Goal: Task Accomplishment & Management: Use online tool/utility

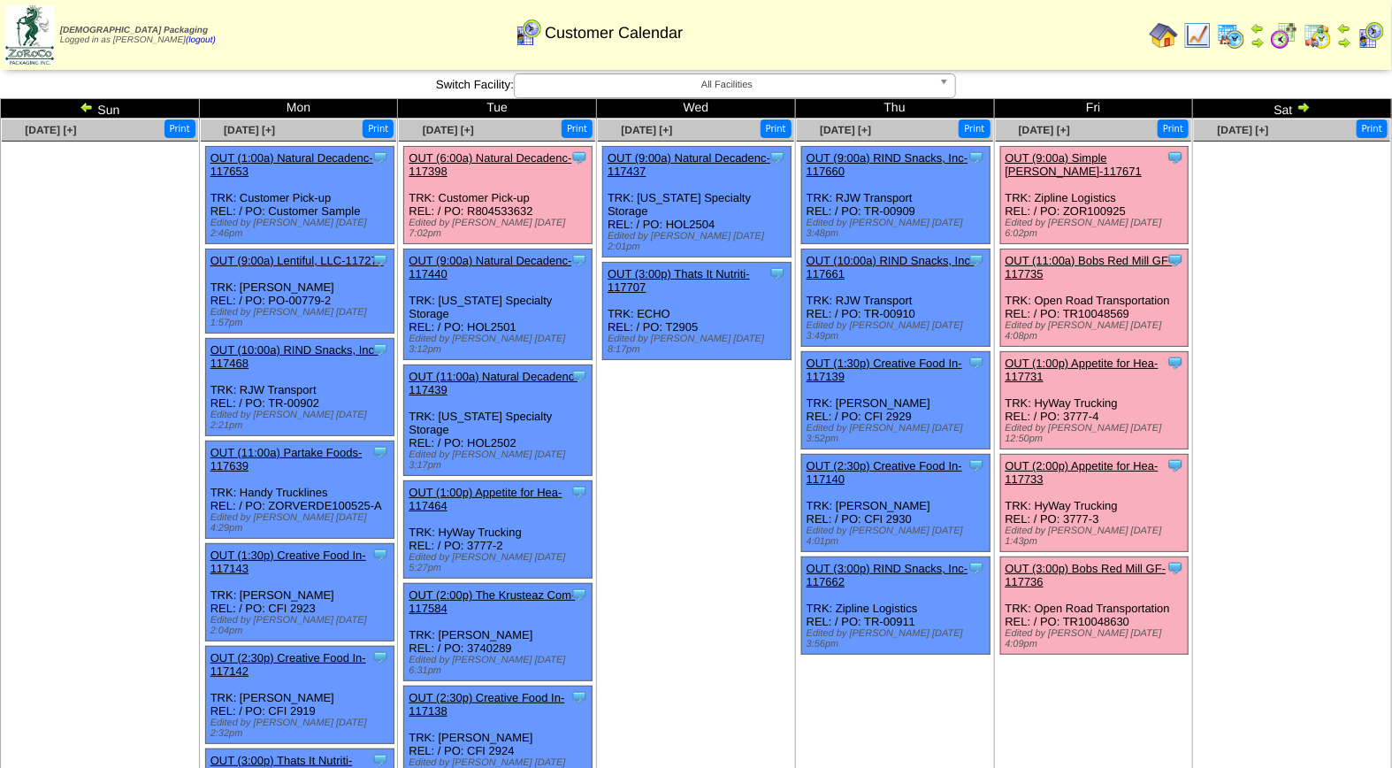
click at [1090, 459] on link "OUT (2:00p) Appetite for Hea-117733" at bounding box center [1082, 472] width 153 height 27
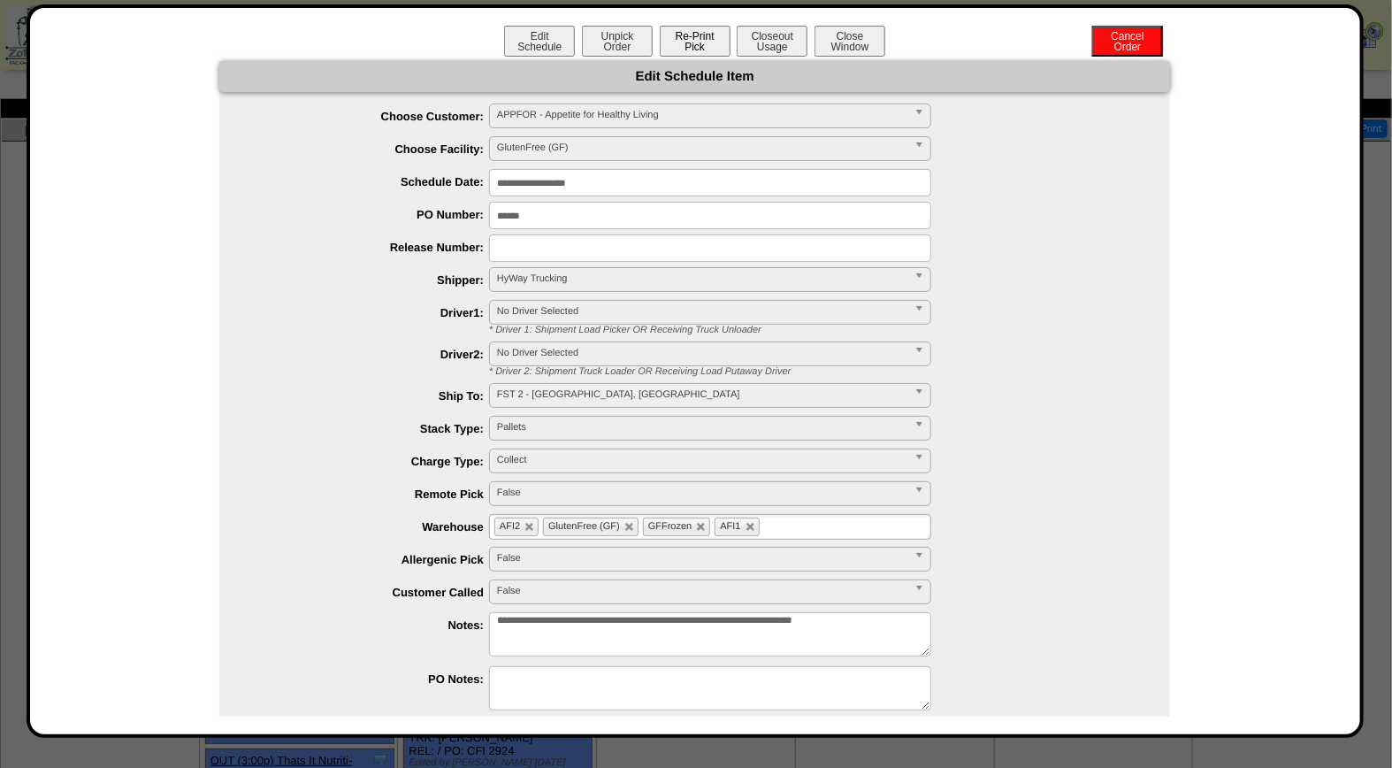
click at [688, 42] on button "Re-Print Pick" at bounding box center [695, 41] width 71 height 31
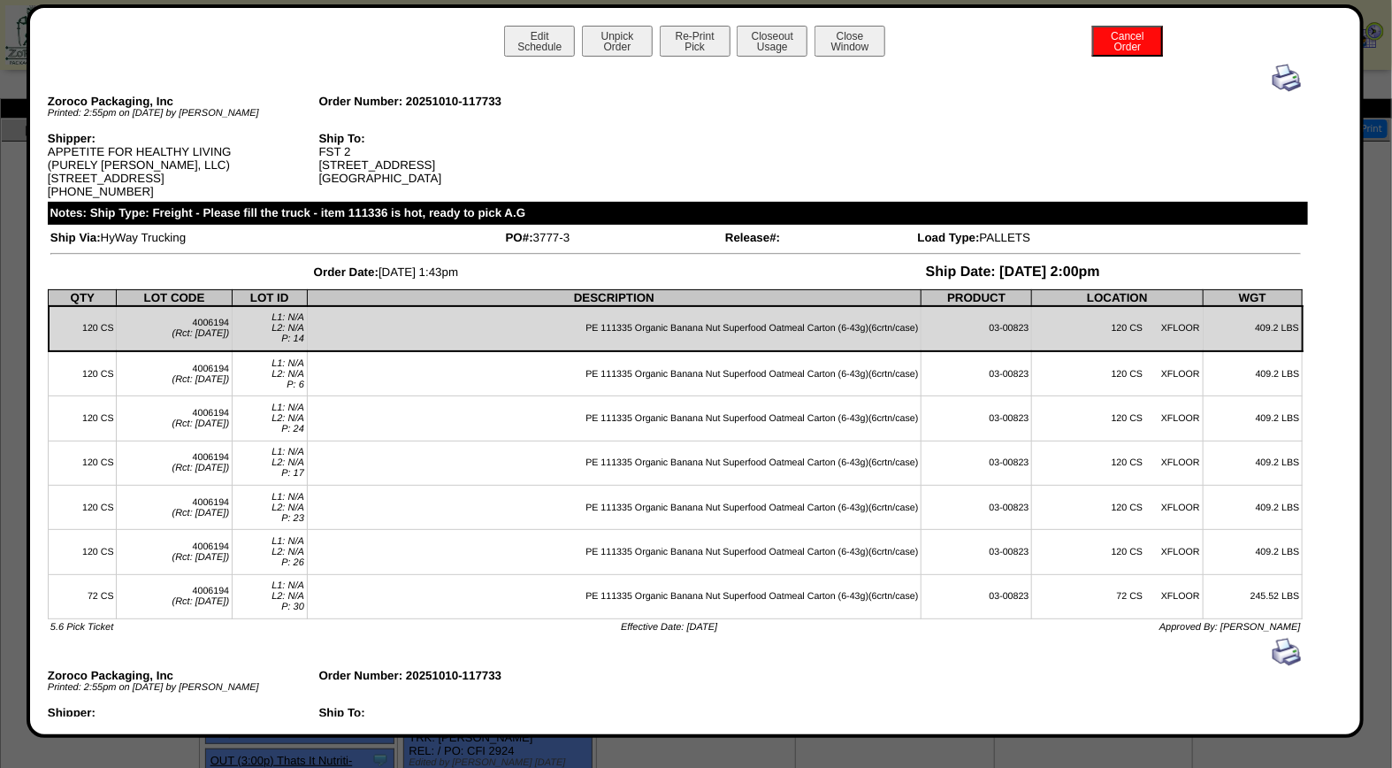
click at [1273, 83] on img at bounding box center [1287, 78] width 28 height 28
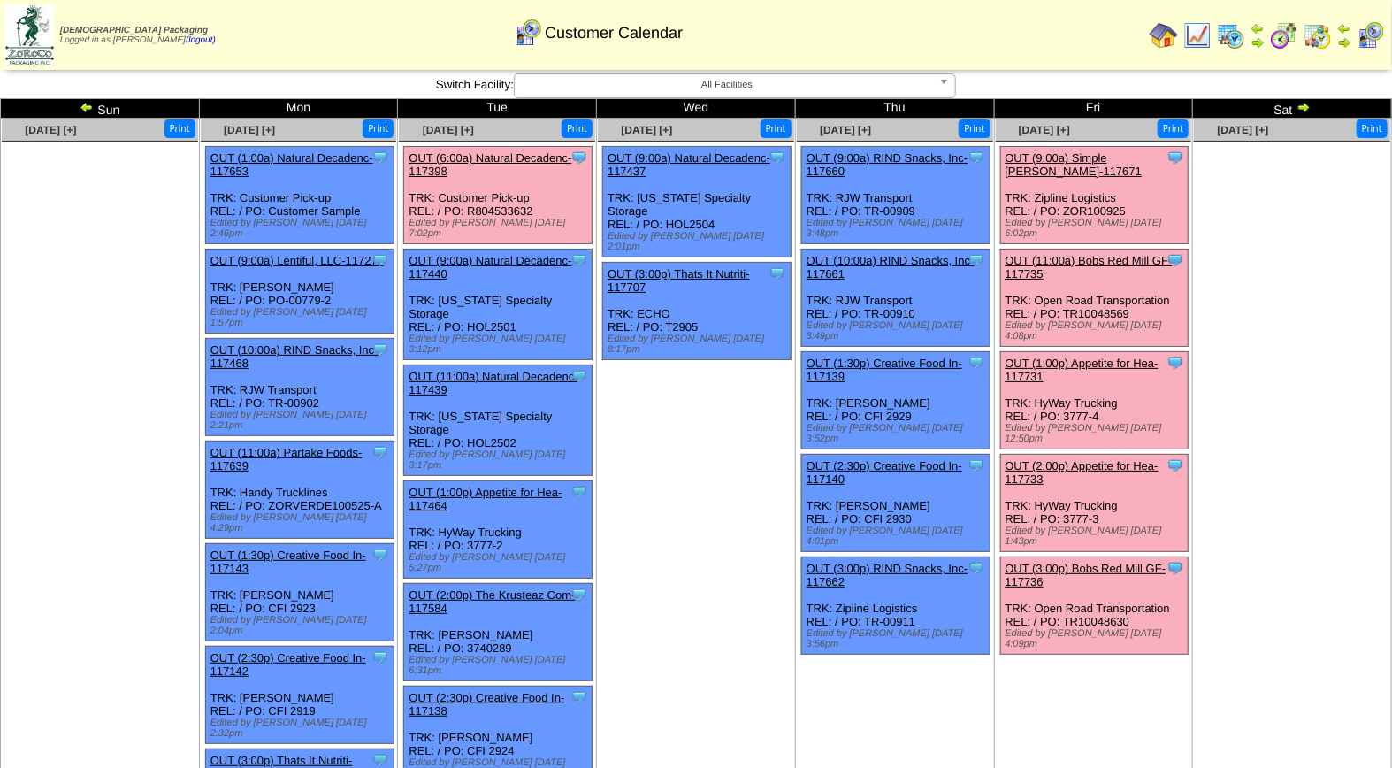
click at [1099, 157] on link "OUT (9:00a) Simple Mills-117671" at bounding box center [1074, 164] width 137 height 27
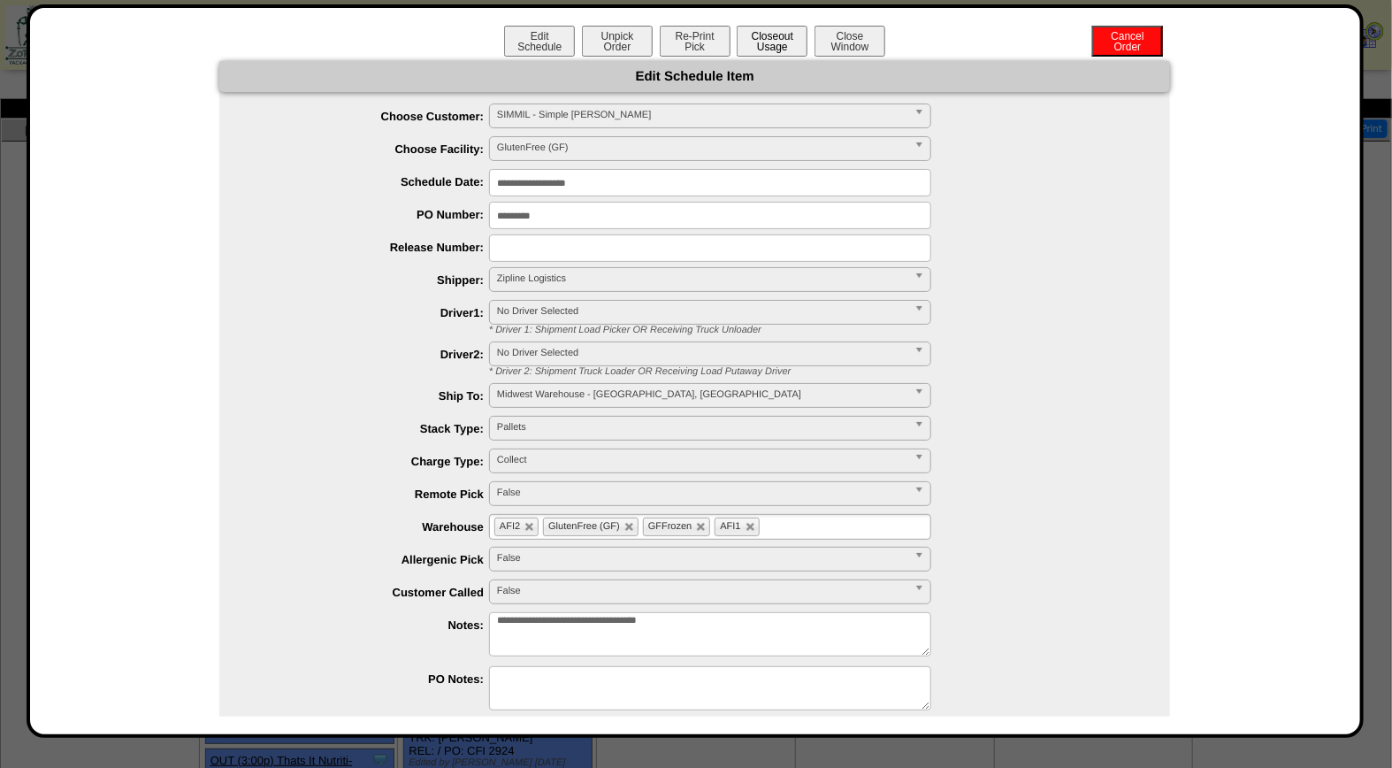
click at [767, 40] on button "Closeout Usage" at bounding box center [772, 41] width 71 height 31
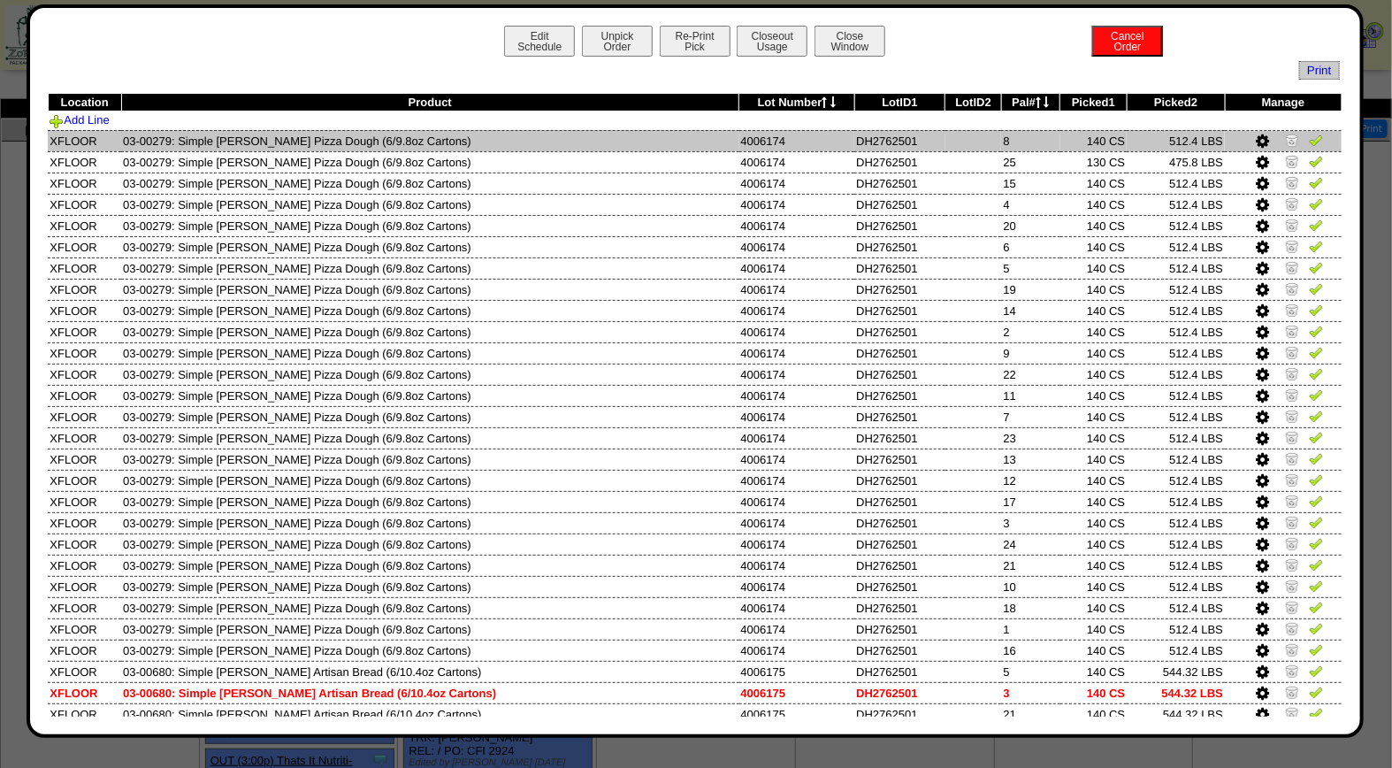
click at [1309, 135] on img at bounding box center [1316, 140] width 14 height 14
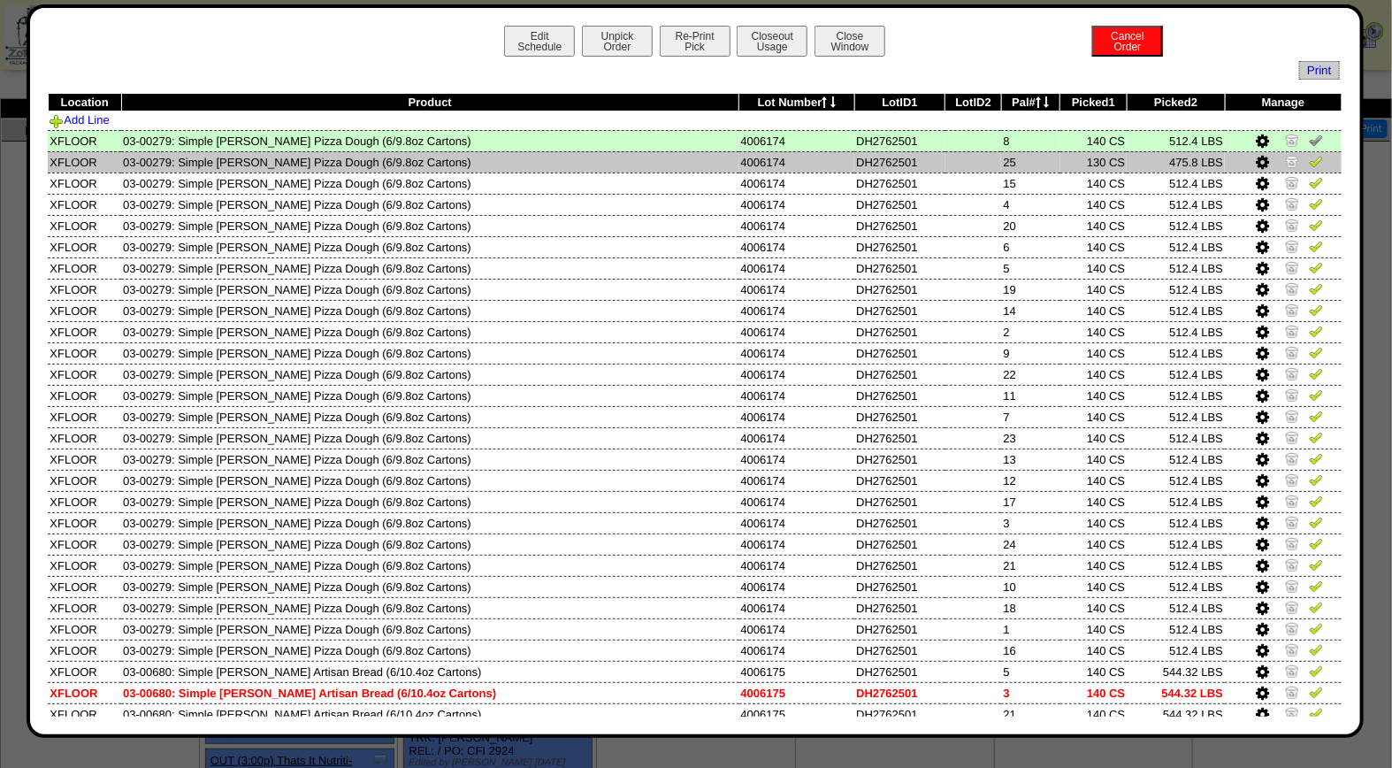
click at [1309, 163] on img at bounding box center [1316, 161] width 14 height 14
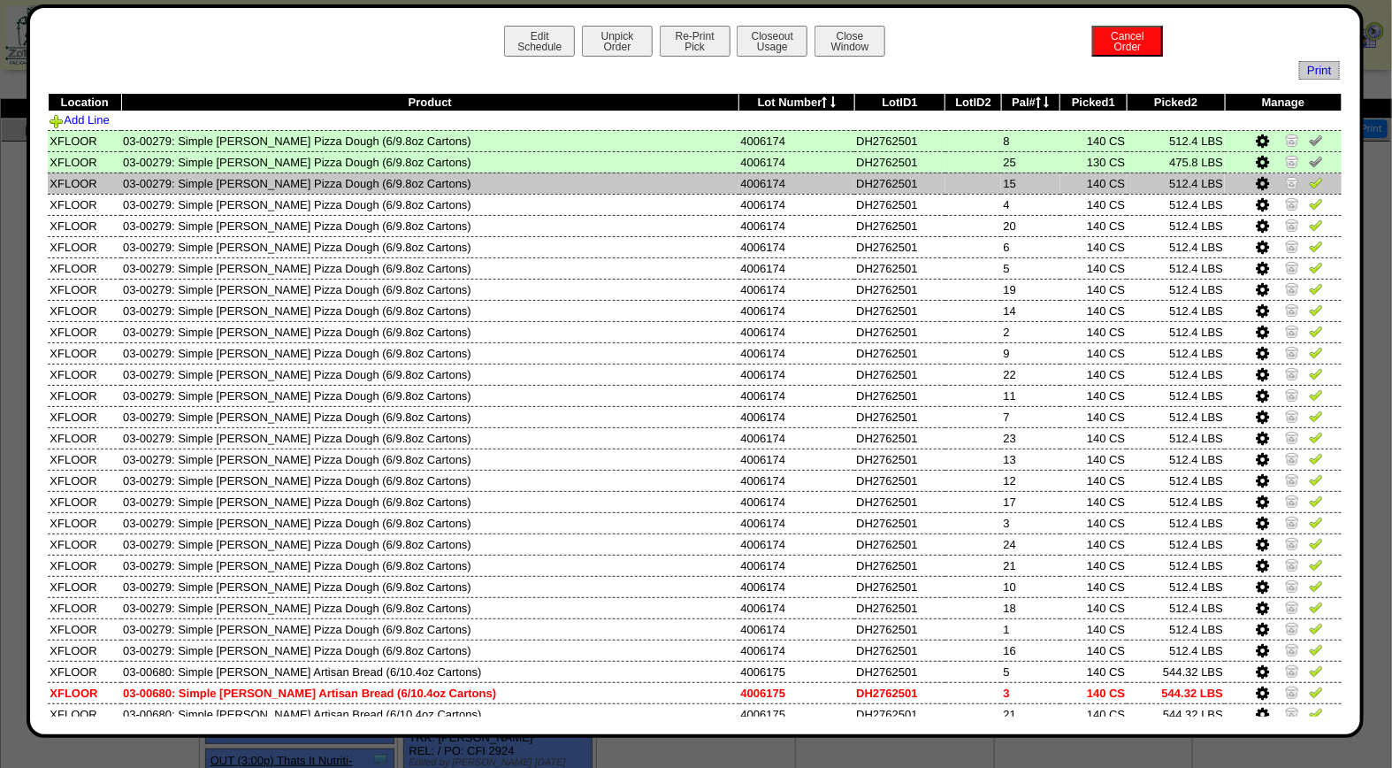
click at [1309, 184] on img at bounding box center [1316, 182] width 14 height 14
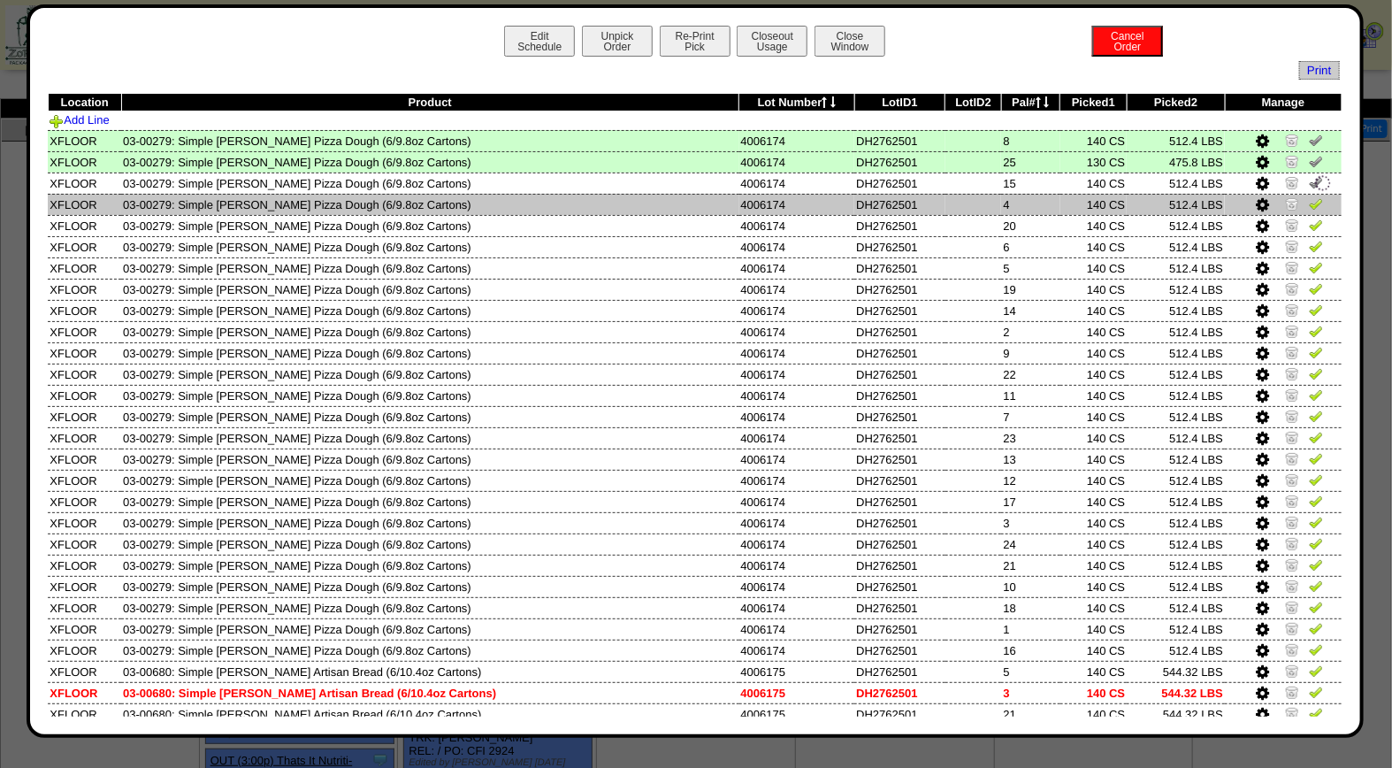
click at [1309, 197] on img at bounding box center [1316, 203] width 14 height 14
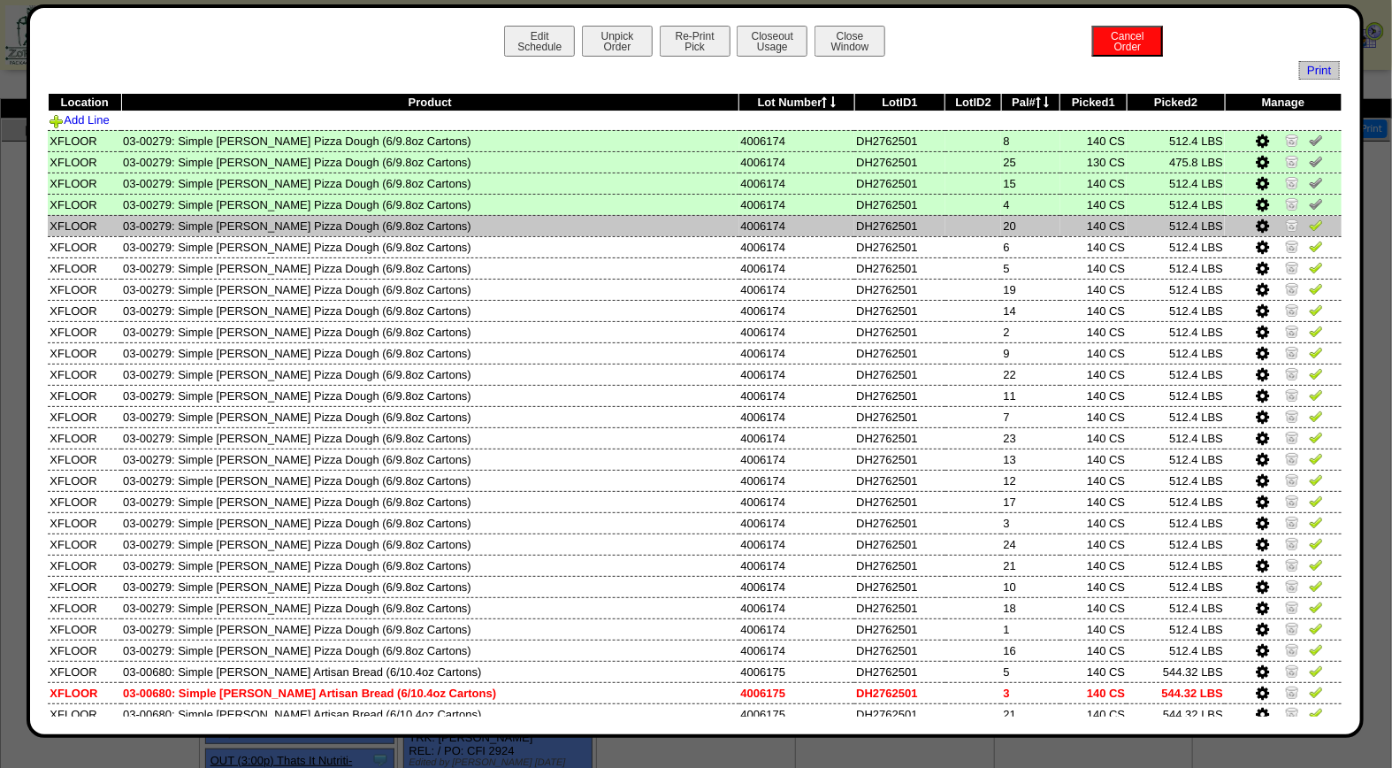
click at [1309, 222] on img at bounding box center [1316, 225] width 14 height 14
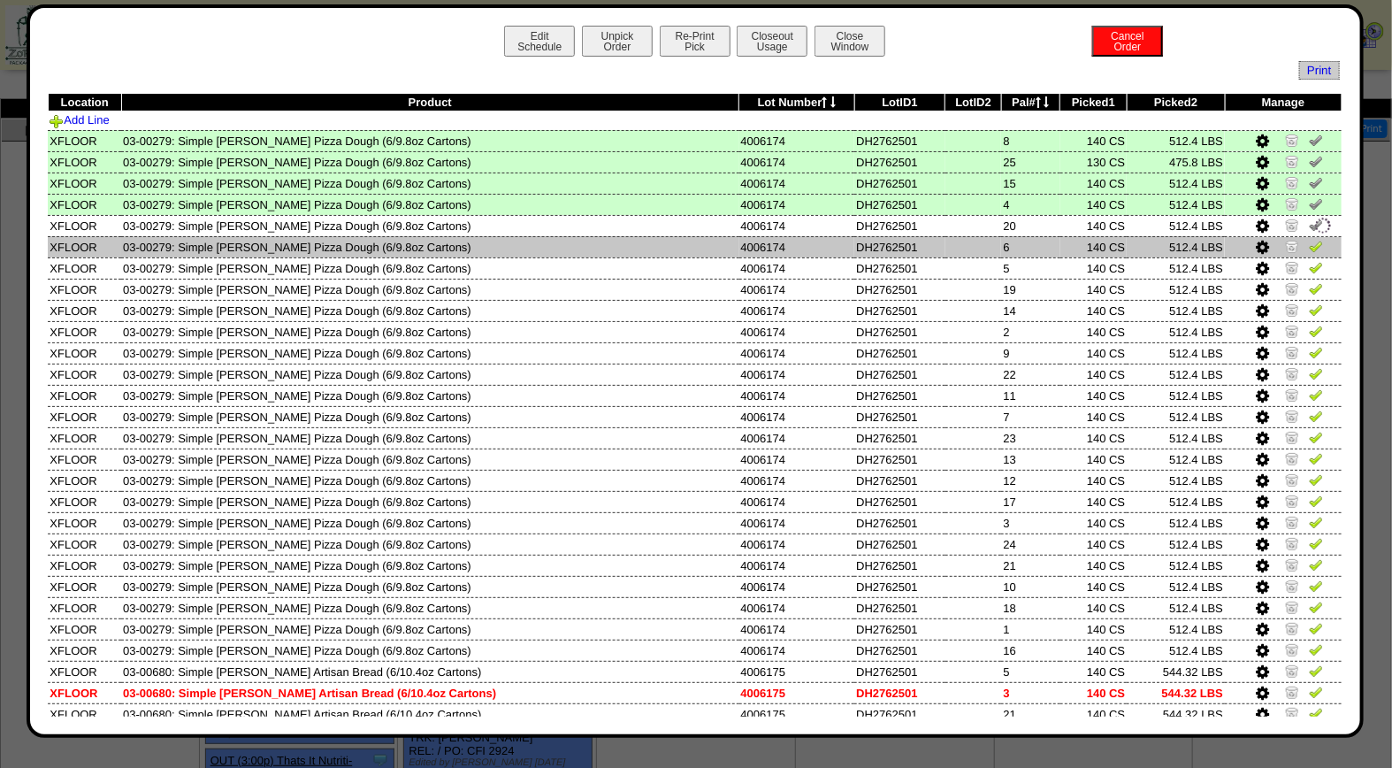
click at [1309, 244] on img at bounding box center [1316, 246] width 14 height 14
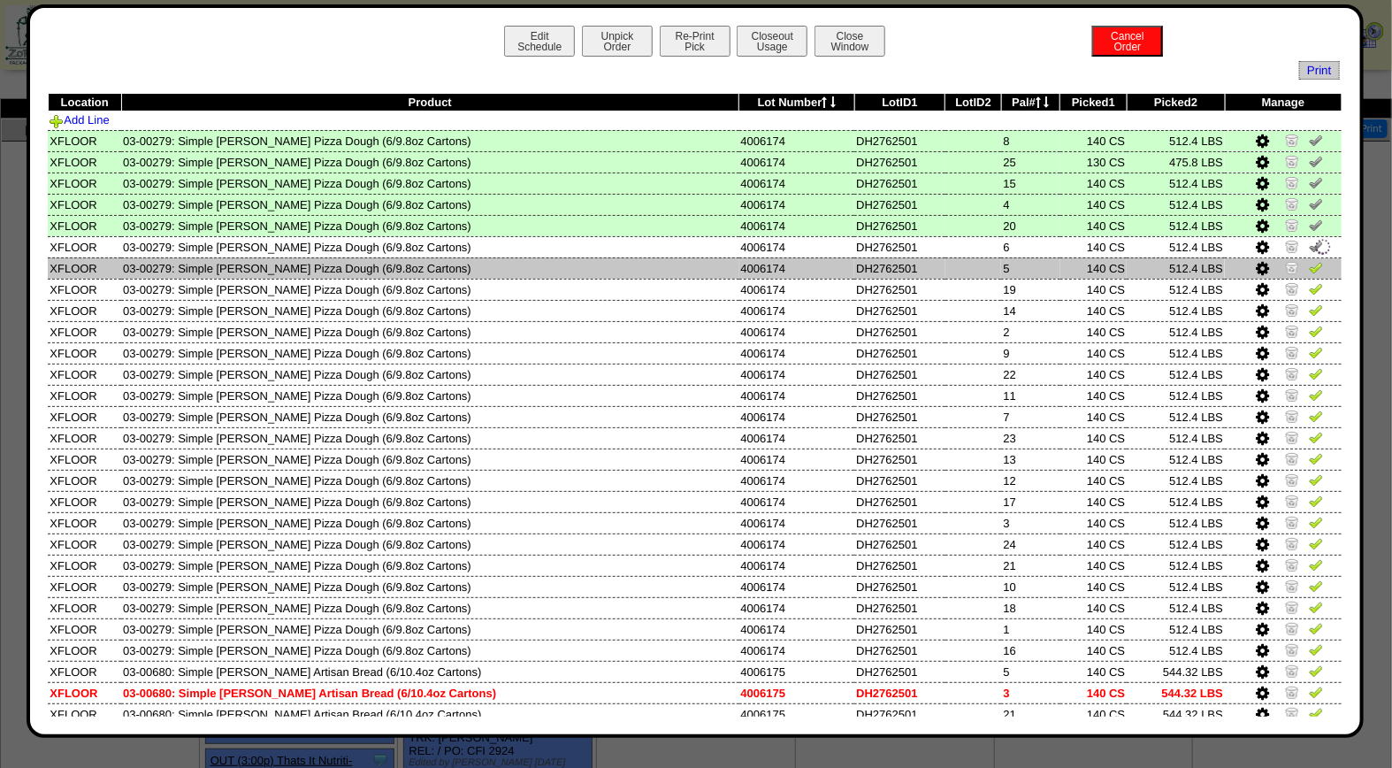
click at [1309, 262] on img at bounding box center [1316, 267] width 14 height 14
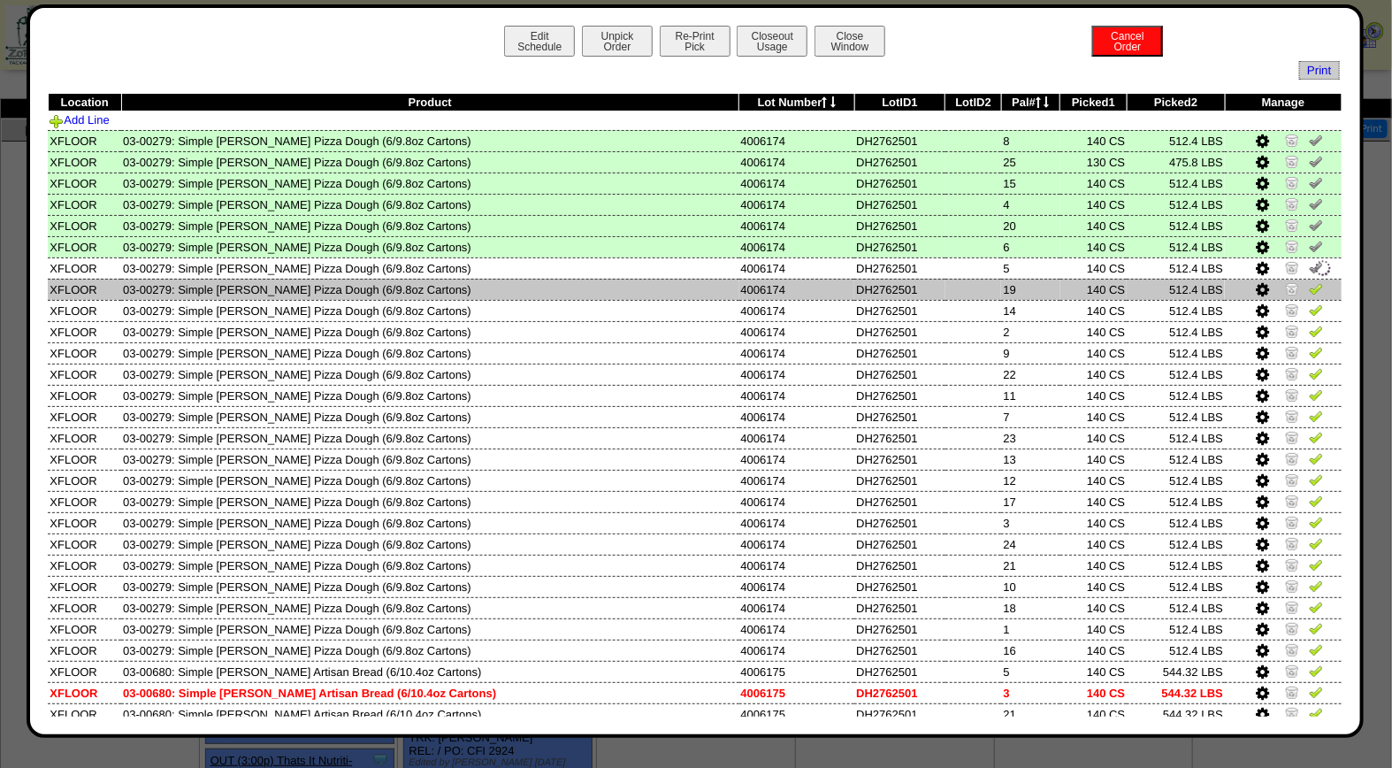
click at [1309, 292] on img at bounding box center [1316, 288] width 14 height 14
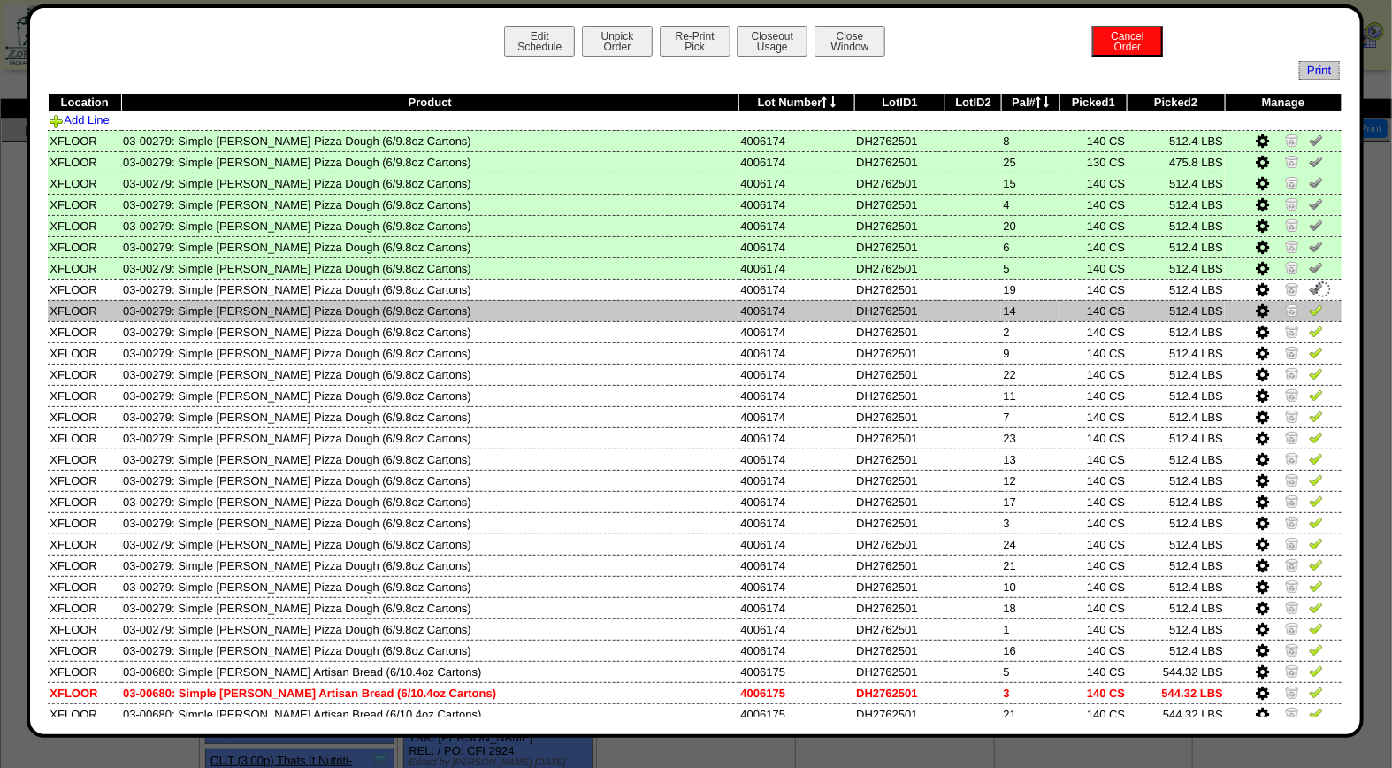
click at [1309, 307] on img at bounding box center [1316, 310] width 14 height 14
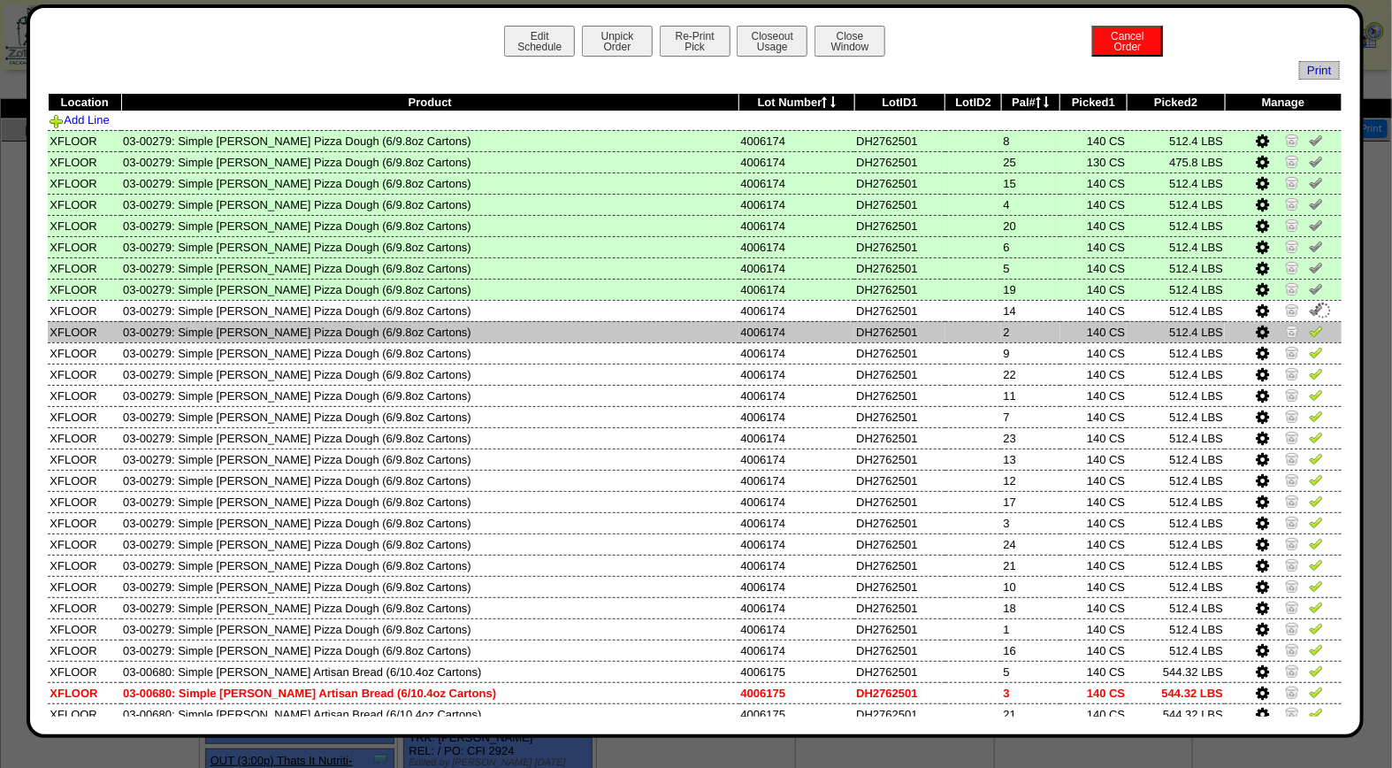
click at [1309, 326] on img at bounding box center [1316, 331] width 14 height 14
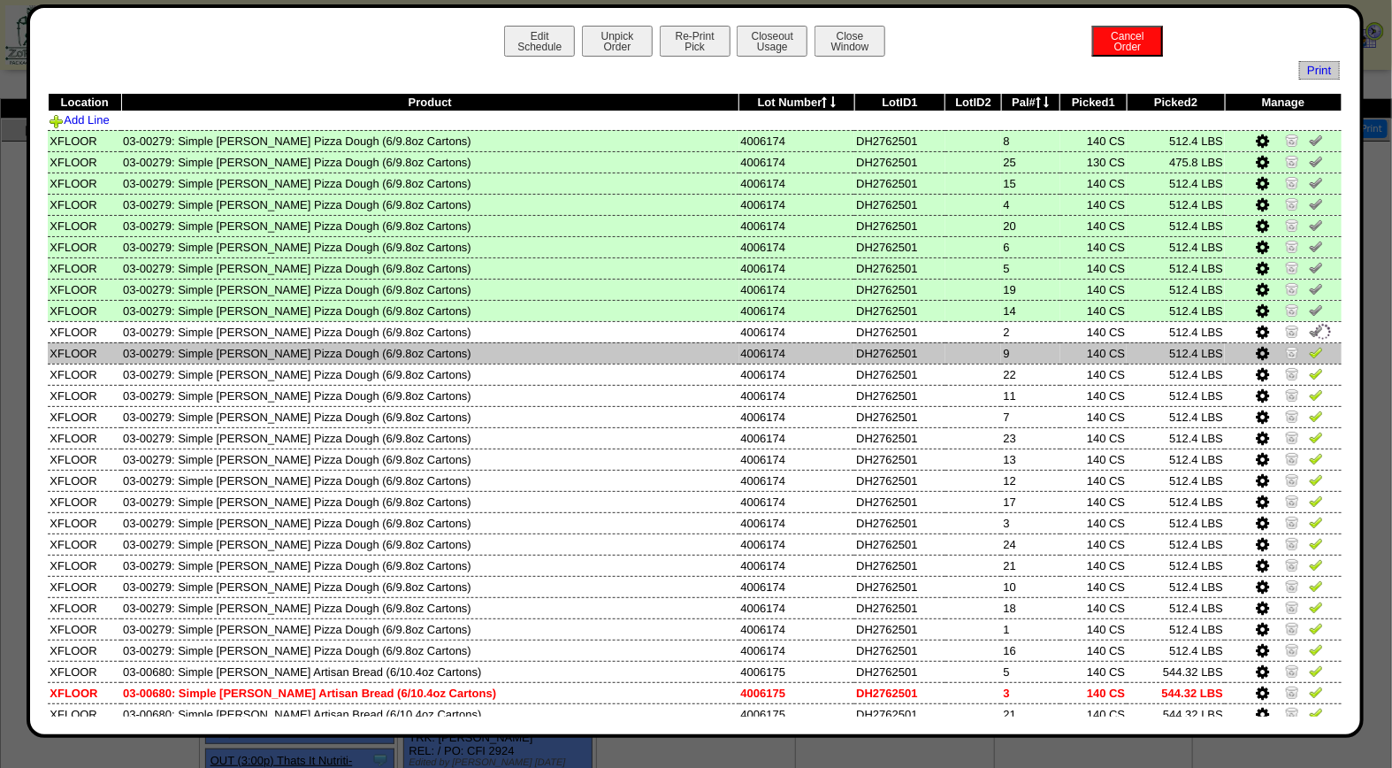
click at [1309, 345] on img at bounding box center [1316, 352] width 14 height 14
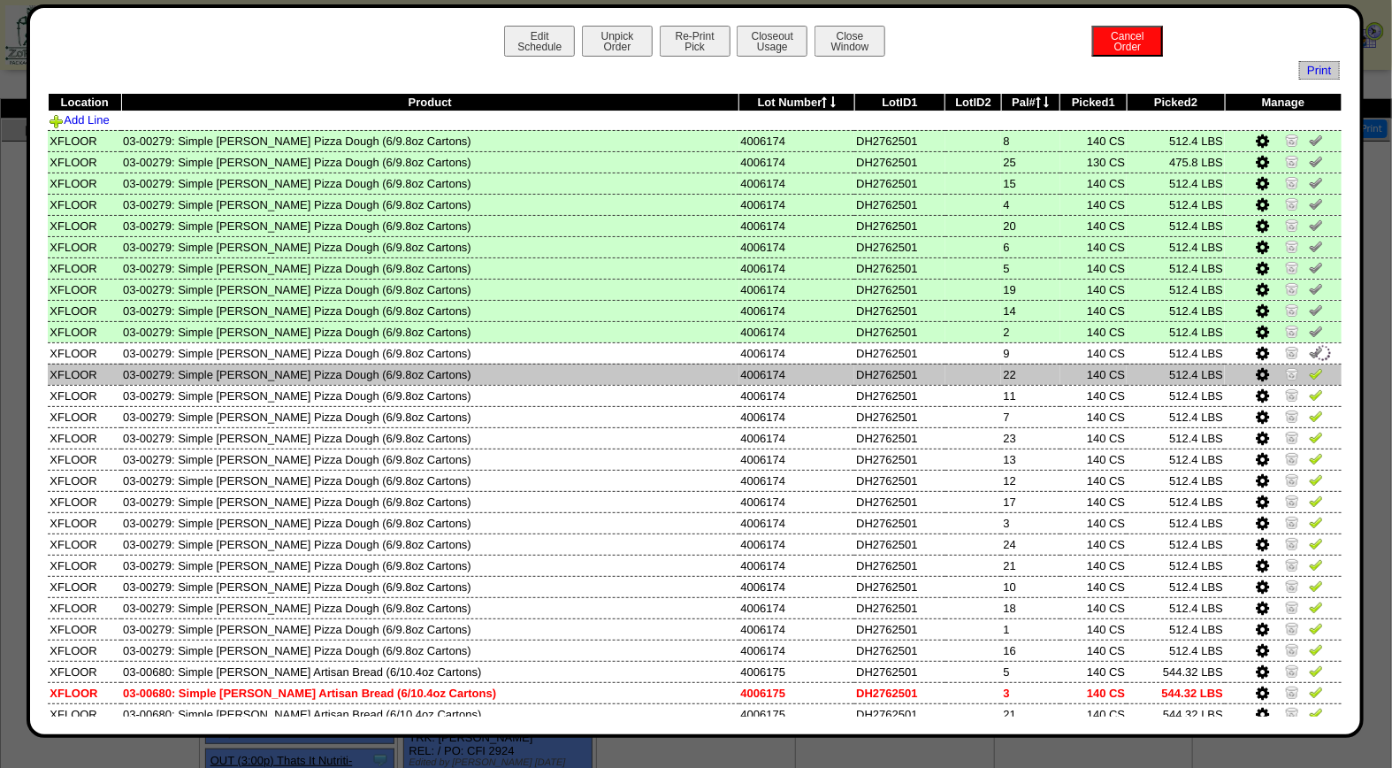
click at [1309, 372] on img at bounding box center [1316, 373] width 14 height 14
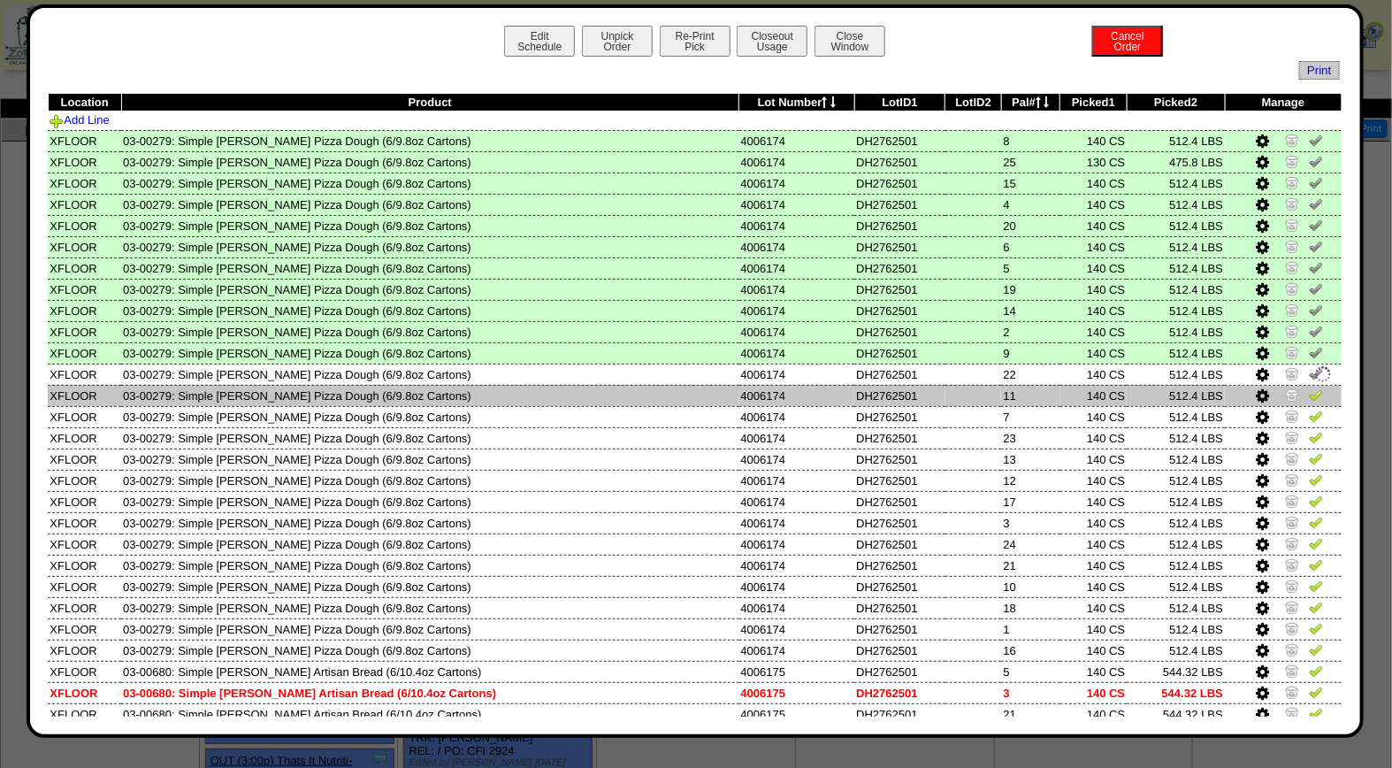
click at [1309, 394] on img at bounding box center [1316, 394] width 14 height 14
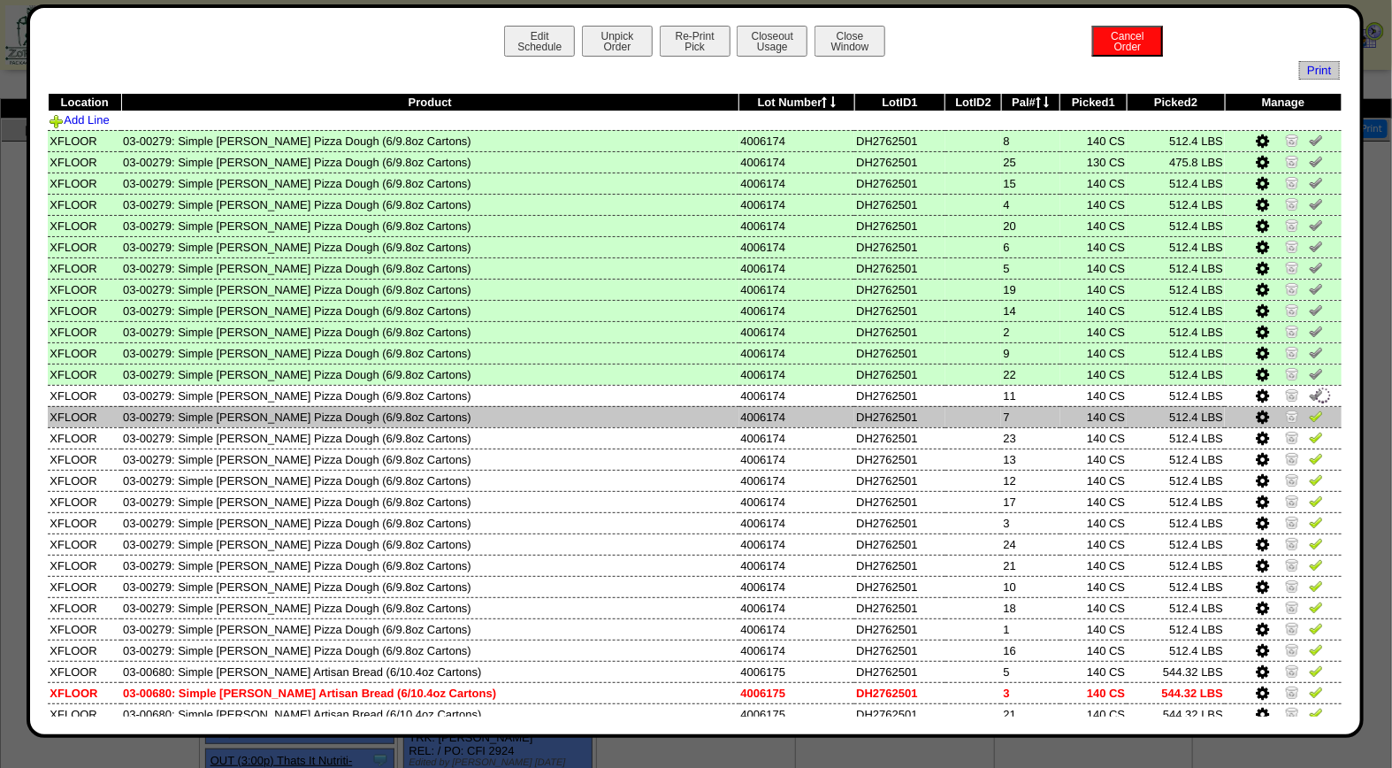
click at [1309, 412] on img at bounding box center [1316, 416] width 14 height 14
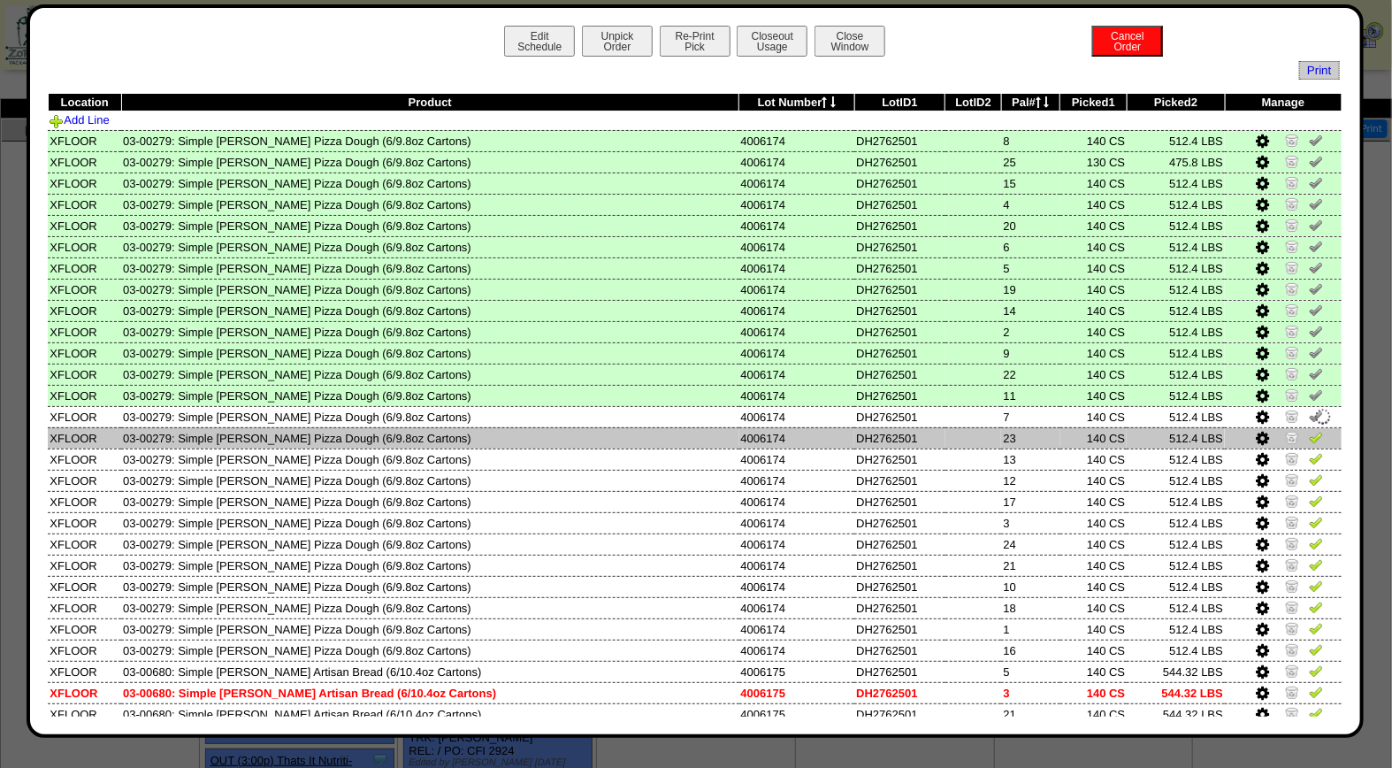
click at [1309, 431] on img at bounding box center [1316, 437] width 14 height 14
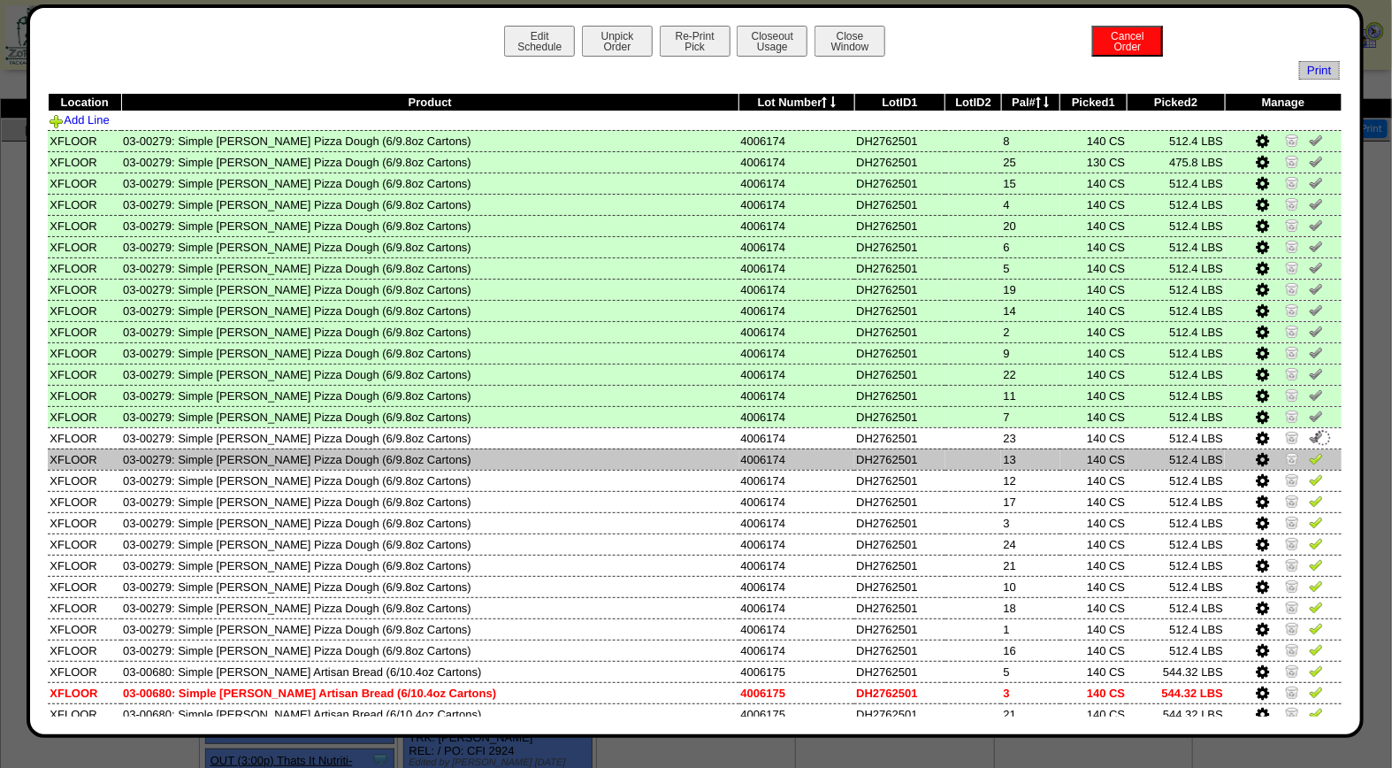
click at [1309, 451] on img at bounding box center [1316, 458] width 14 height 14
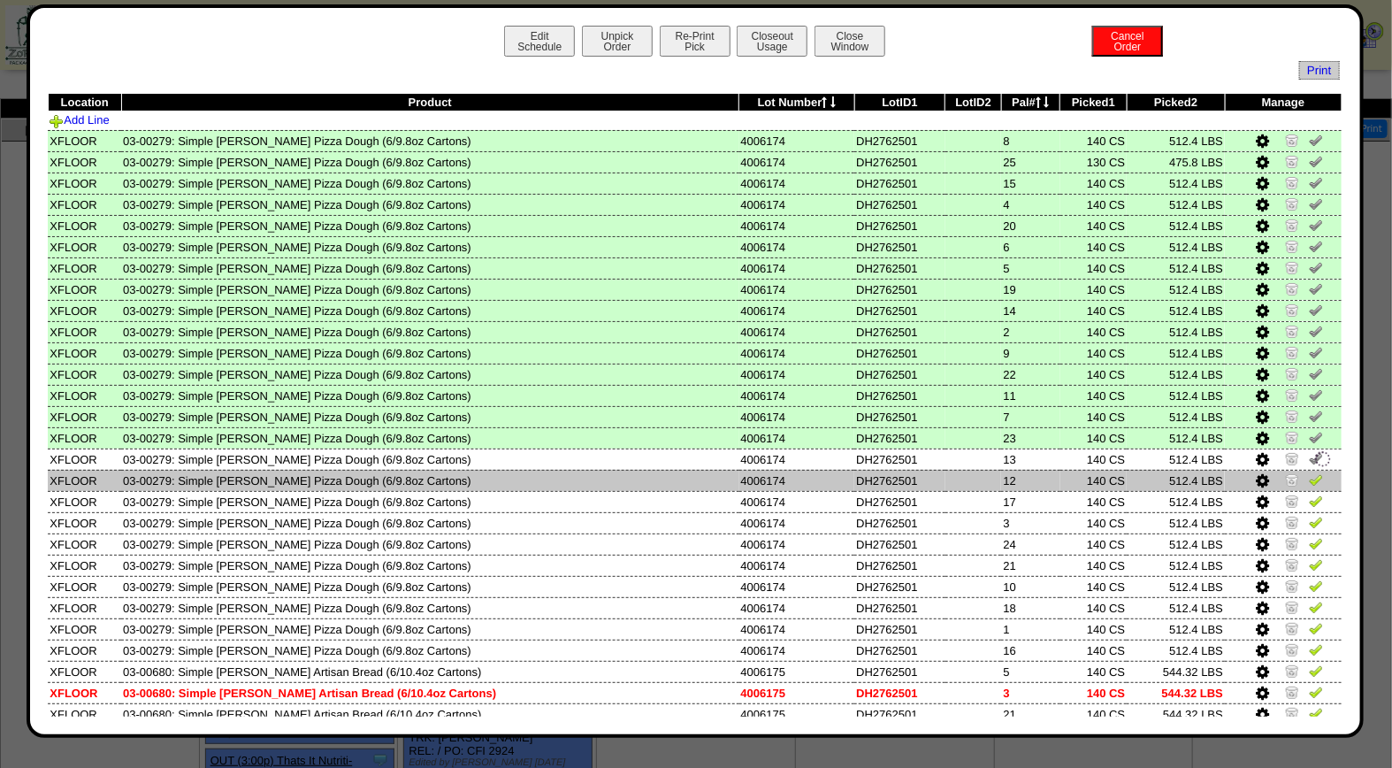
click at [1309, 475] on img at bounding box center [1316, 479] width 14 height 14
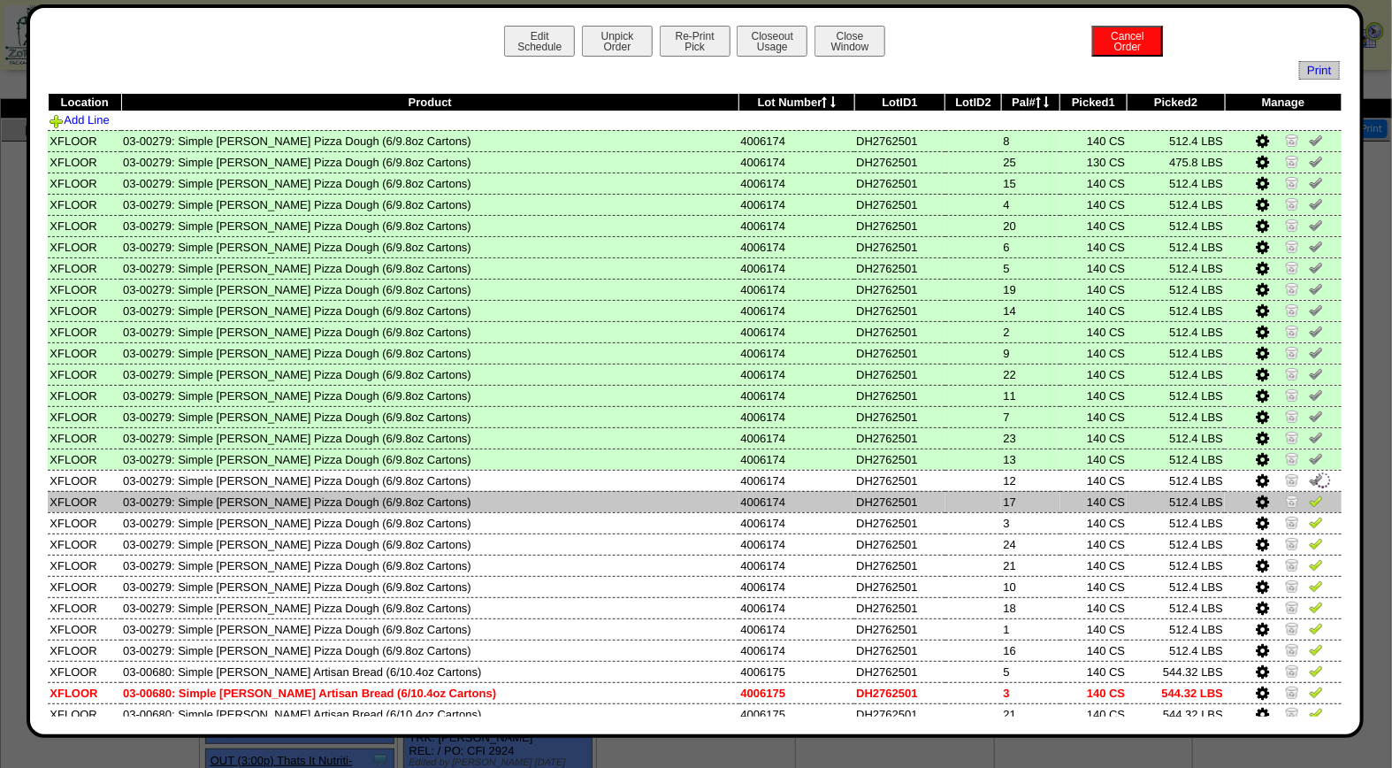
click at [1309, 496] on img at bounding box center [1316, 501] width 14 height 14
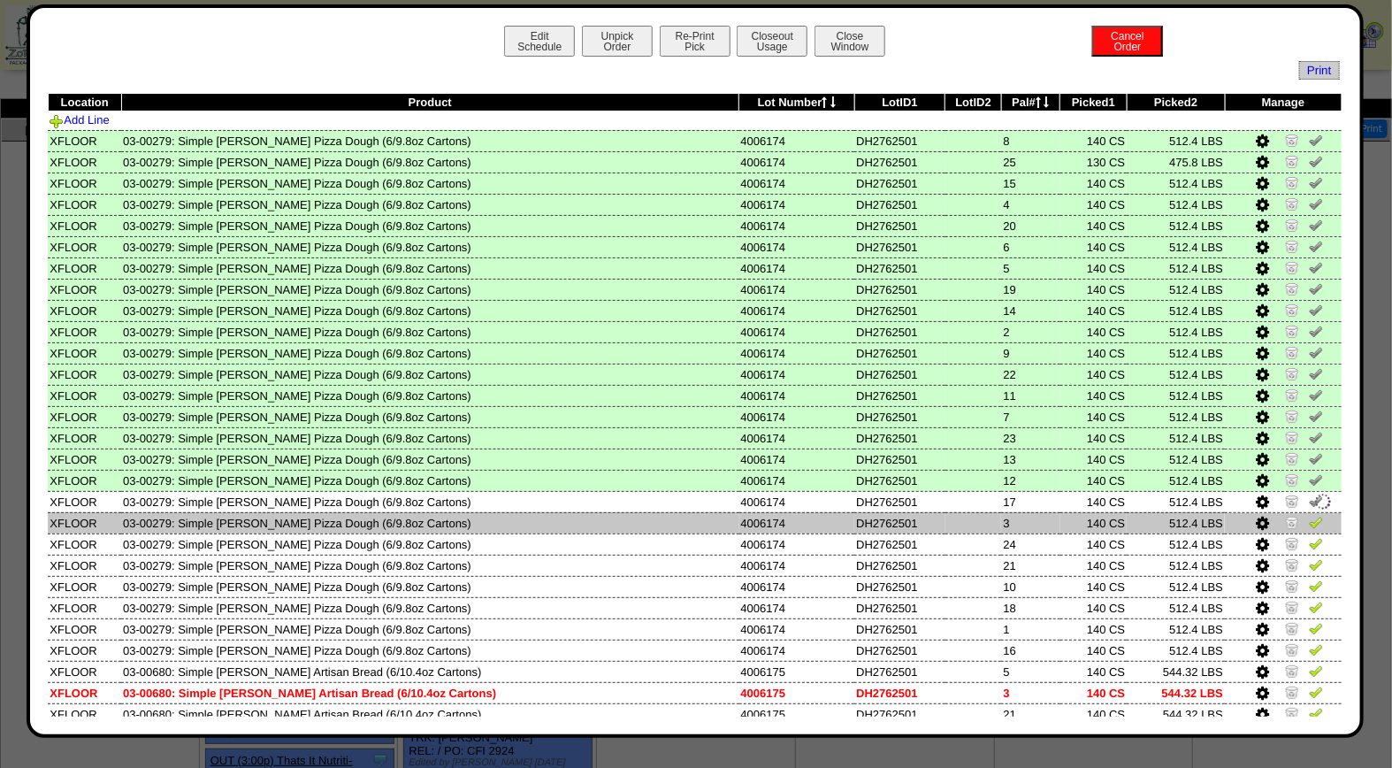
click at [1309, 515] on img at bounding box center [1316, 522] width 14 height 14
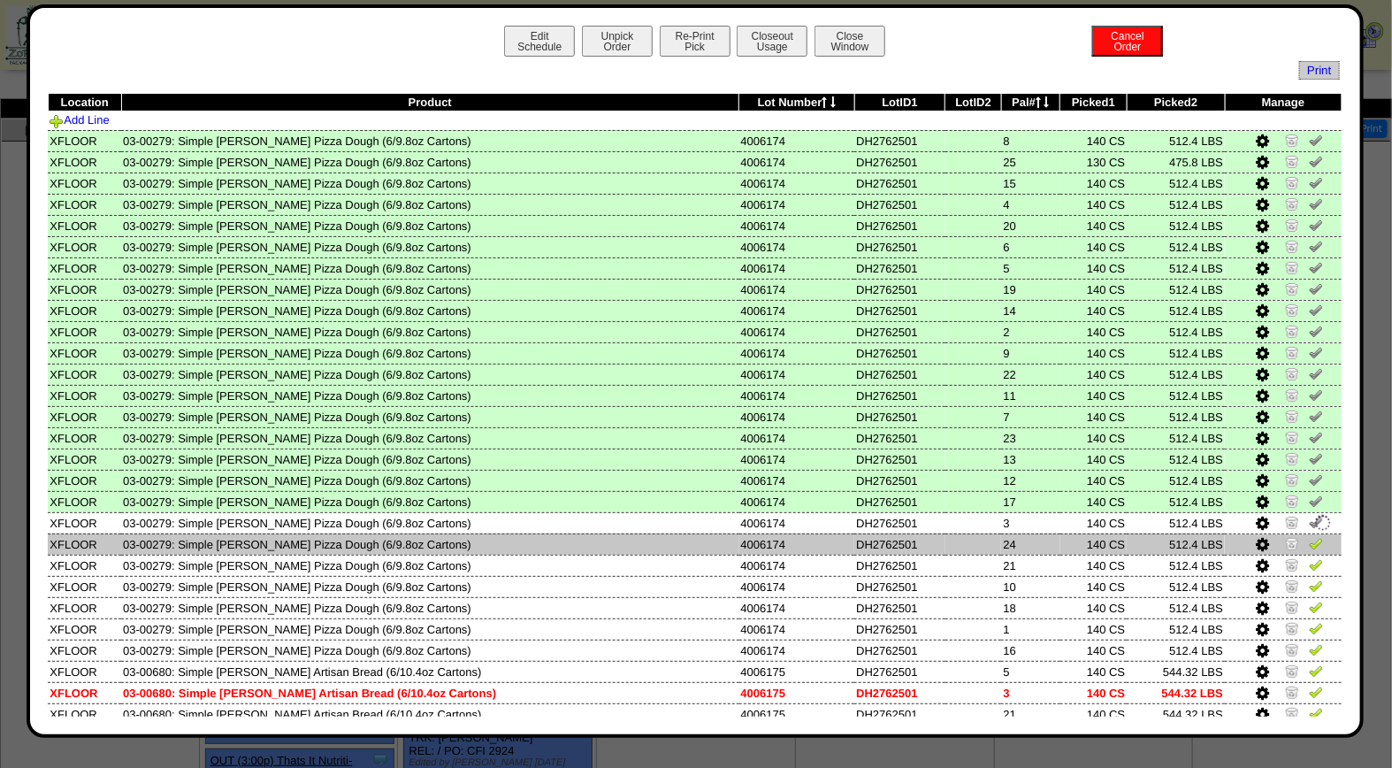
drag, startPoint x: 1296, startPoint y: 535, endPoint x: 1294, endPoint y: 546, distance: 10.8
click at [1309, 537] on img at bounding box center [1316, 543] width 14 height 14
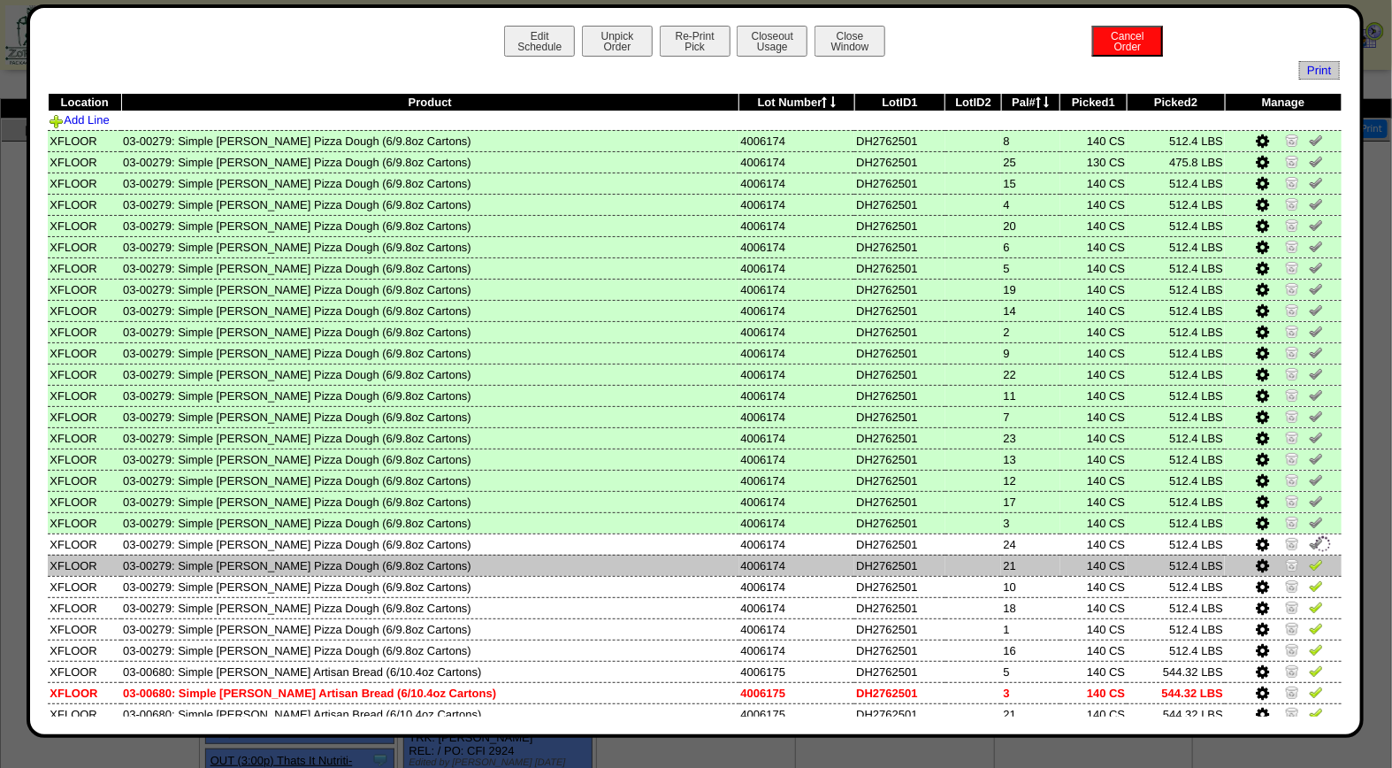
click at [1309, 557] on img at bounding box center [1316, 564] width 14 height 14
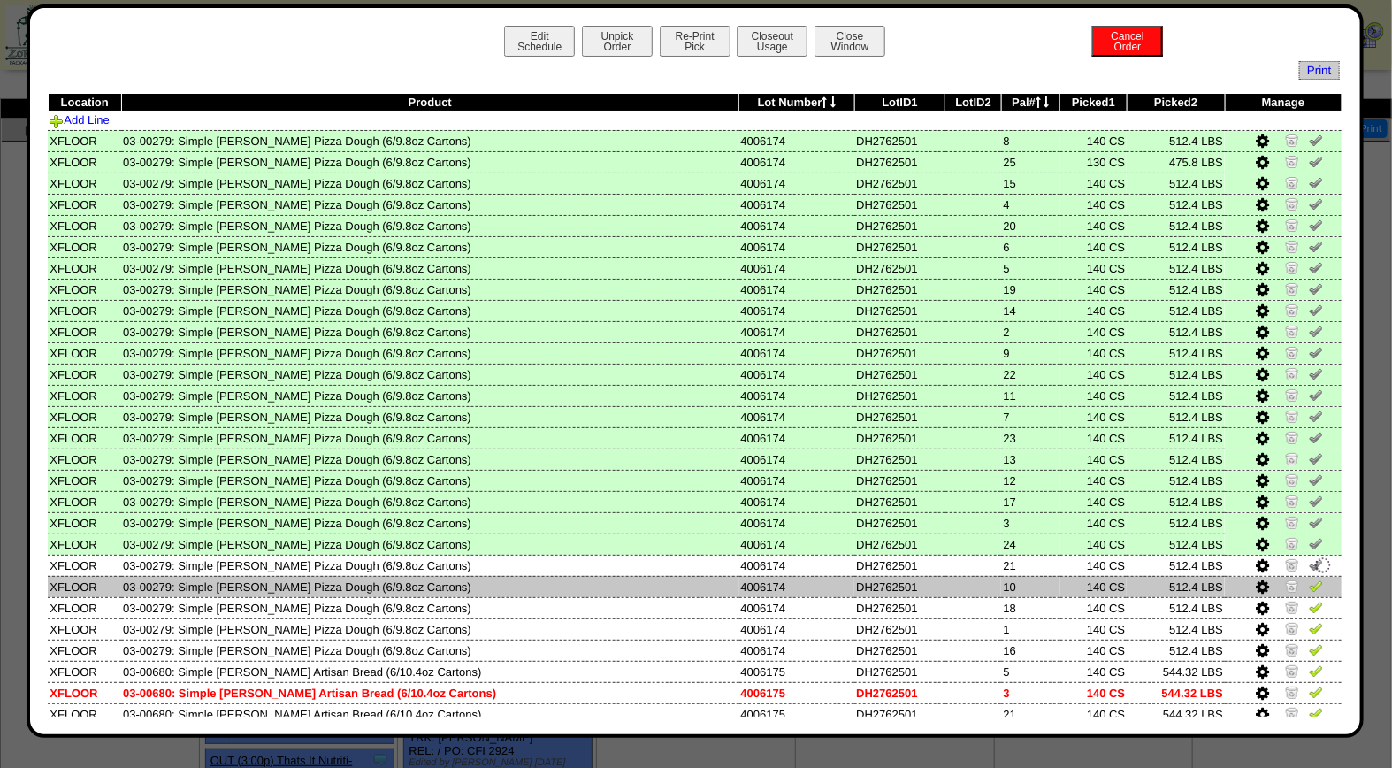
click at [1309, 578] on img at bounding box center [1316, 585] width 14 height 14
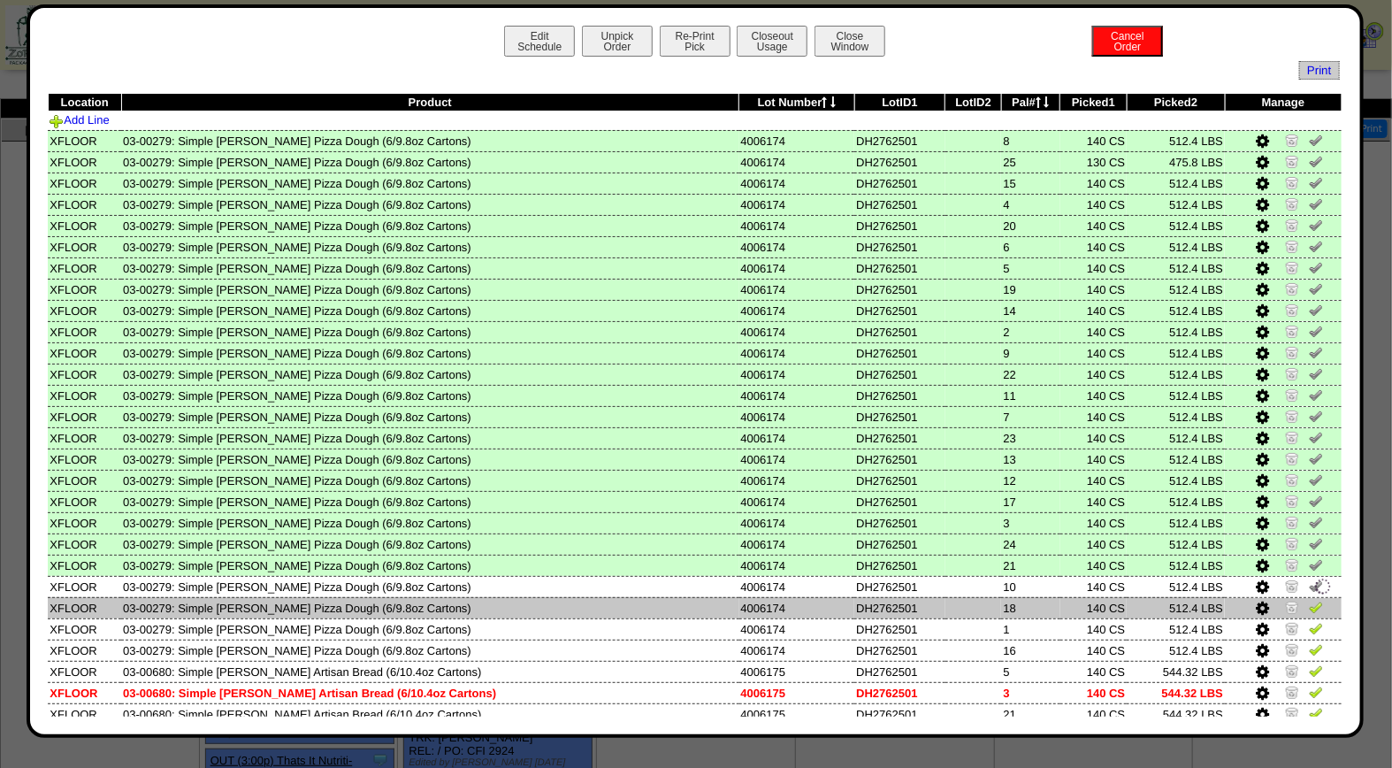
click at [1309, 600] on img at bounding box center [1316, 607] width 14 height 14
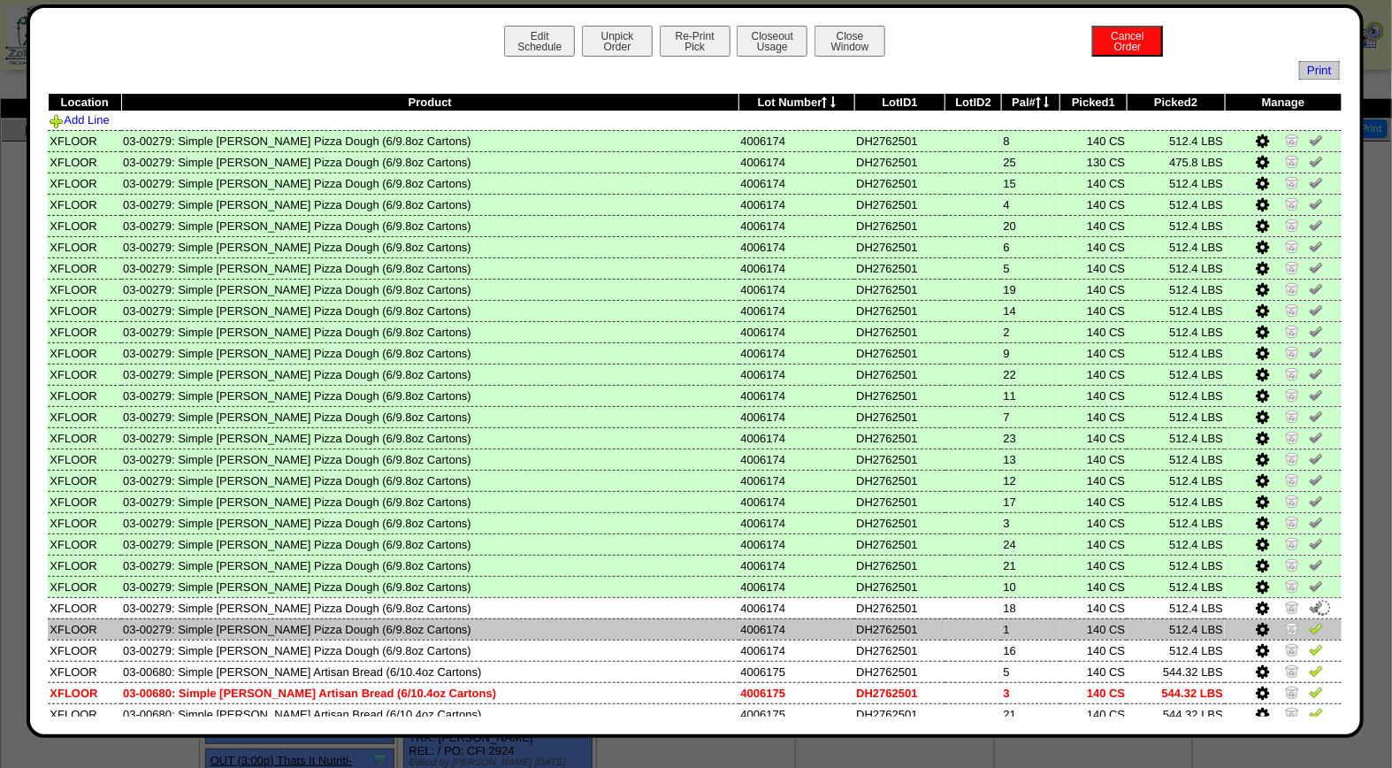
click at [1309, 621] on img at bounding box center [1316, 628] width 14 height 14
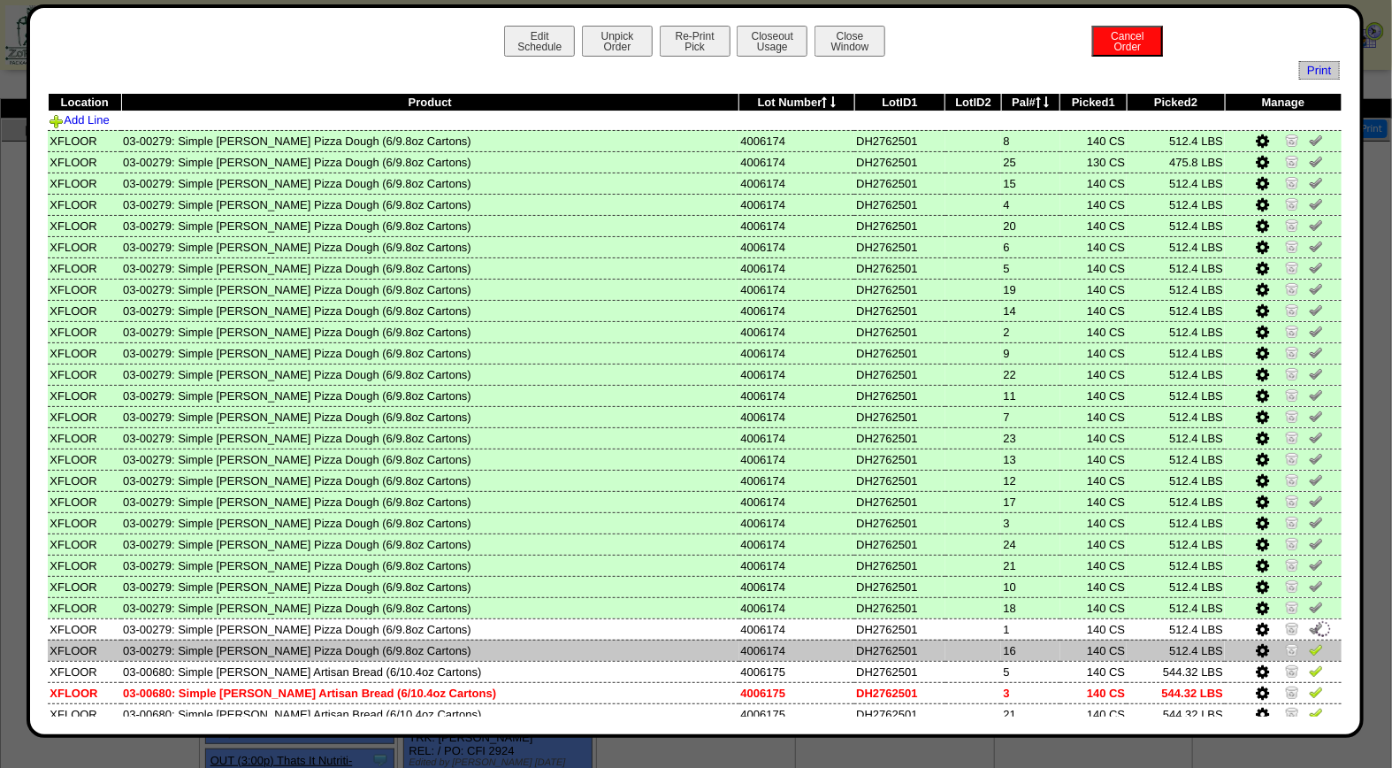
click at [1305, 640] on td at bounding box center [1283, 650] width 117 height 21
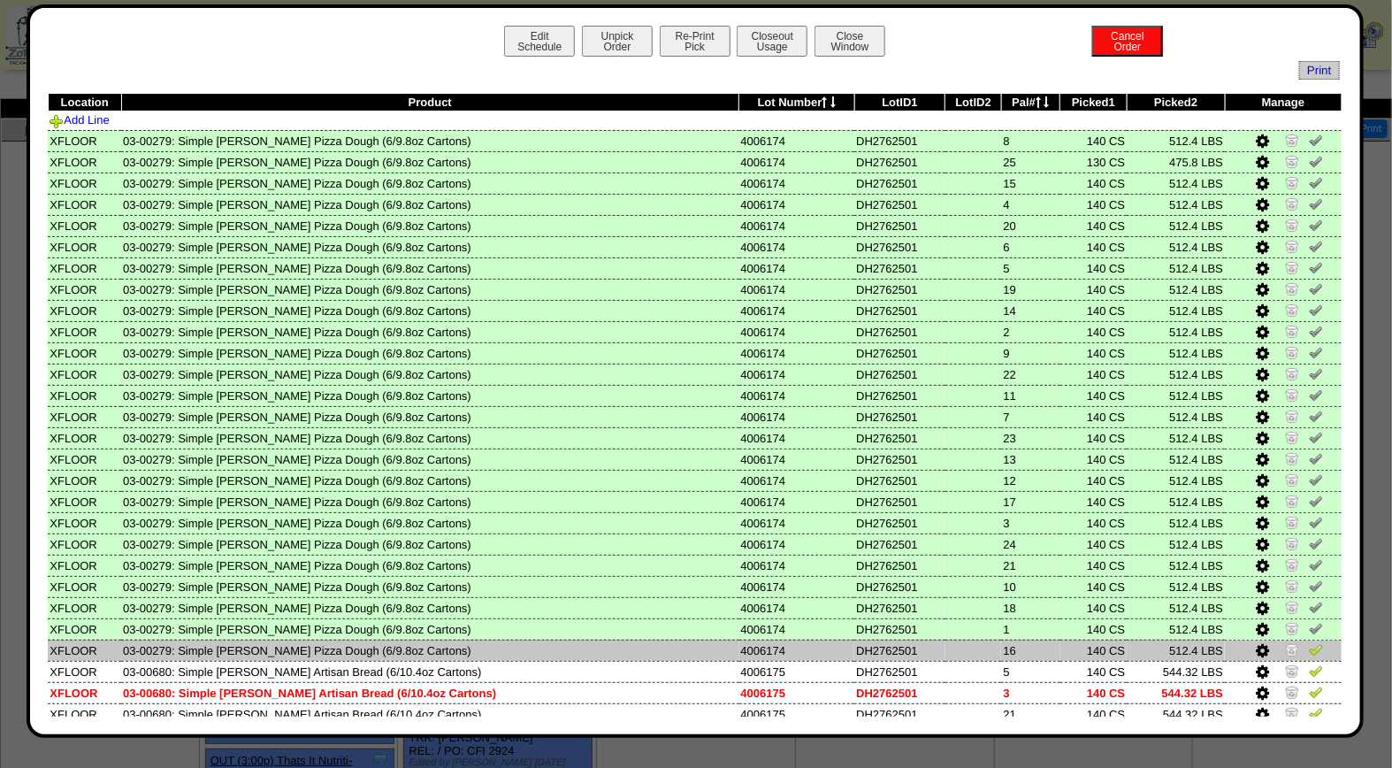
click at [1309, 647] on img at bounding box center [1316, 649] width 14 height 14
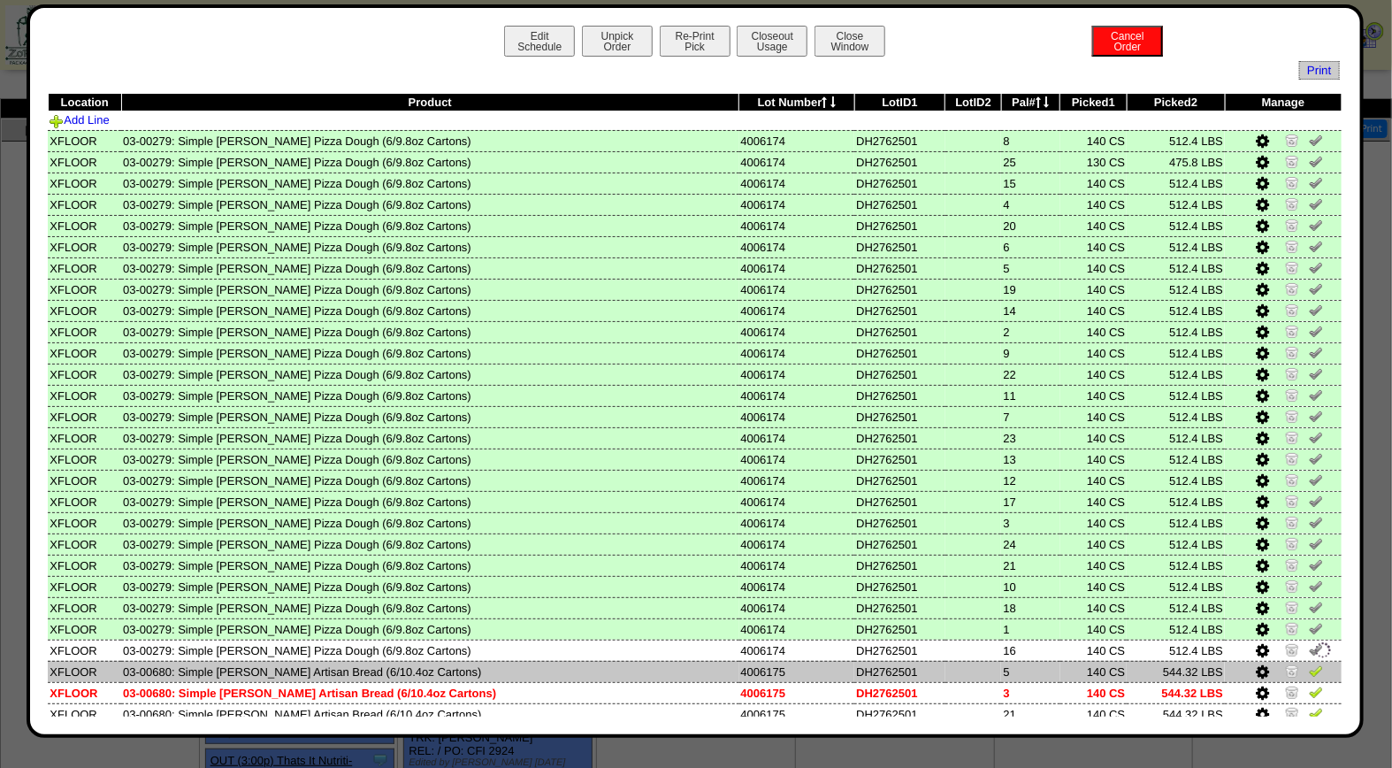
click at [1295, 670] on td at bounding box center [1283, 671] width 117 height 21
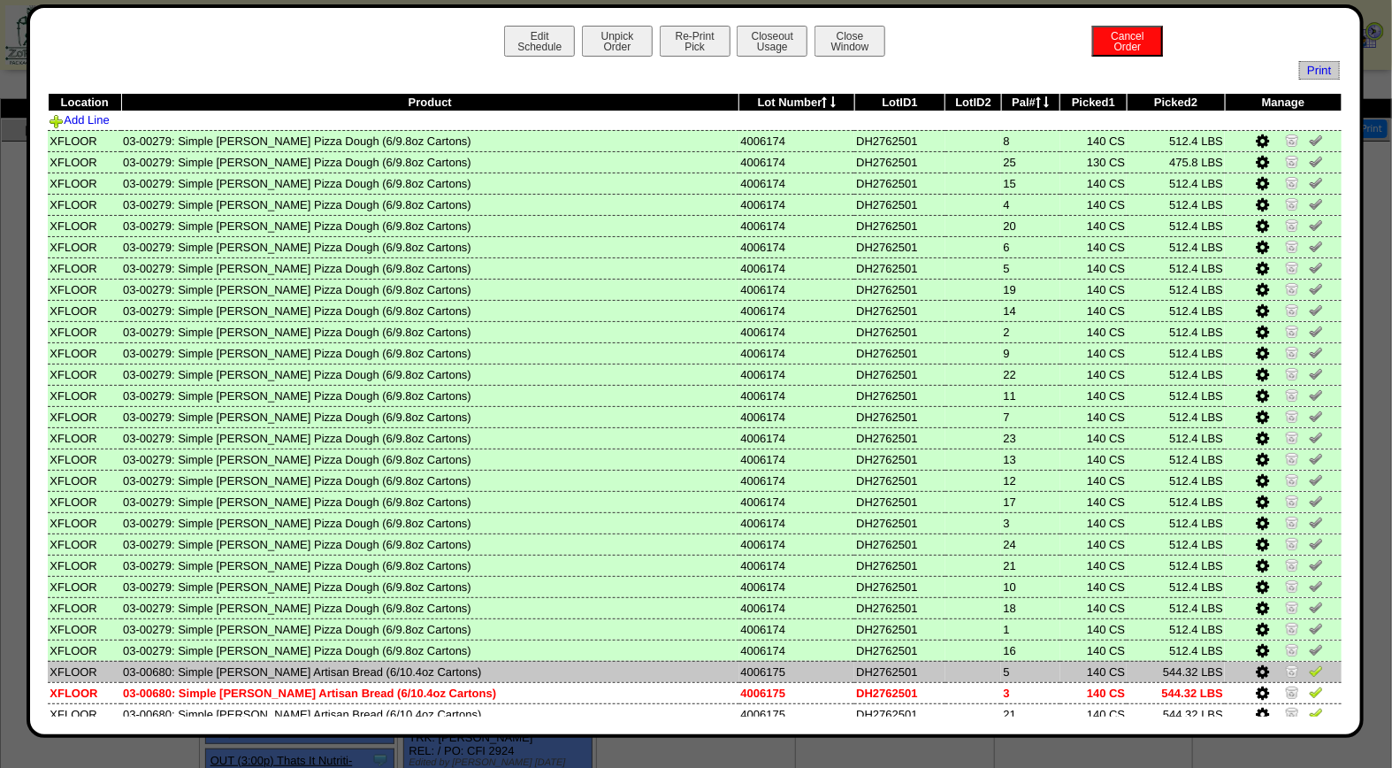
click at [1309, 664] on img at bounding box center [1316, 670] width 14 height 14
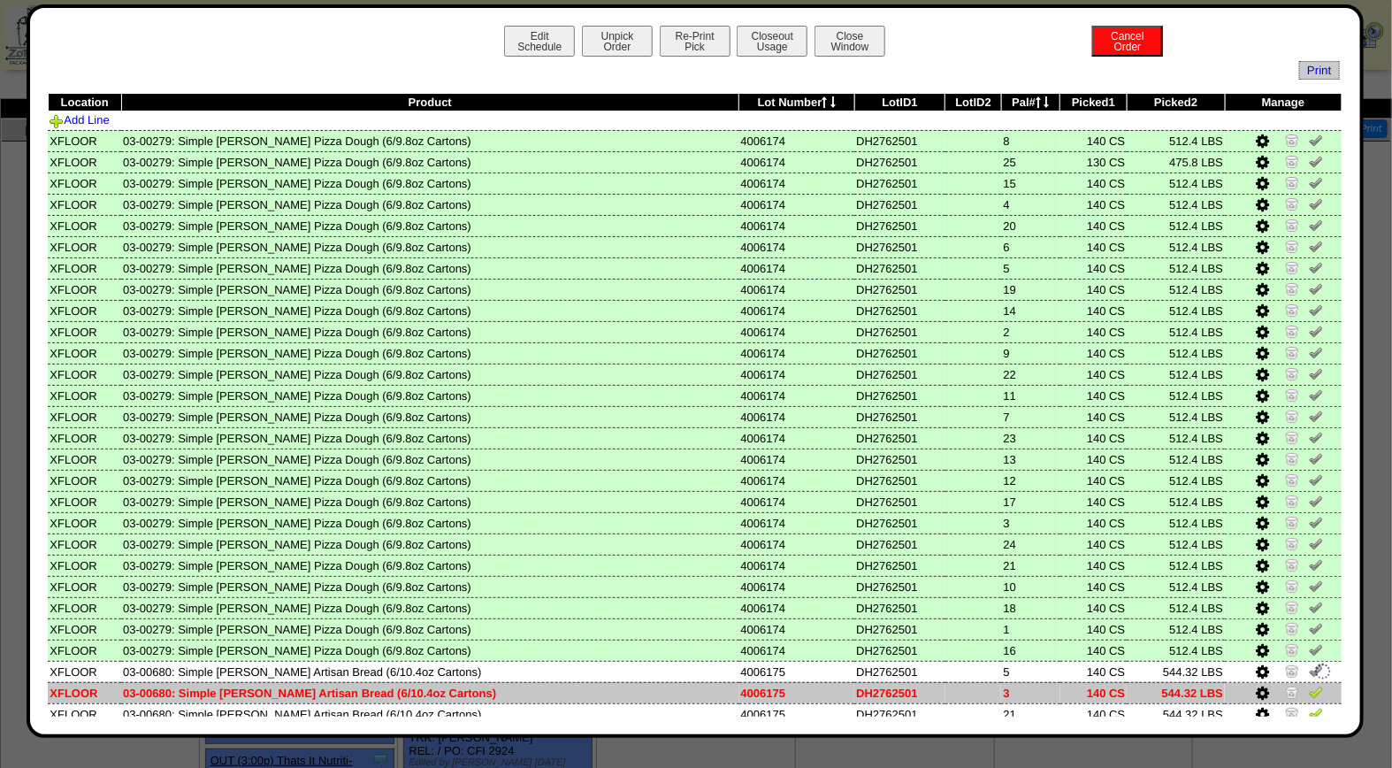
click at [1309, 685] on img at bounding box center [1316, 692] width 14 height 14
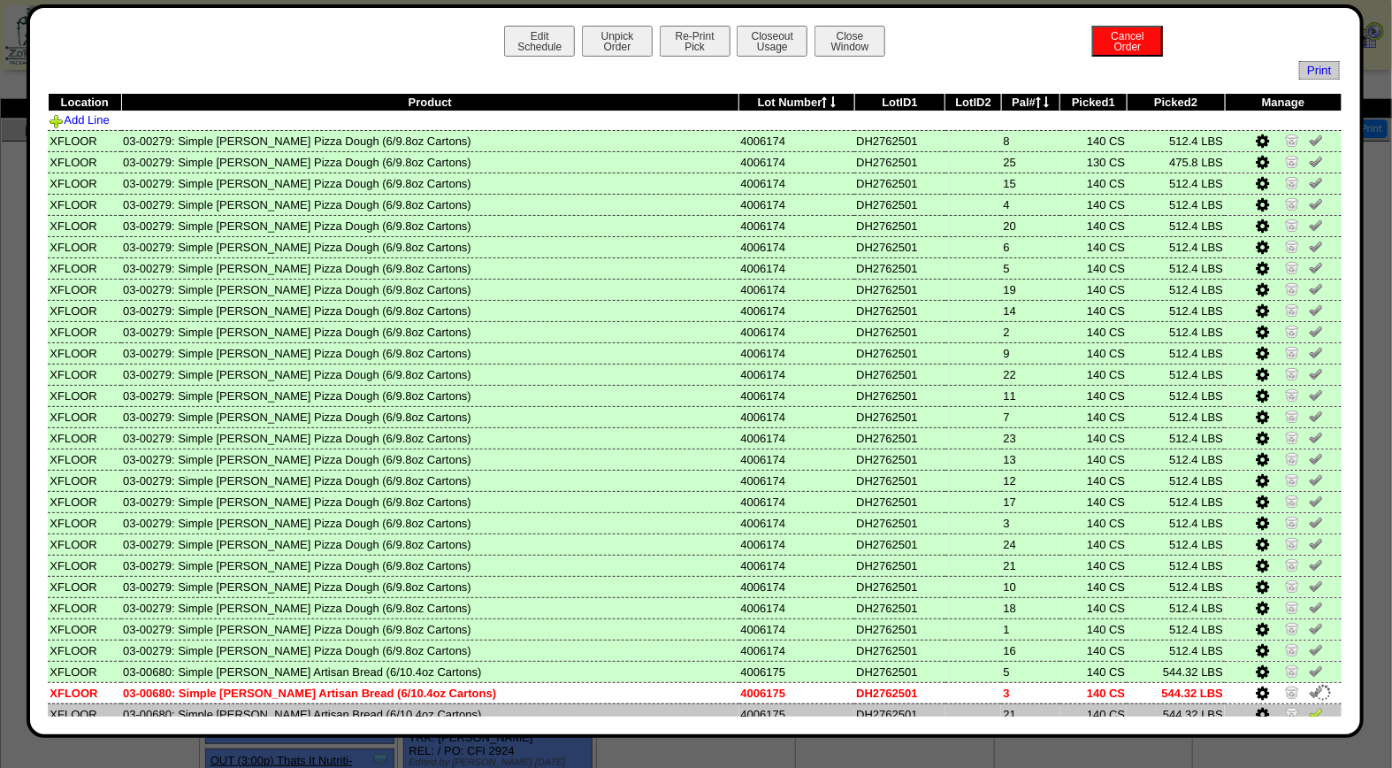
click at [1309, 706] on img at bounding box center [1316, 713] width 14 height 14
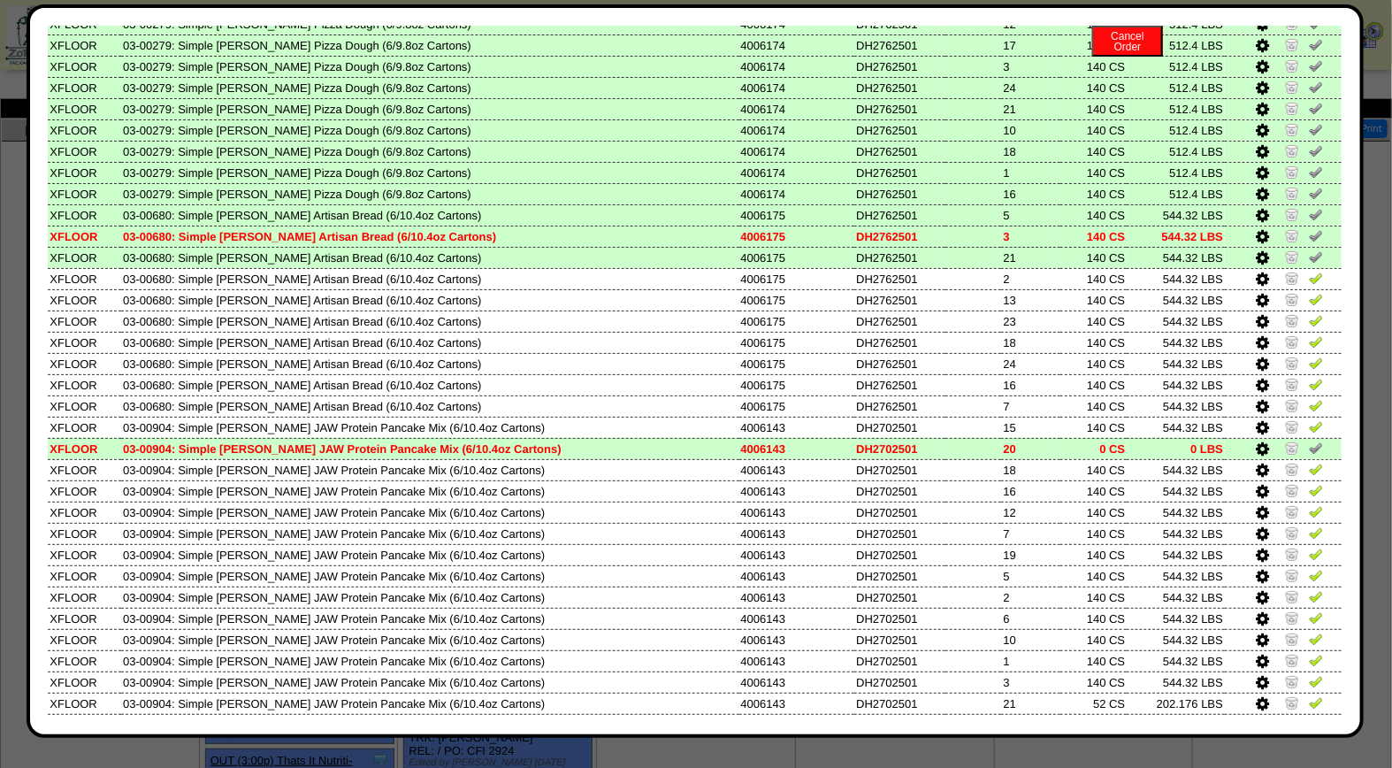
scroll to position [532, 0]
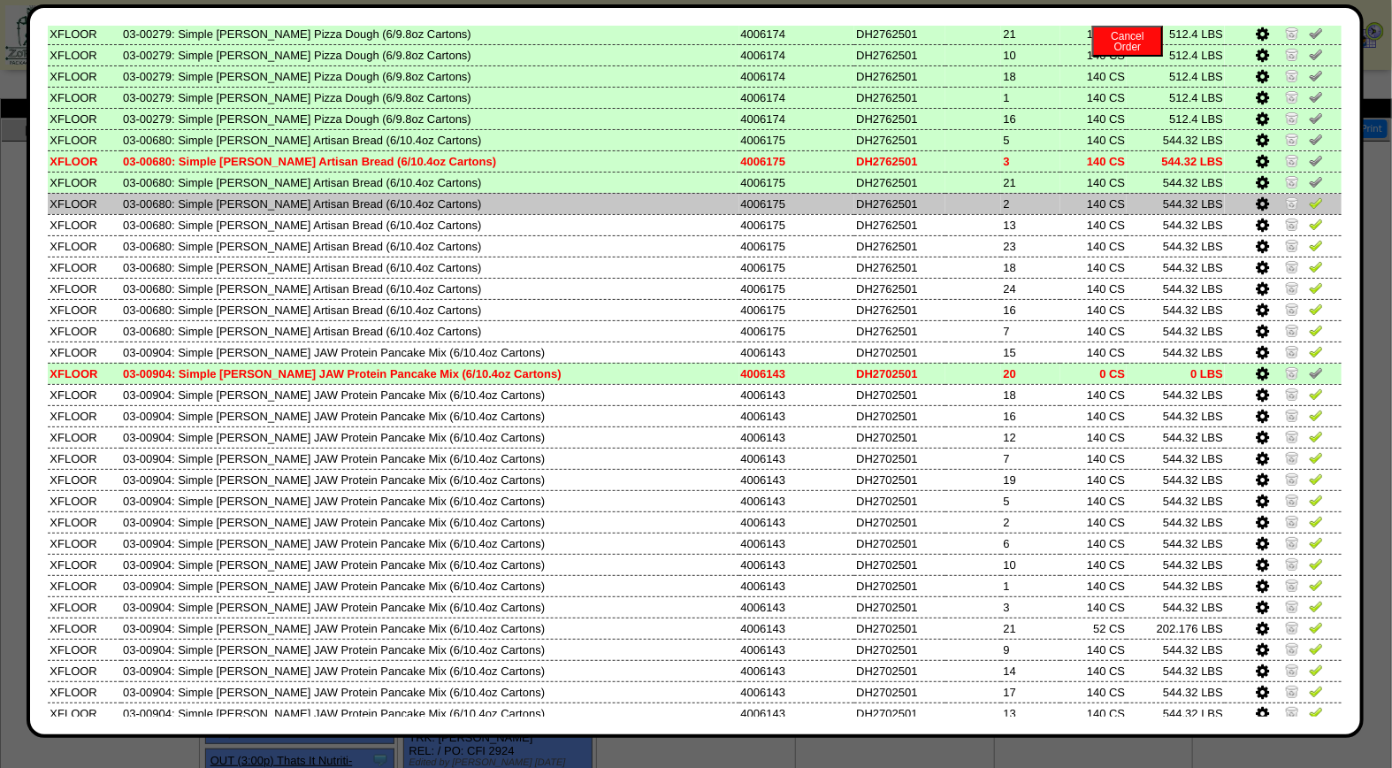
click at [1309, 195] on img at bounding box center [1316, 202] width 14 height 14
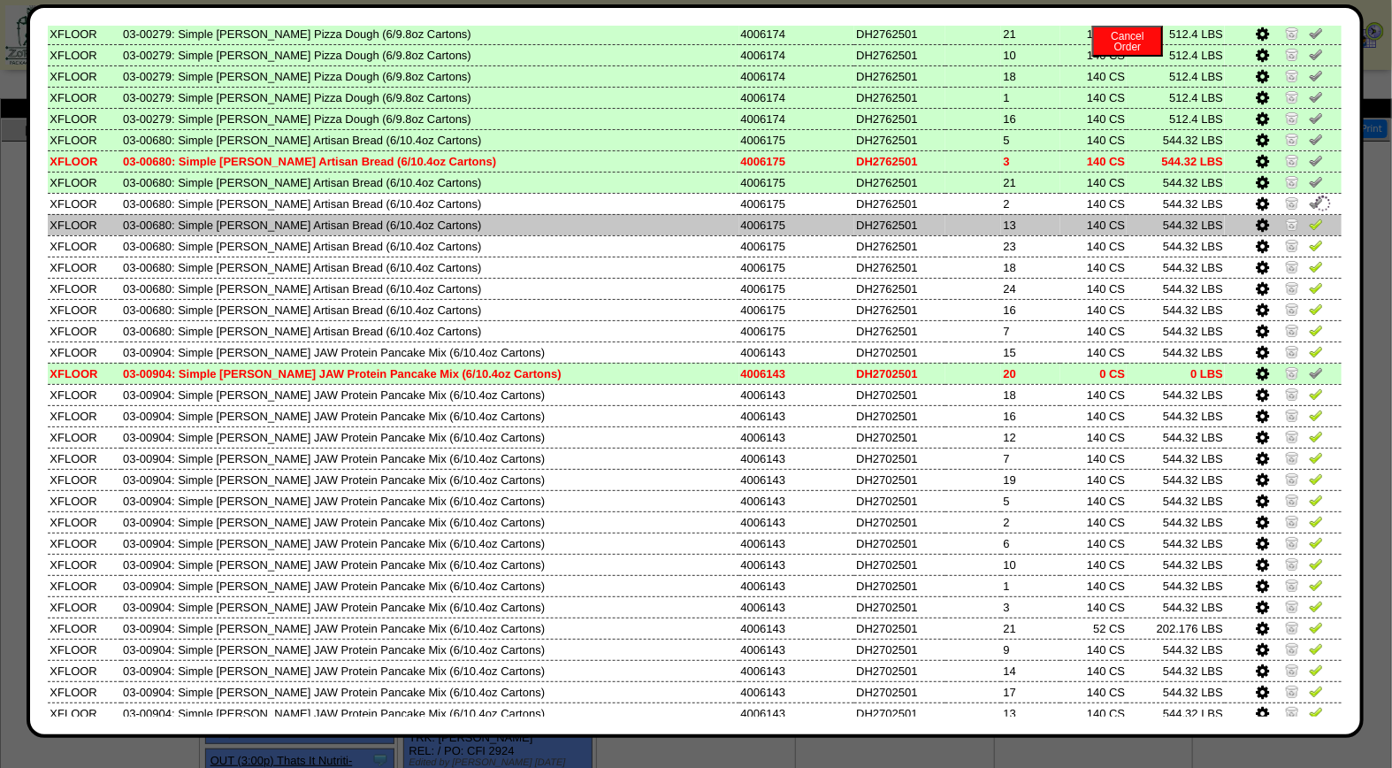
click at [1309, 217] on img at bounding box center [1316, 224] width 14 height 14
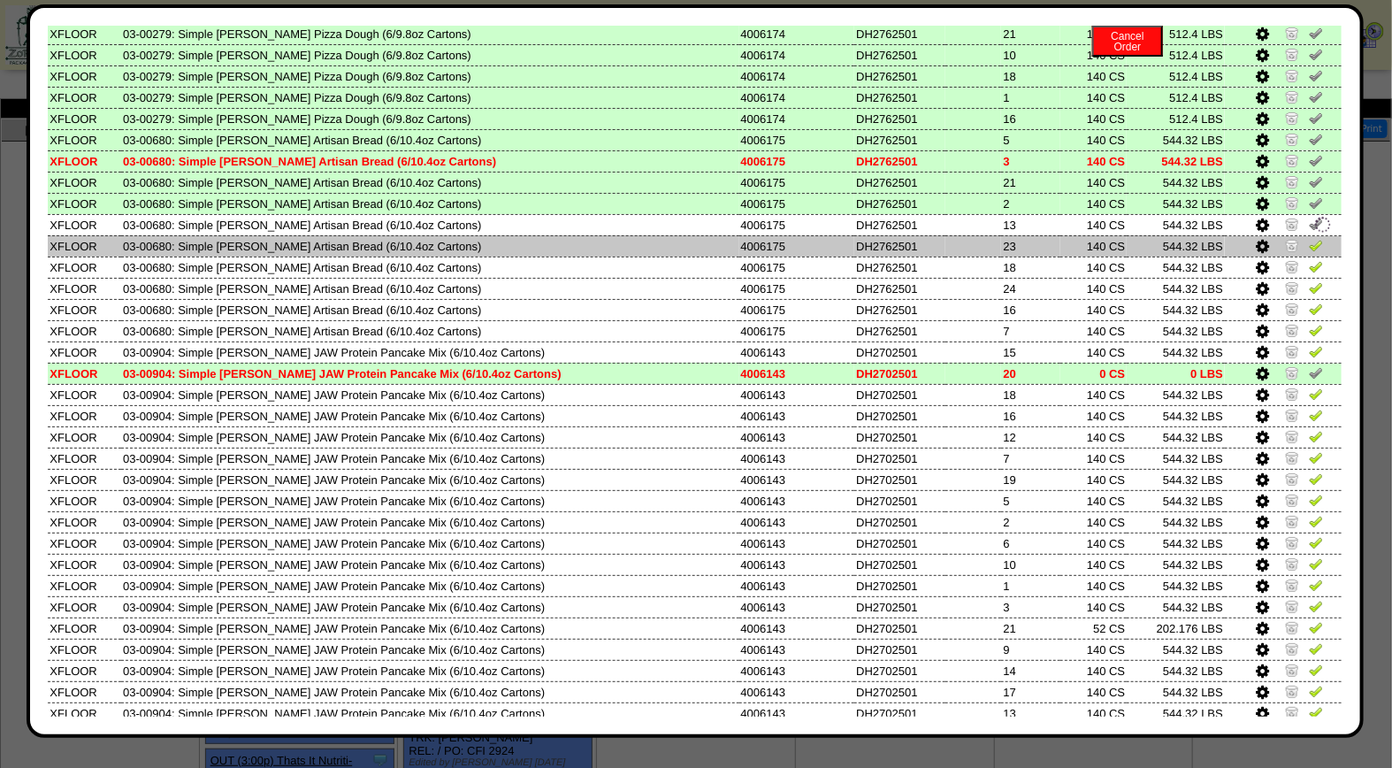
click at [1309, 238] on img at bounding box center [1316, 245] width 14 height 14
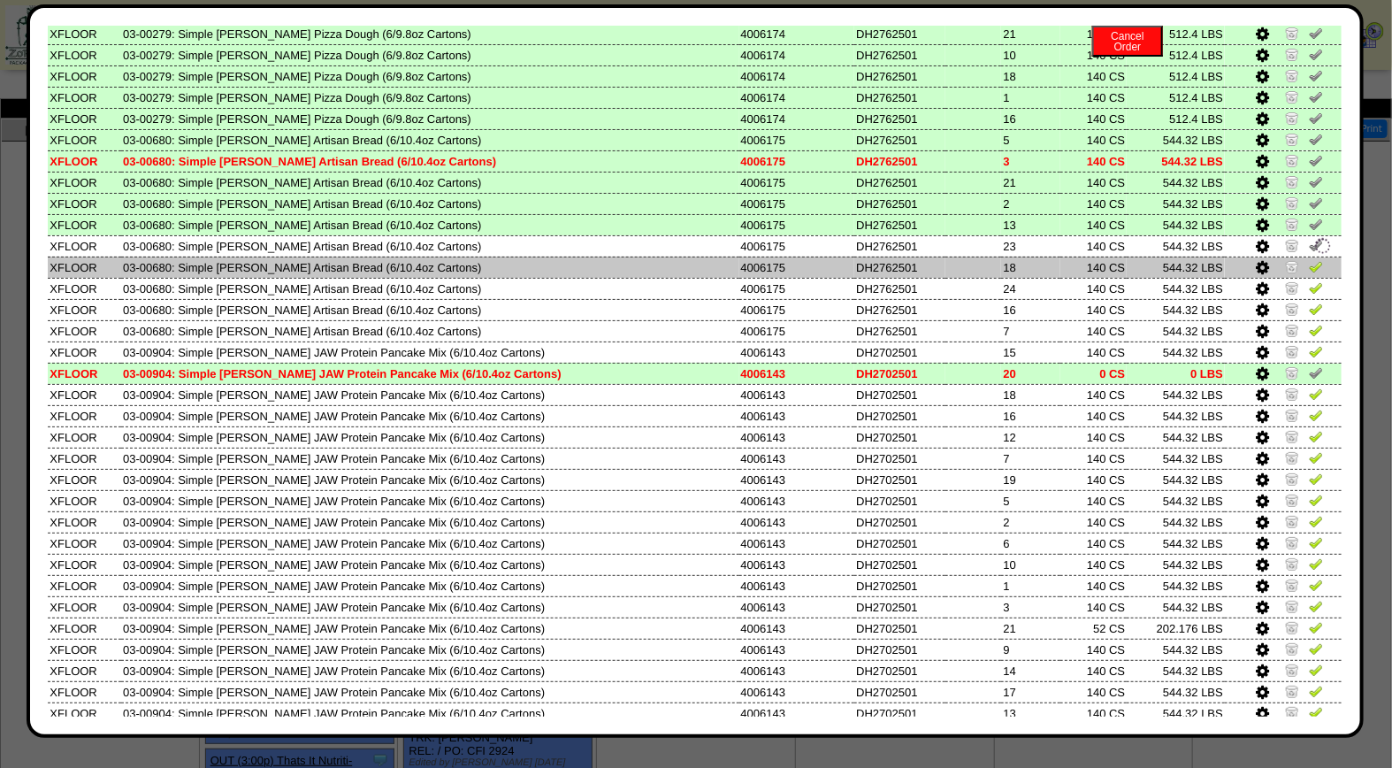
click at [1309, 259] on img at bounding box center [1316, 266] width 14 height 14
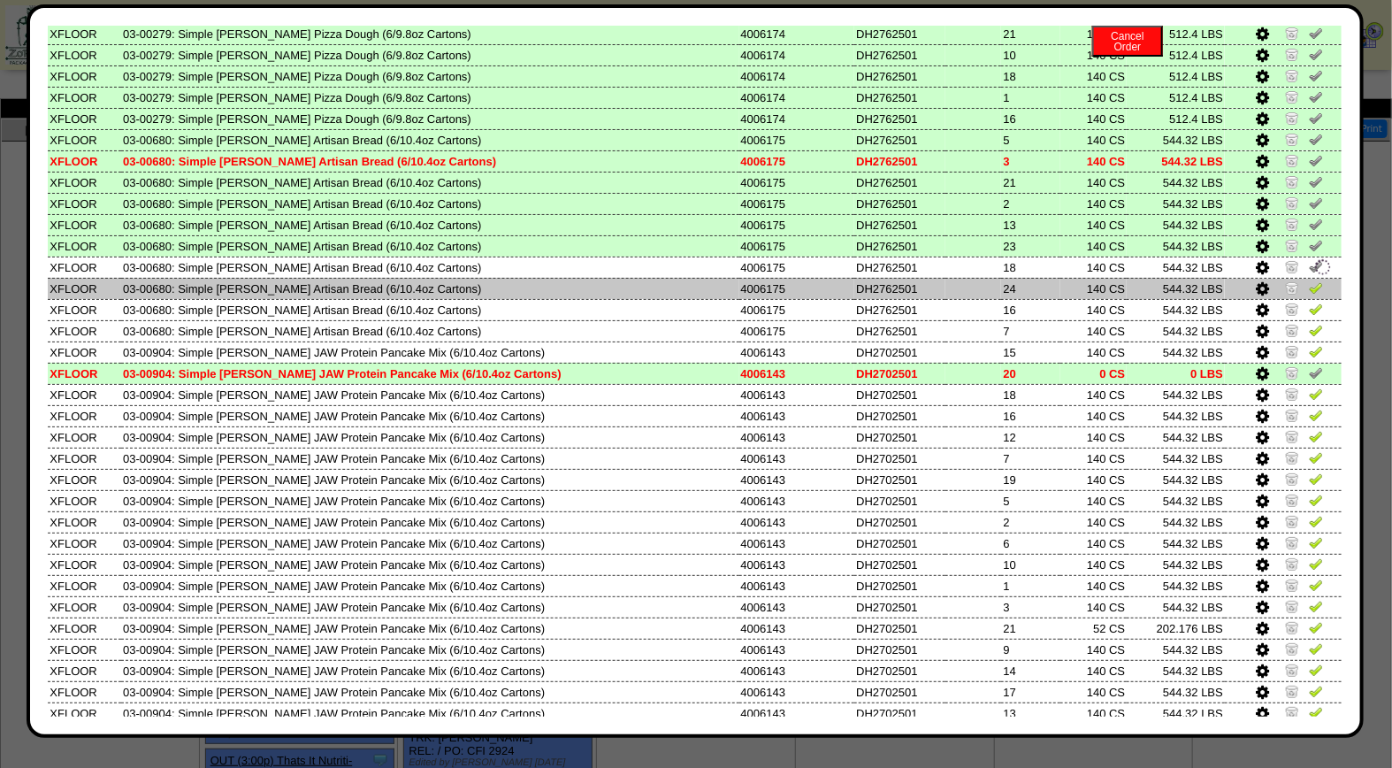
click at [1309, 280] on img at bounding box center [1316, 287] width 14 height 14
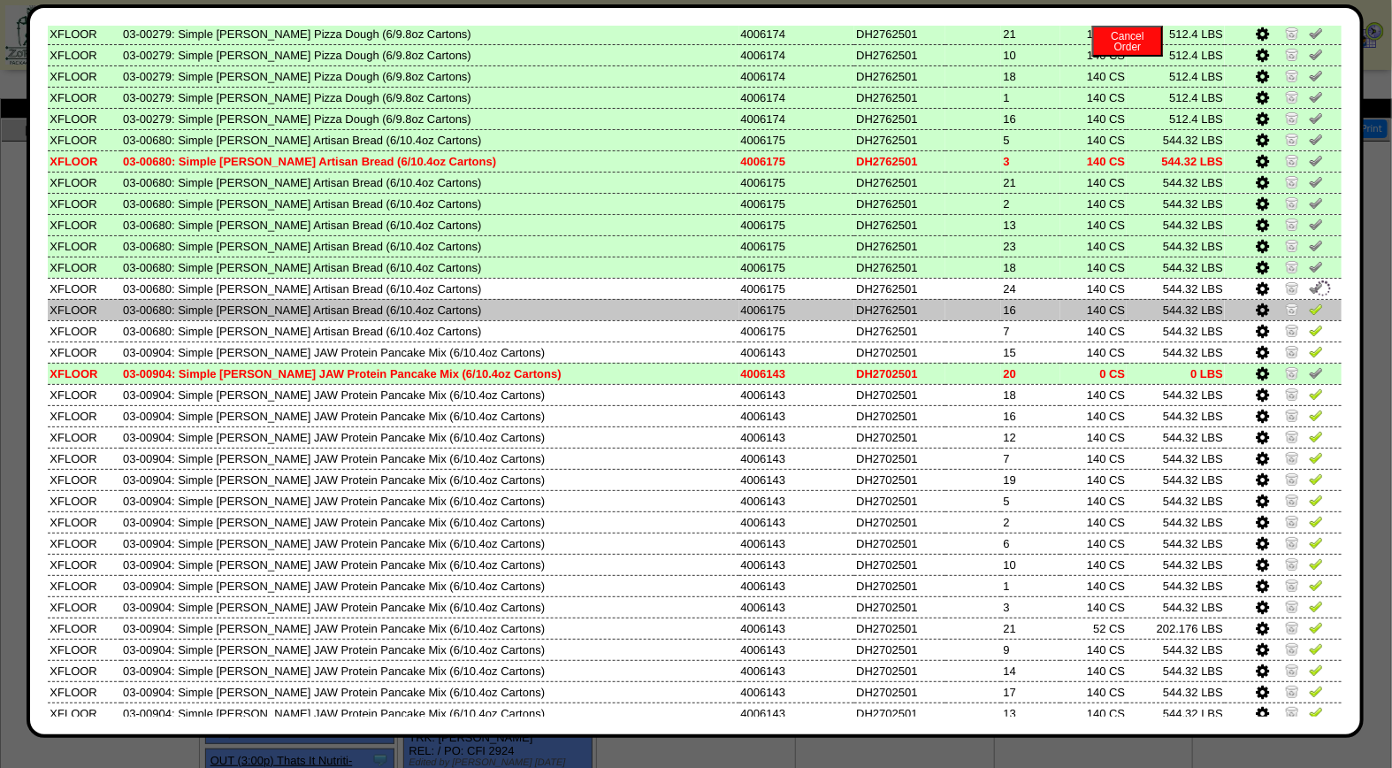
click at [1309, 302] on img at bounding box center [1316, 309] width 14 height 14
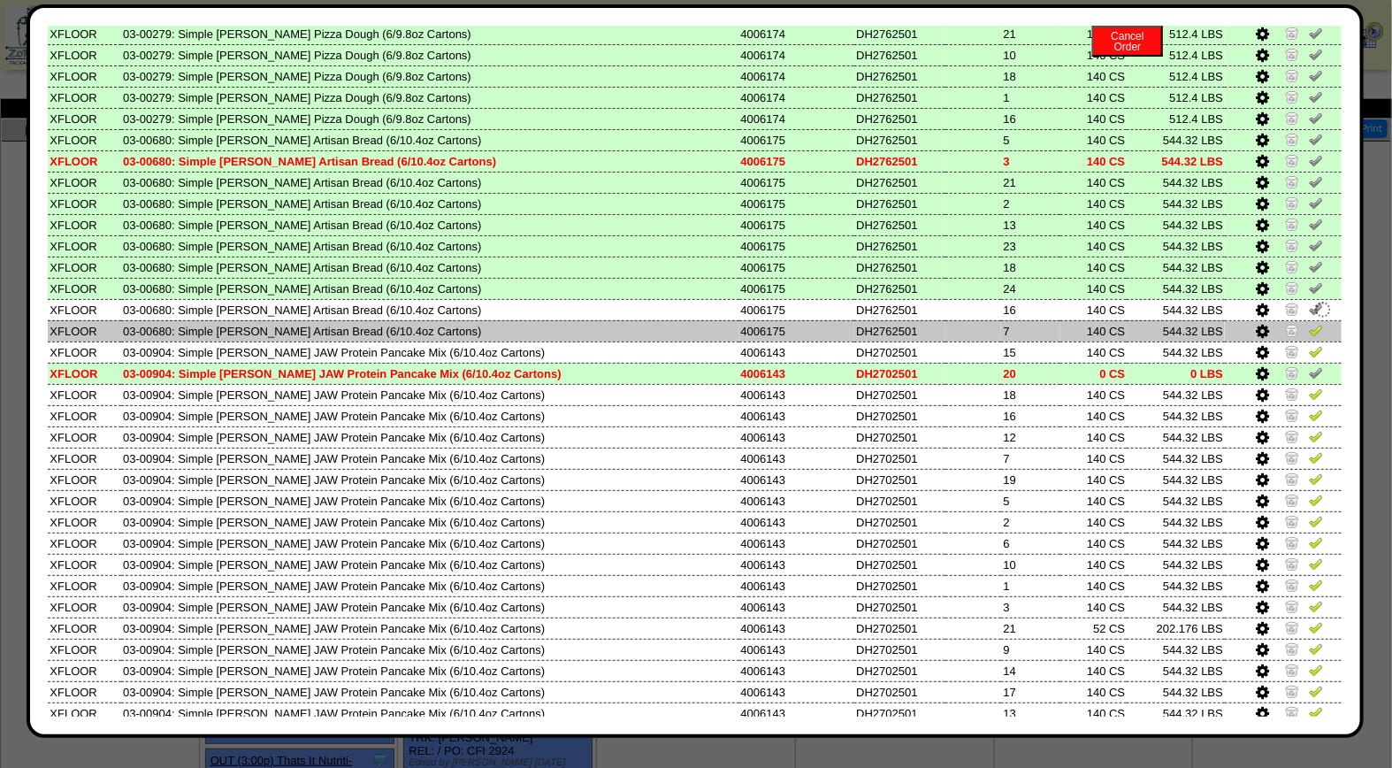
click at [1309, 323] on img at bounding box center [1316, 330] width 14 height 14
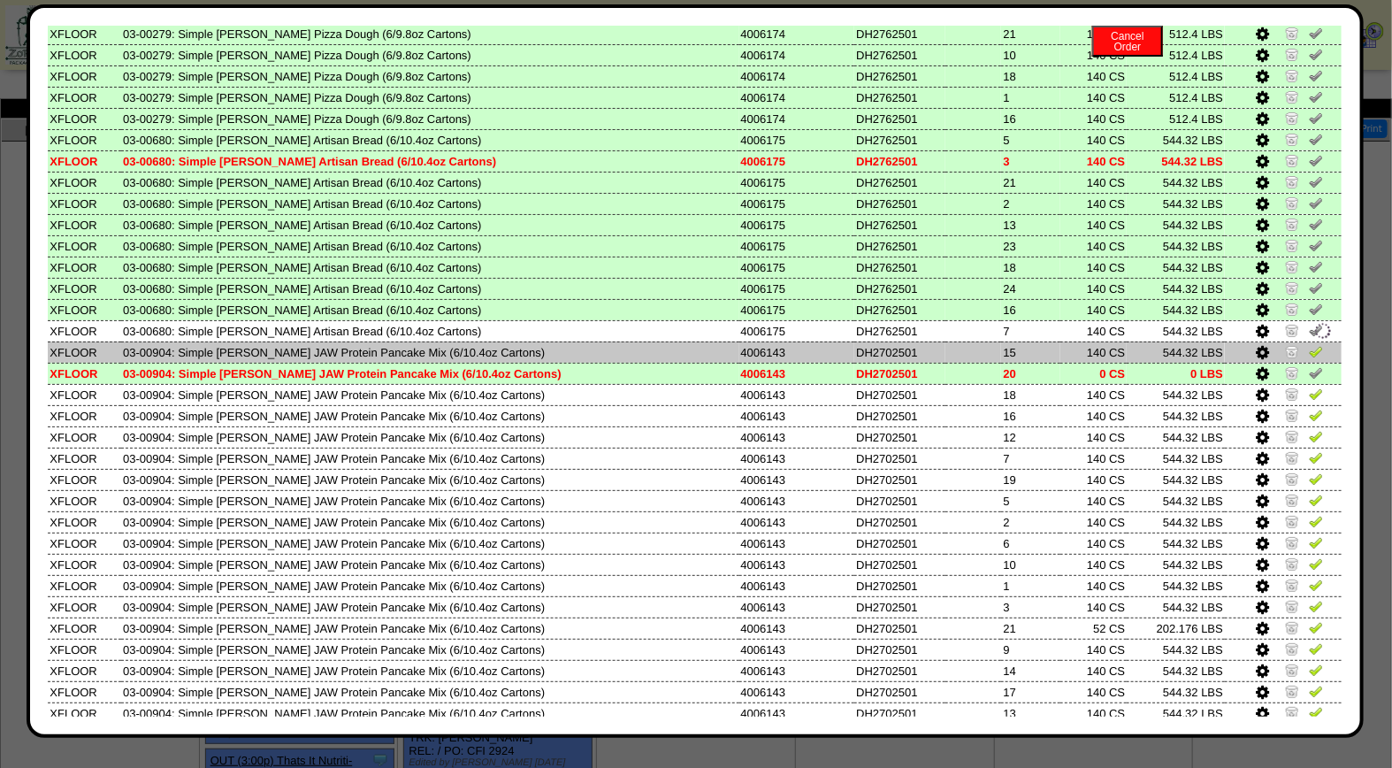
click at [1309, 344] on img at bounding box center [1316, 351] width 14 height 14
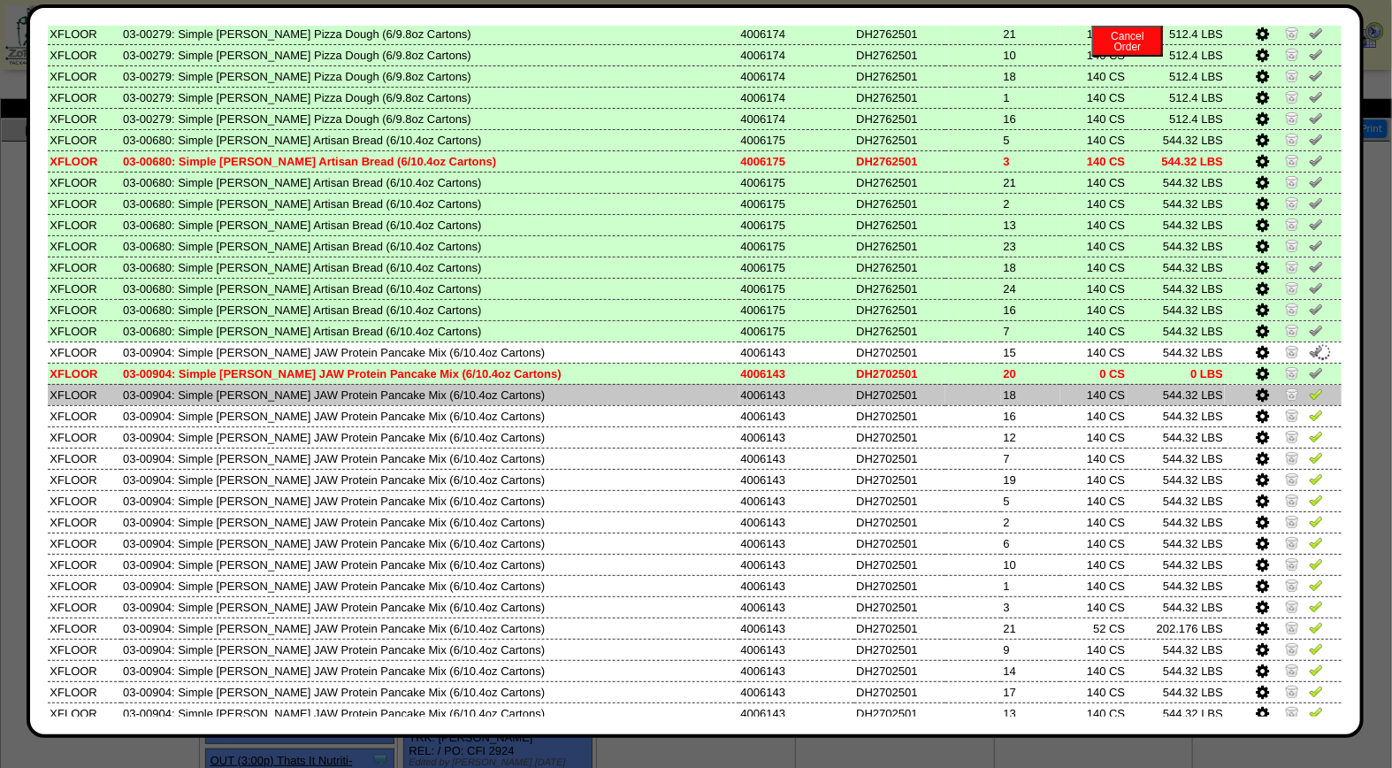
click at [1309, 387] on img at bounding box center [1316, 394] width 14 height 14
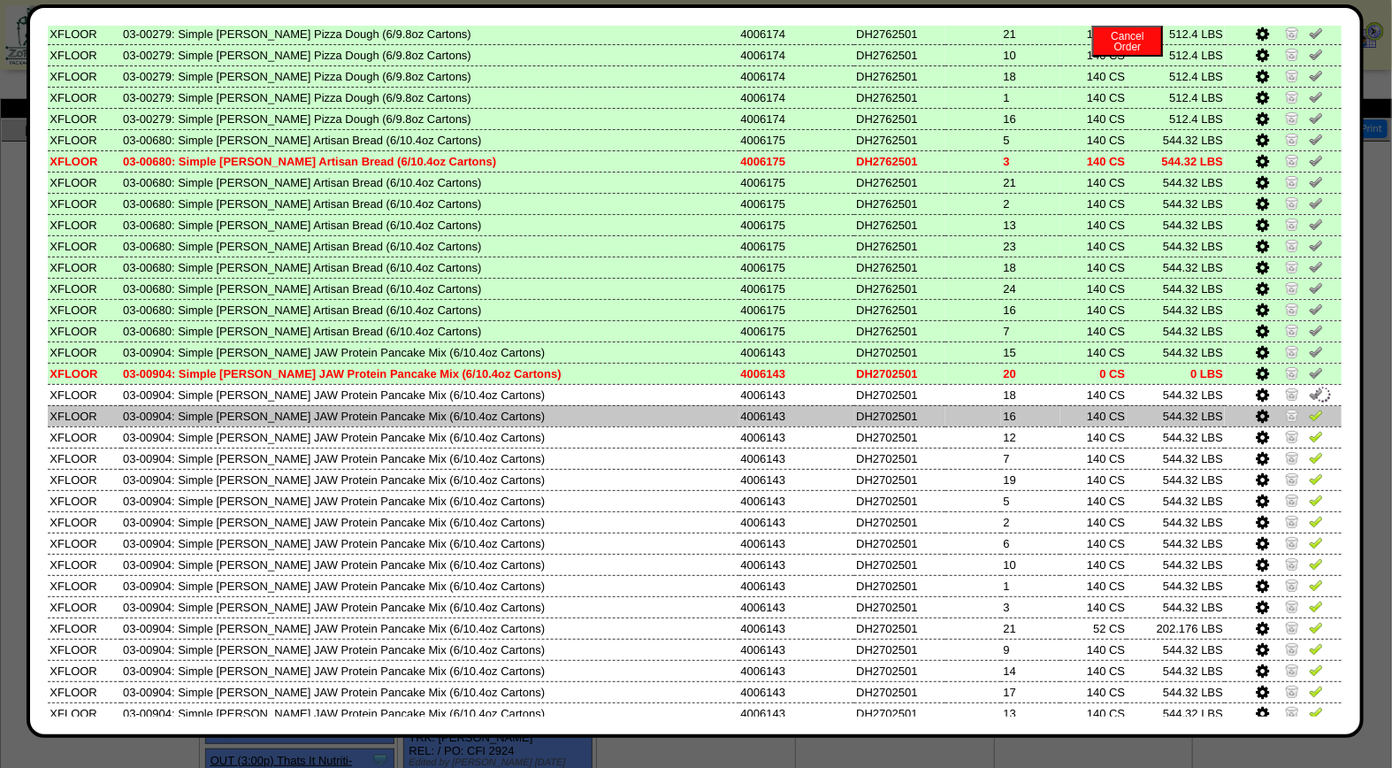
click at [1309, 408] on img at bounding box center [1316, 415] width 14 height 14
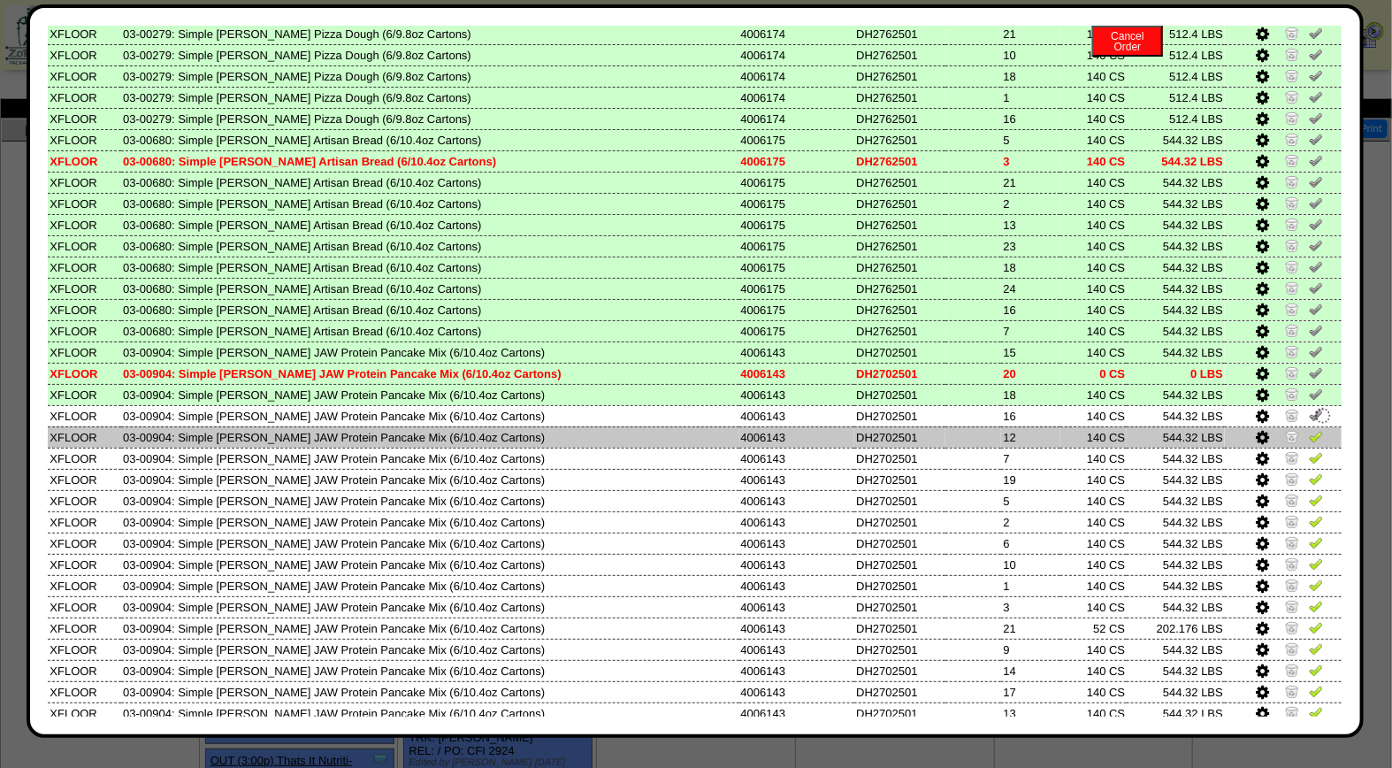
click at [1309, 429] on img at bounding box center [1316, 436] width 14 height 14
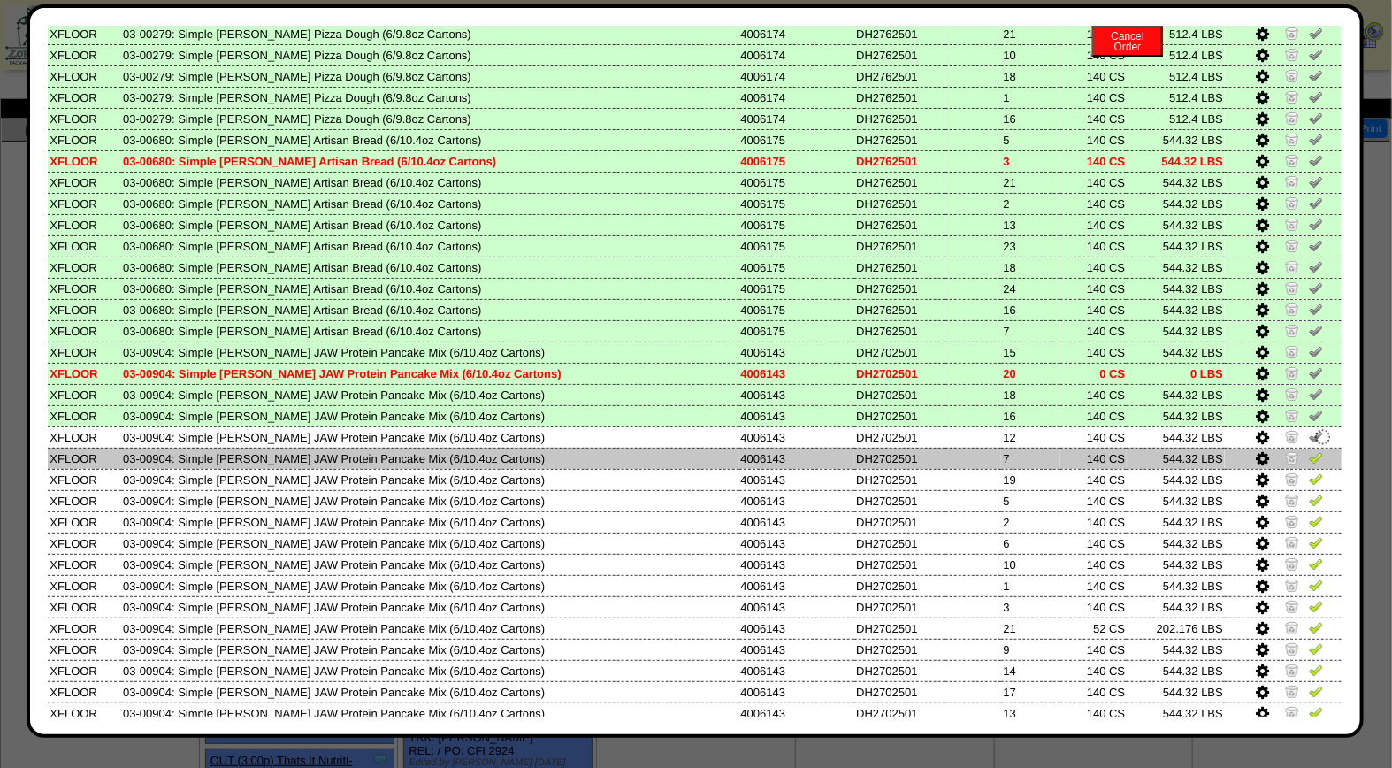
click at [1309, 450] on img at bounding box center [1316, 457] width 14 height 14
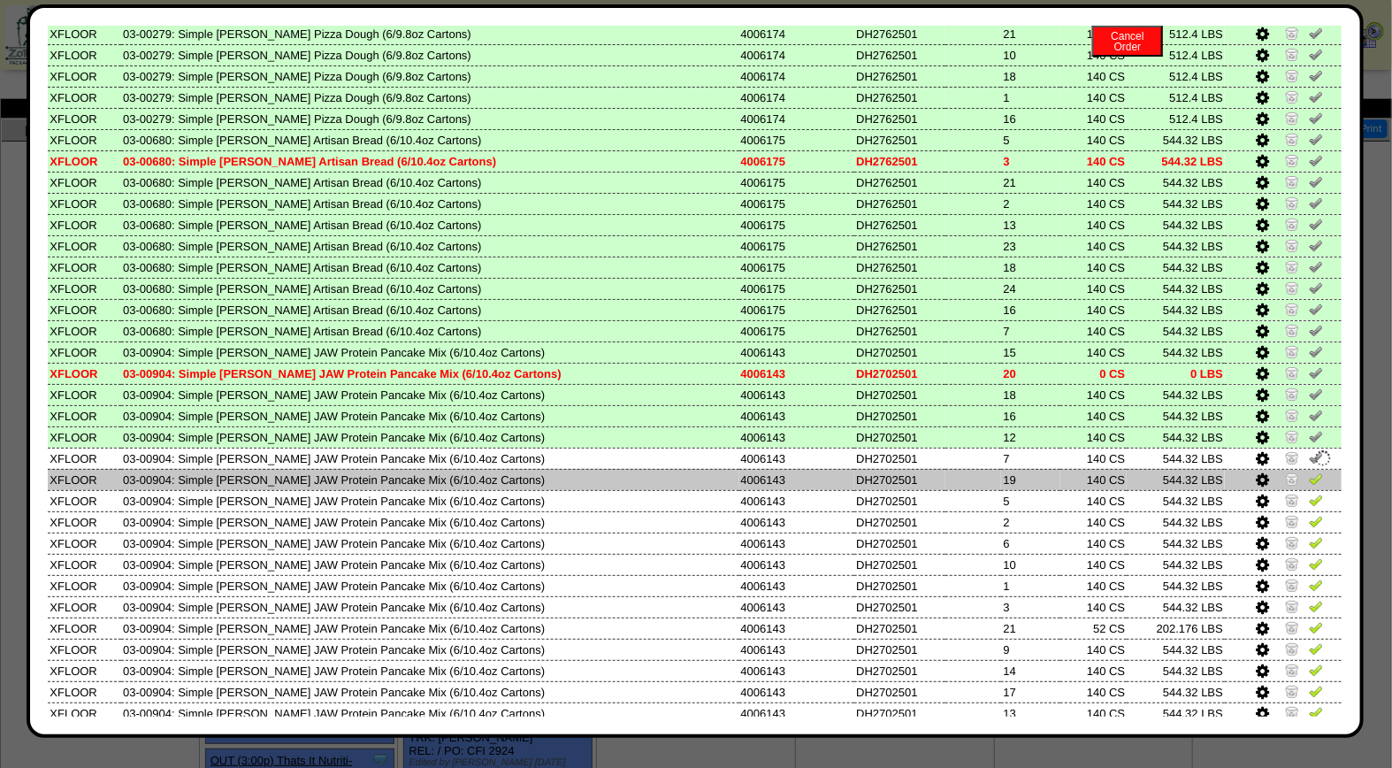
click at [1309, 471] on img at bounding box center [1316, 478] width 14 height 14
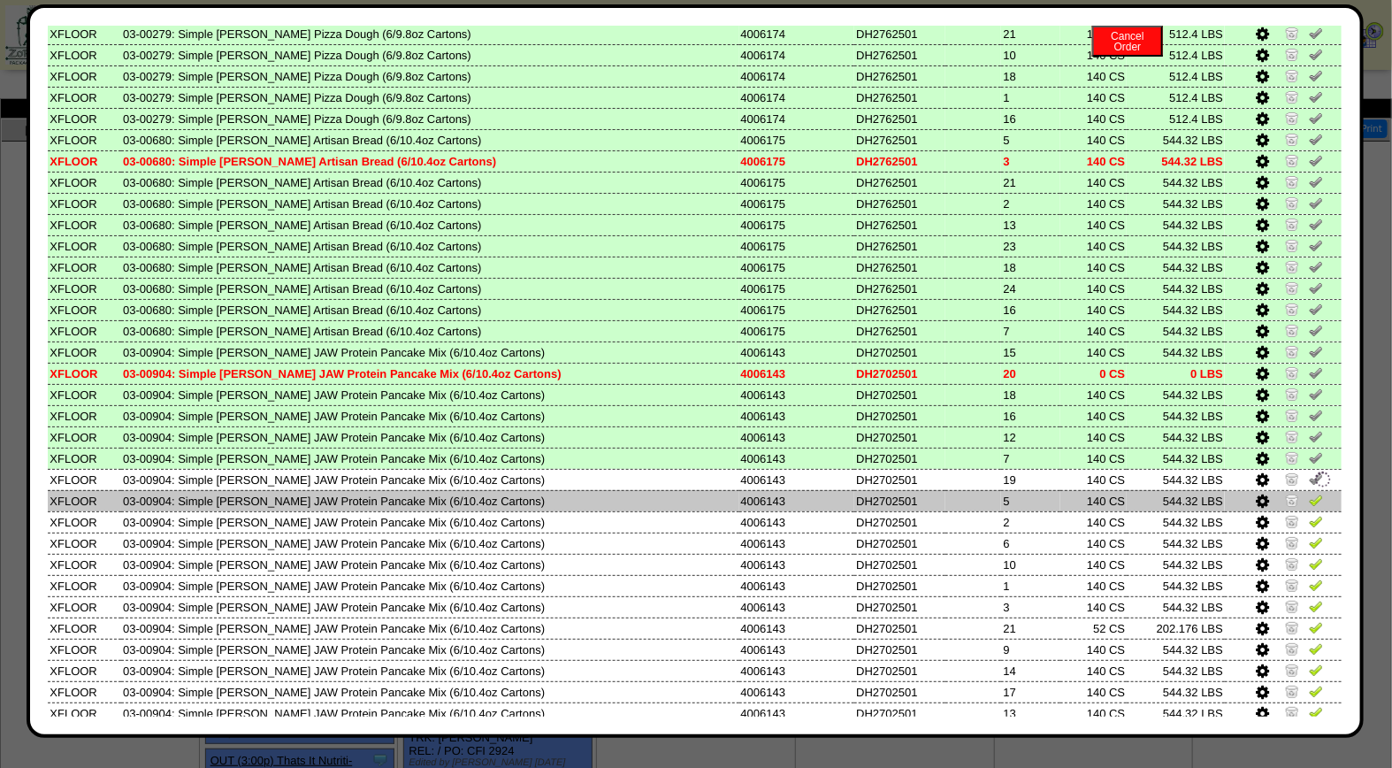
click at [1309, 493] on img at bounding box center [1316, 500] width 14 height 14
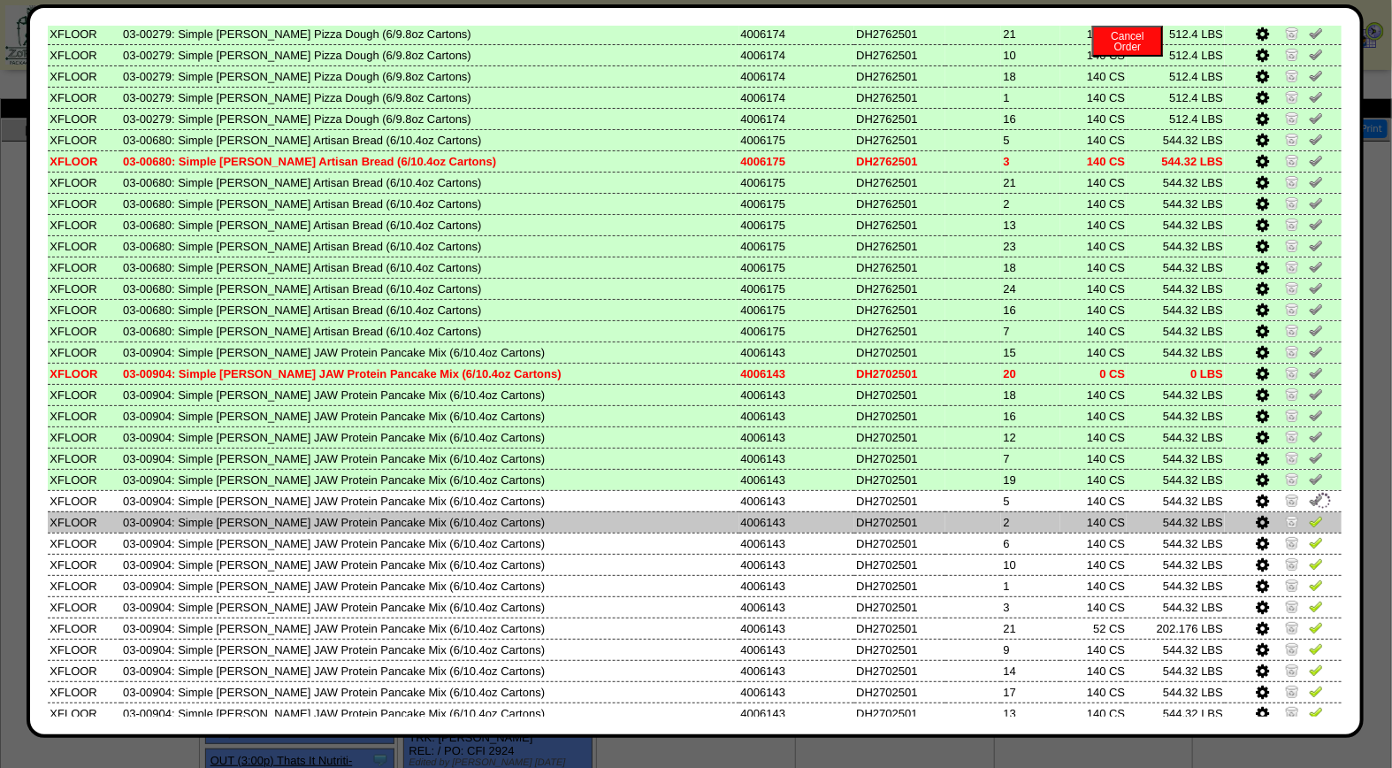
click at [1309, 514] on img at bounding box center [1316, 521] width 14 height 14
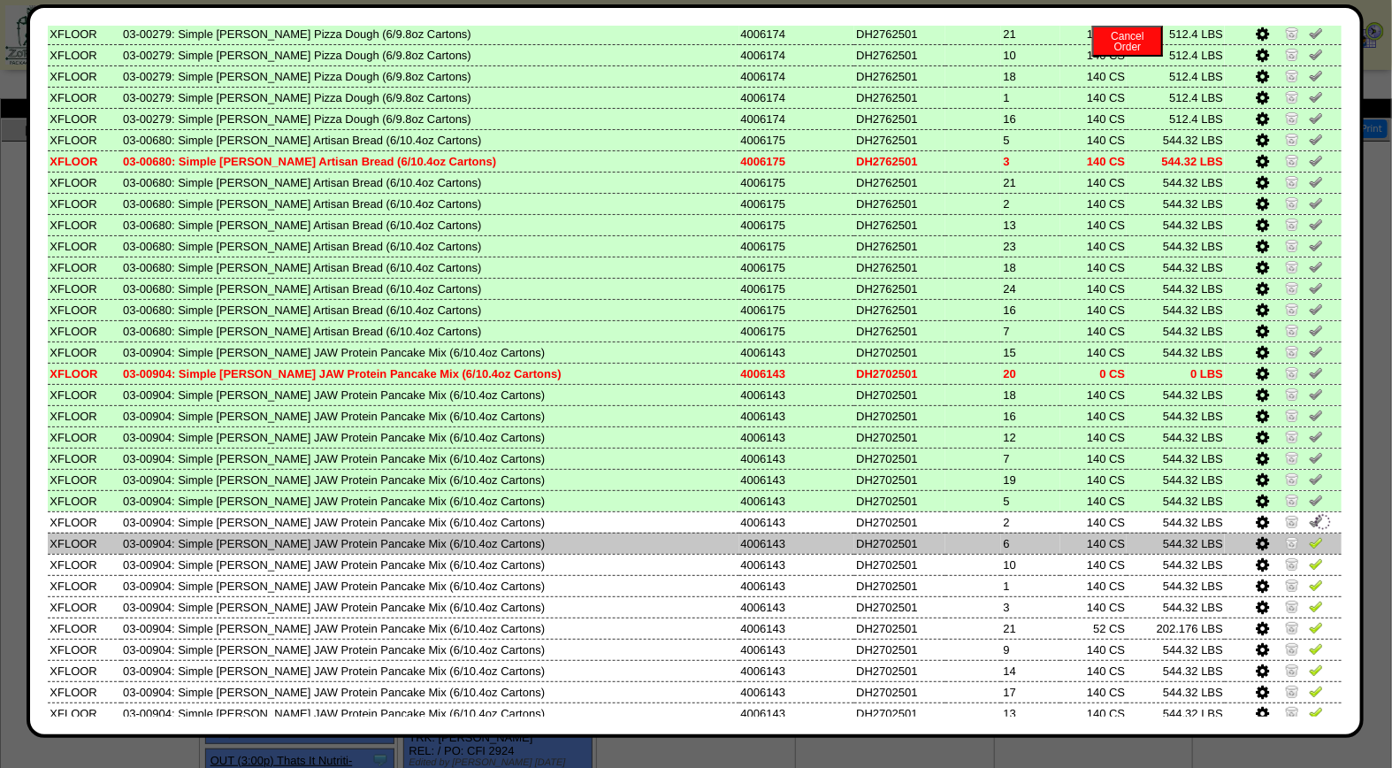
click at [1309, 535] on img at bounding box center [1316, 542] width 14 height 14
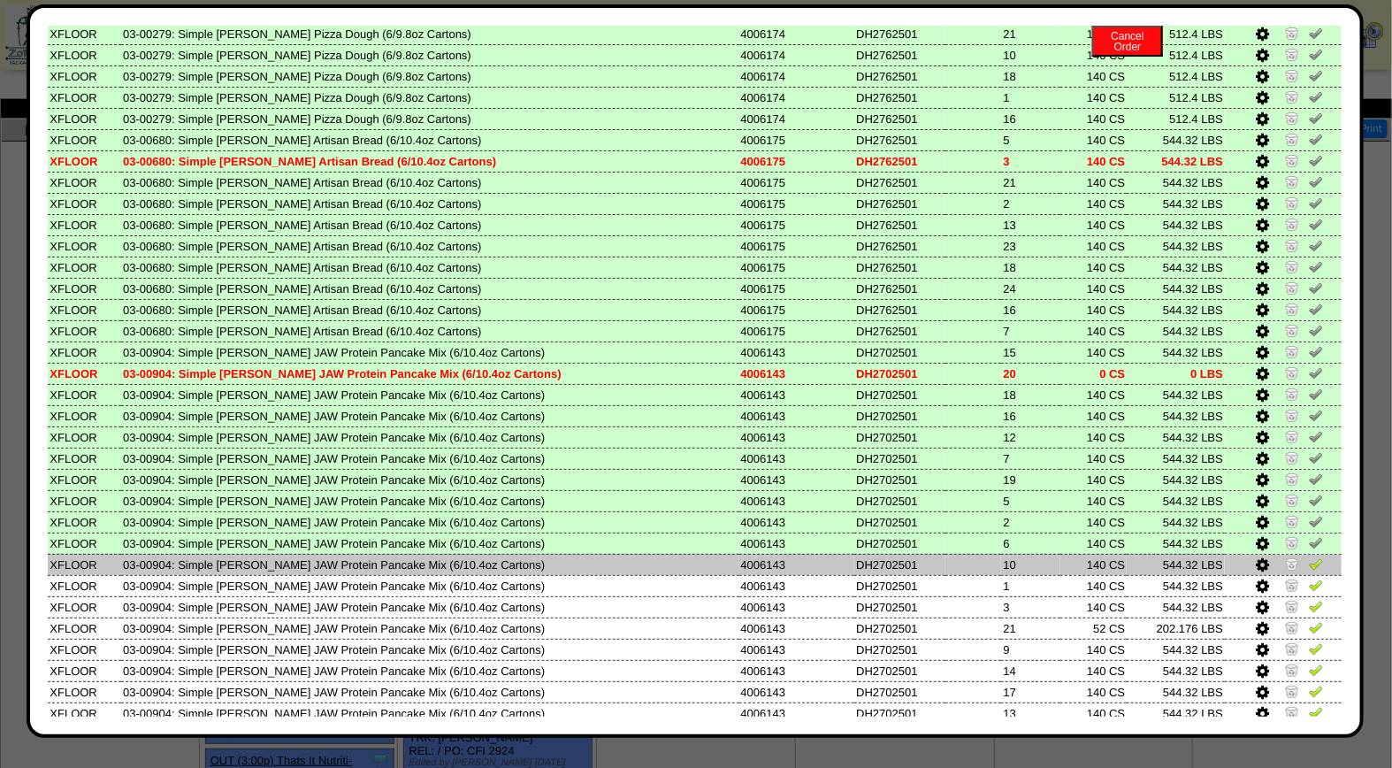
click at [1309, 556] on img at bounding box center [1316, 563] width 14 height 14
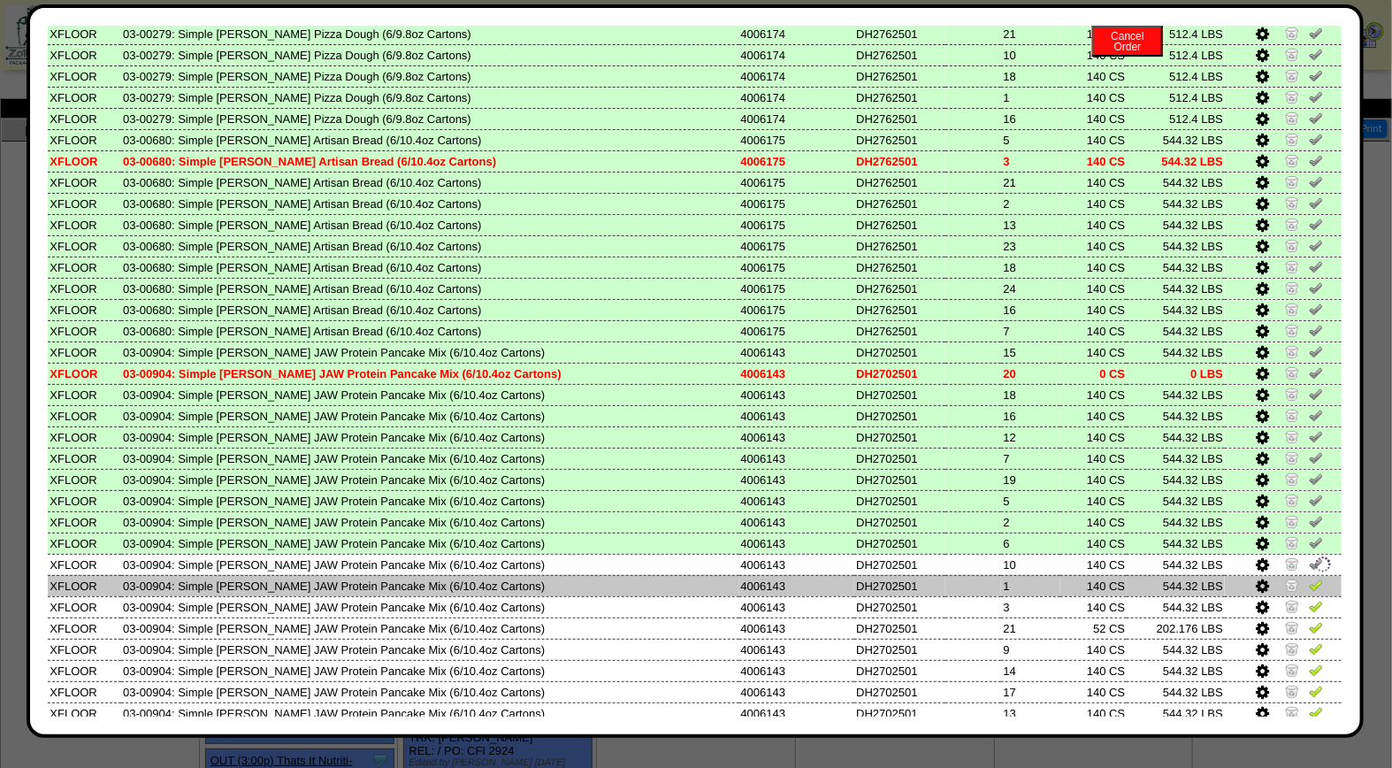
click at [1309, 578] on img at bounding box center [1316, 585] width 14 height 14
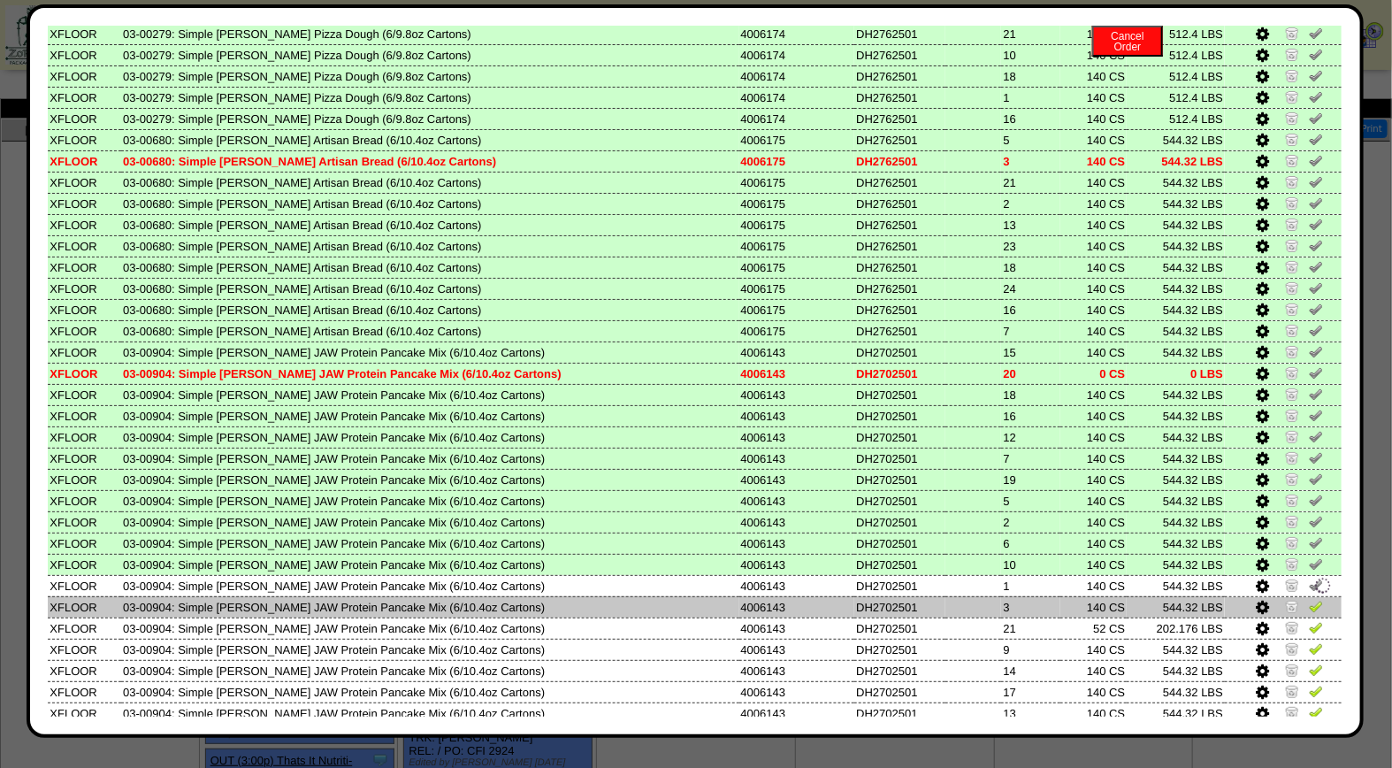
click at [1309, 599] on img at bounding box center [1316, 606] width 14 height 14
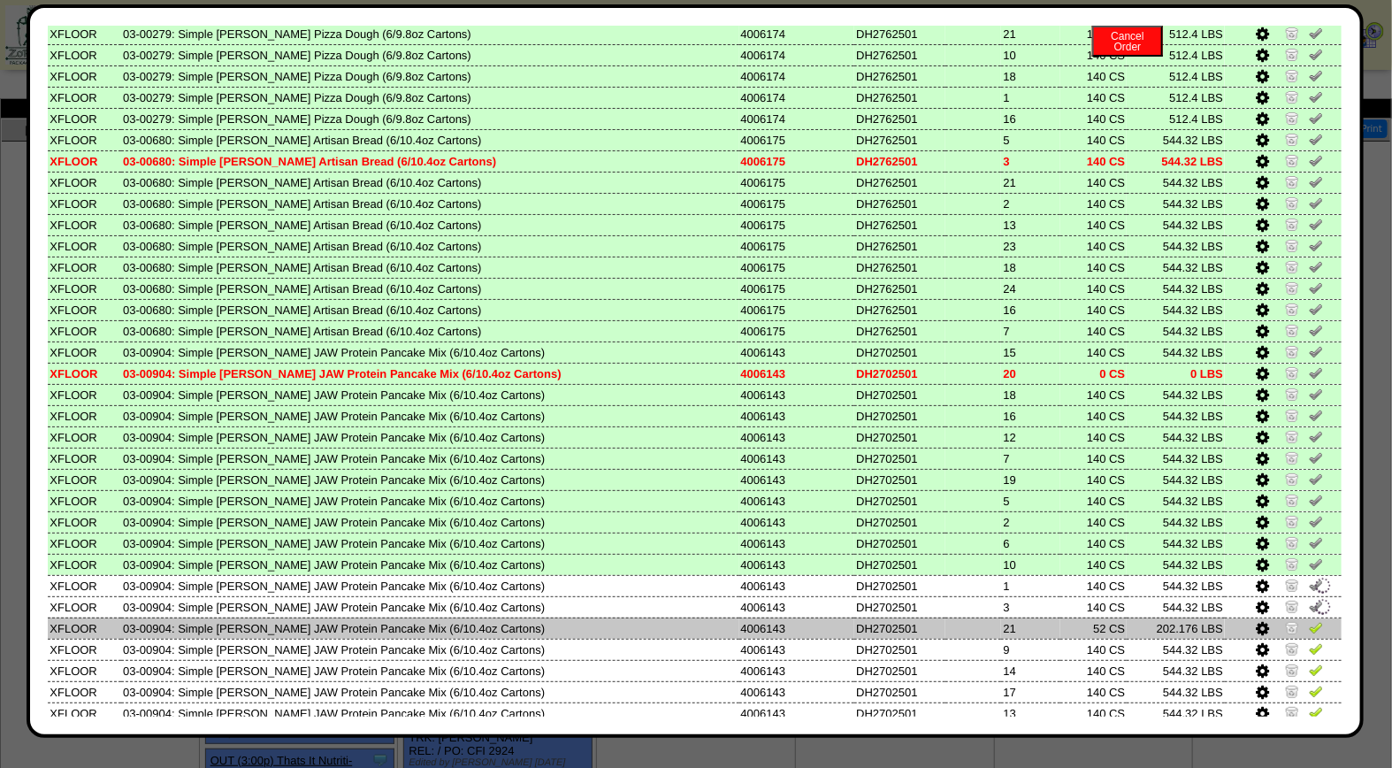
click at [1309, 620] on img at bounding box center [1316, 627] width 14 height 14
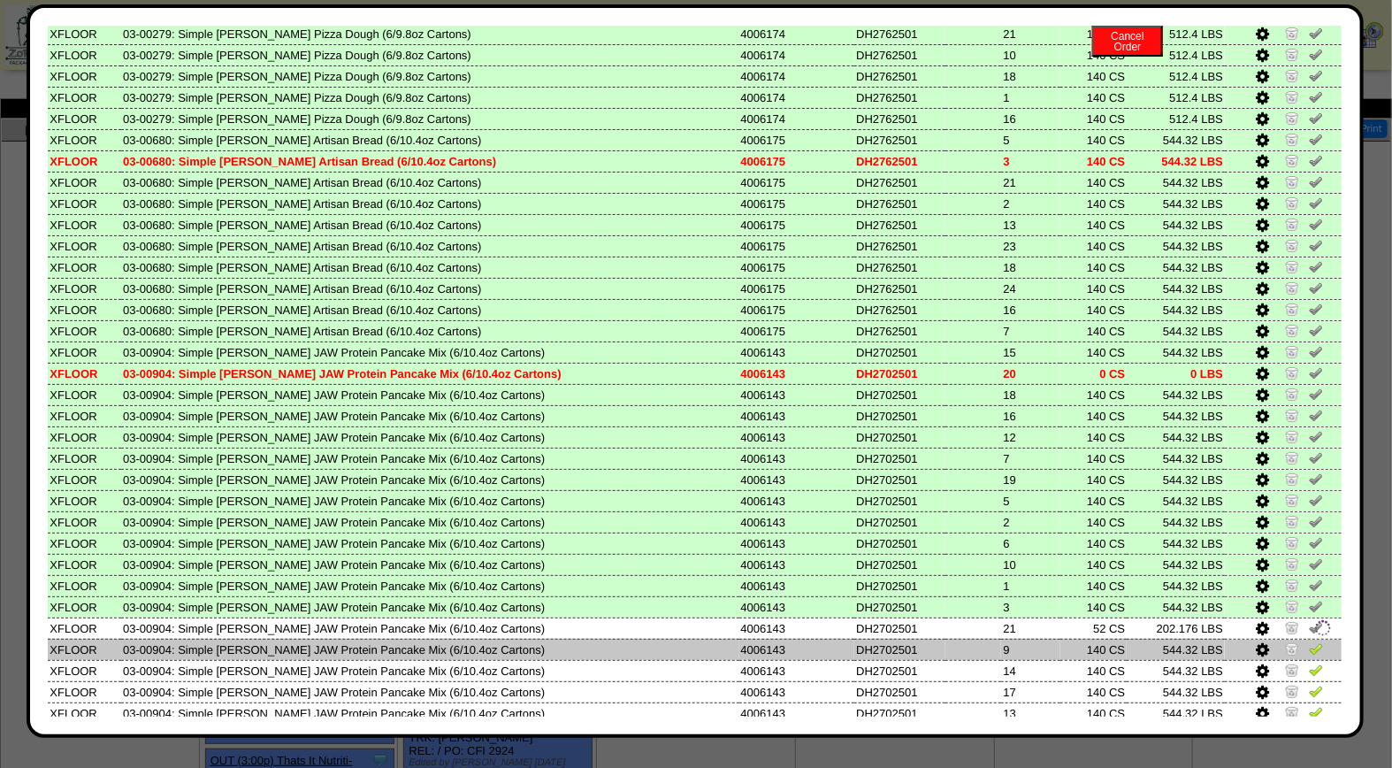
click at [1309, 641] on img at bounding box center [1316, 648] width 14 height 14
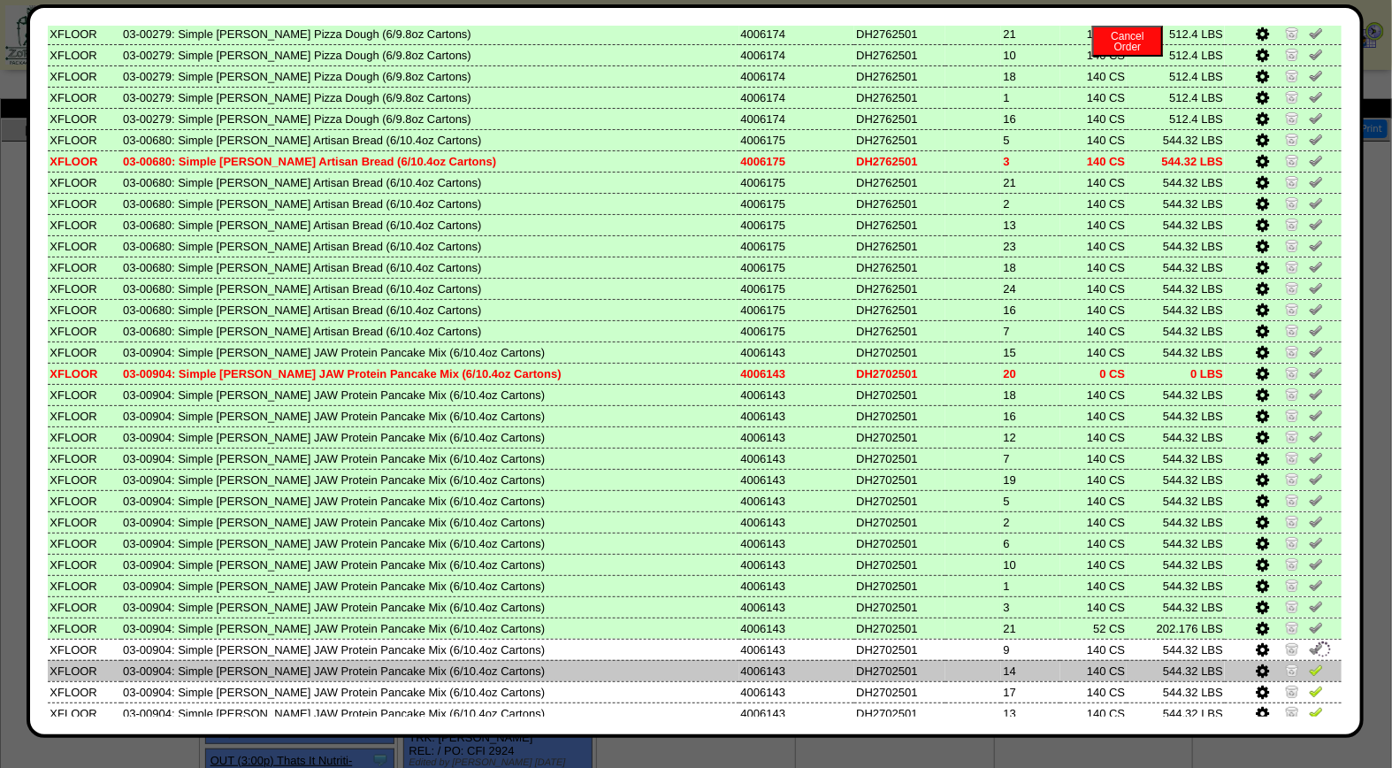
click at [1309, 663] on img at bounding box center [1316, 670] width 14 height 14
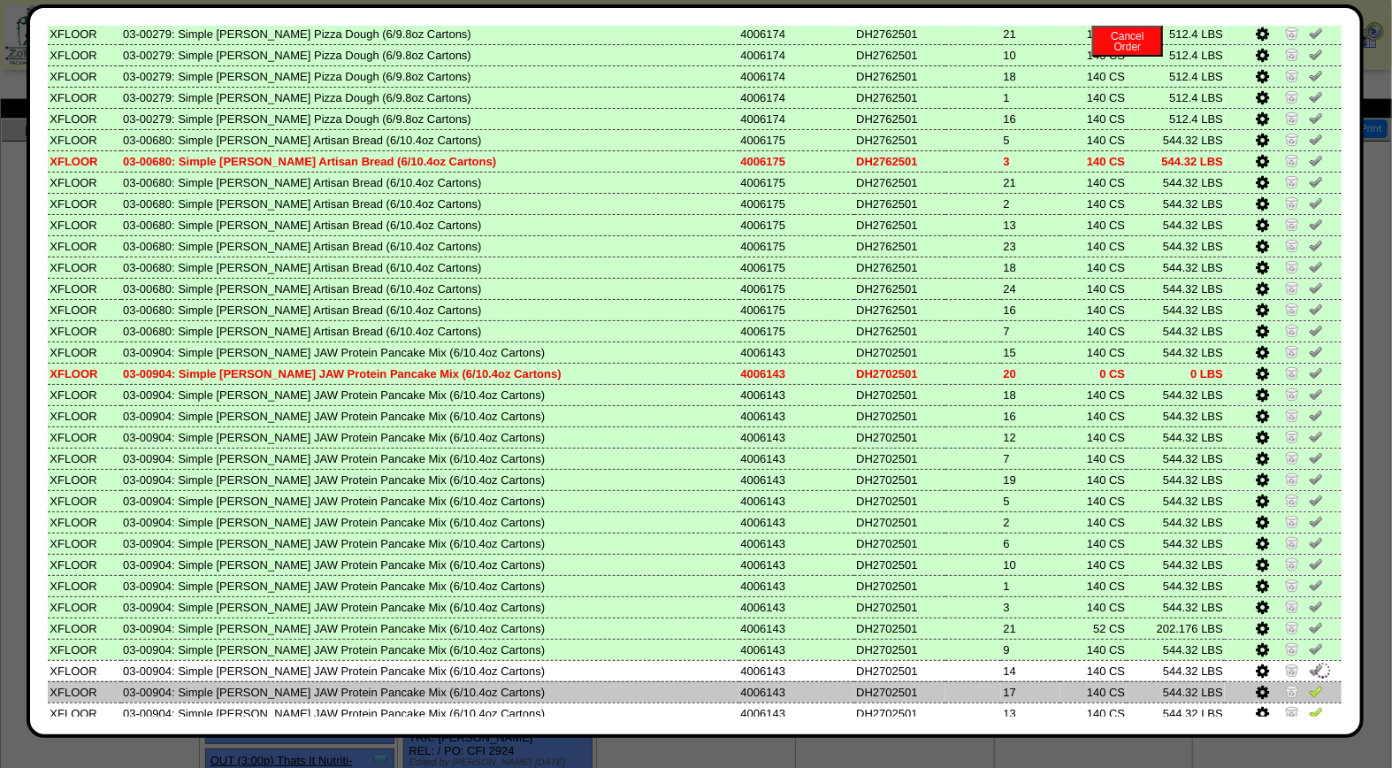
click at [1309, 684] on img at bounding box center [1316, 691] width 14 height 14
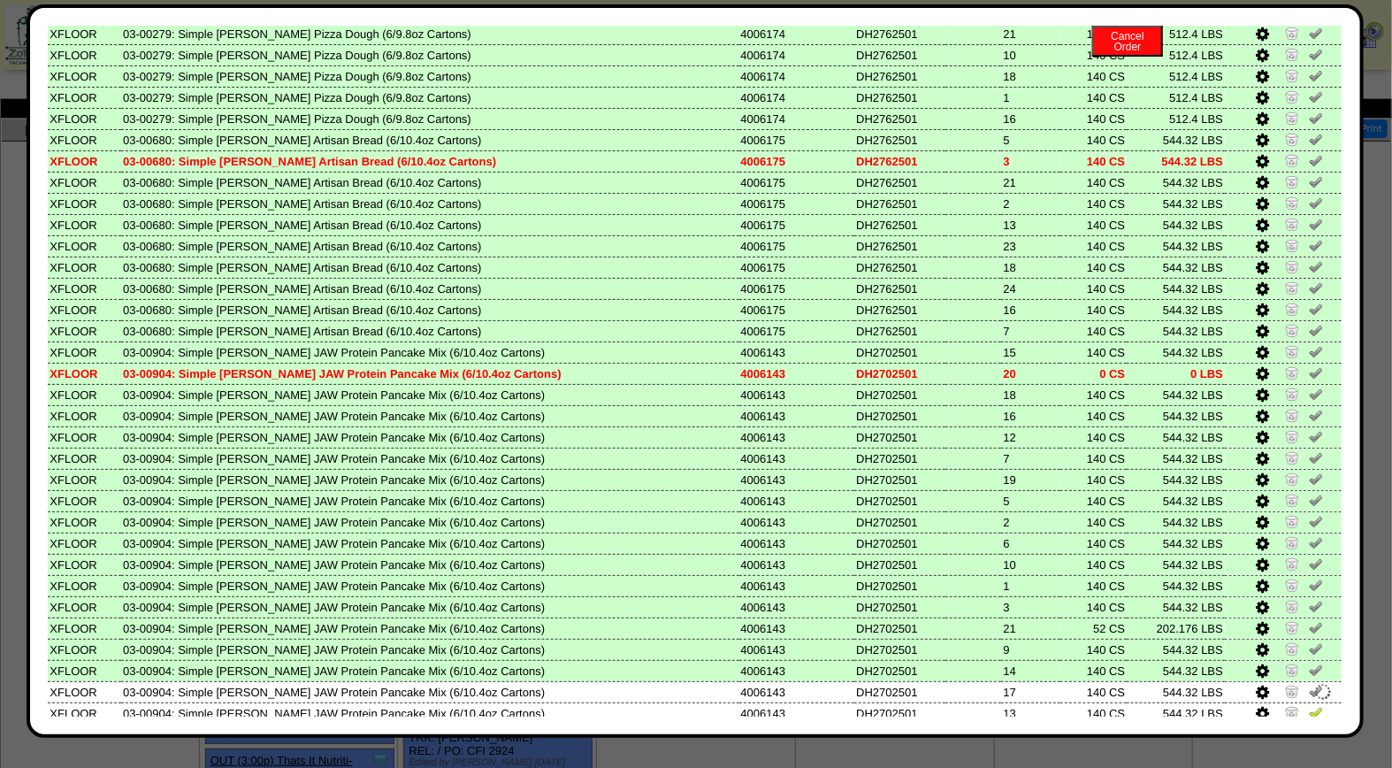
click at [1298, 724] on td at bounding box center [1283, 734] width 117 height 21
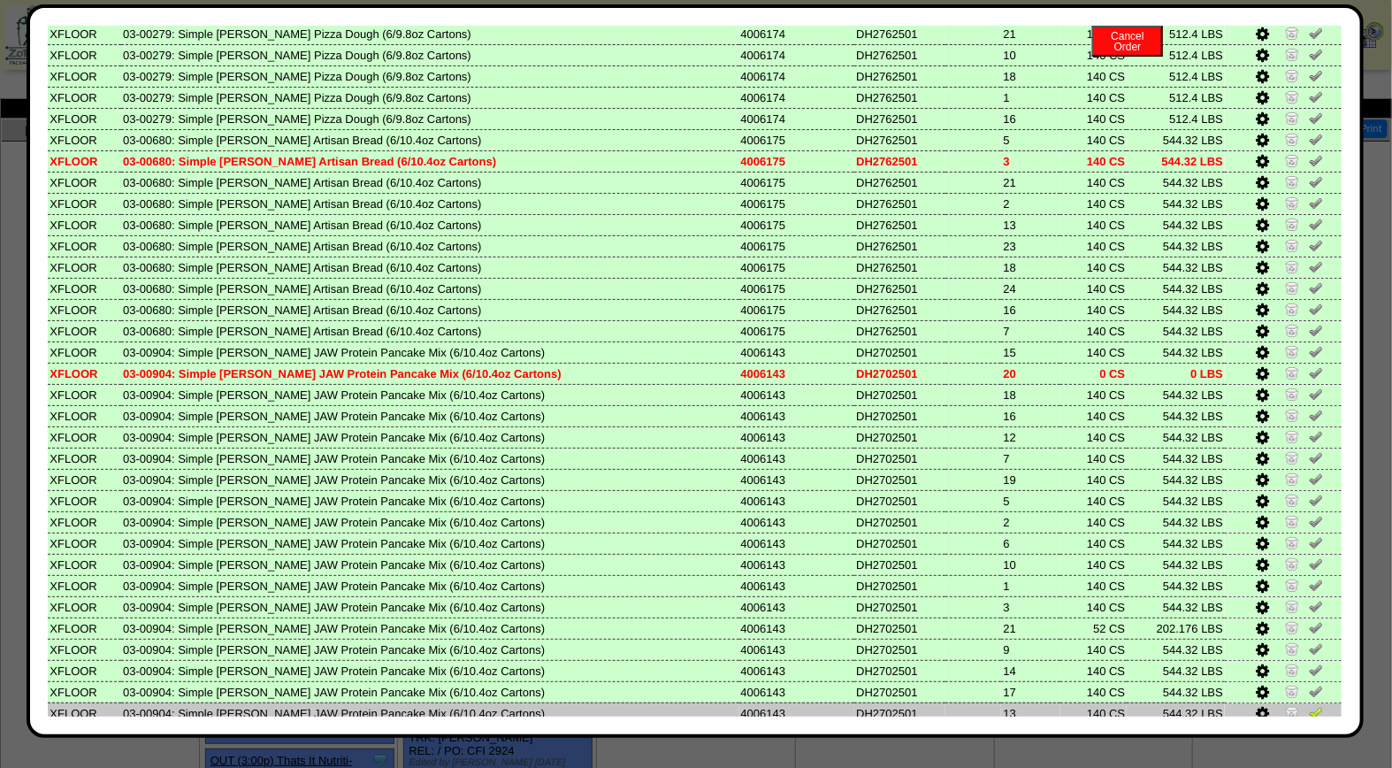
click at [1309, 705] on img at bounding box center [1316, 712] width 14 height 14
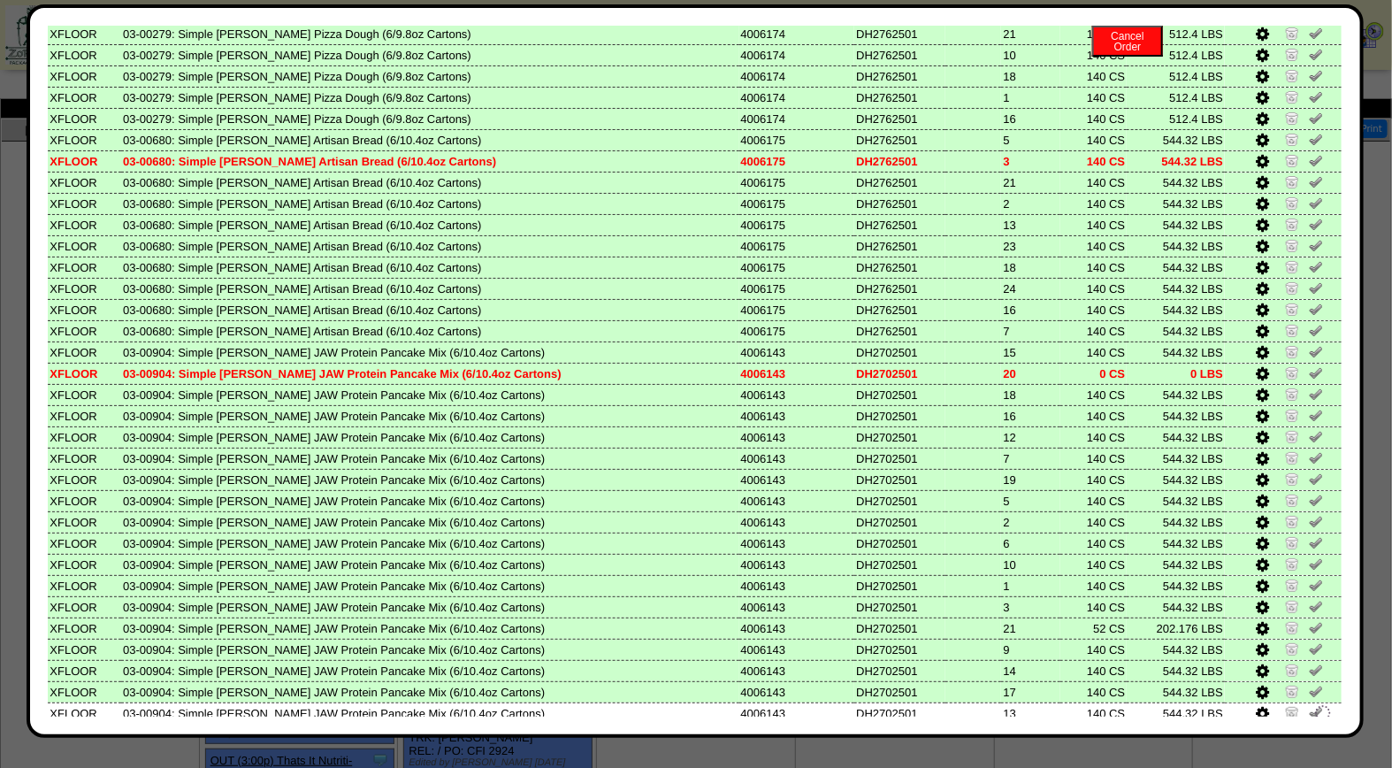
scroll to position [637, 0]
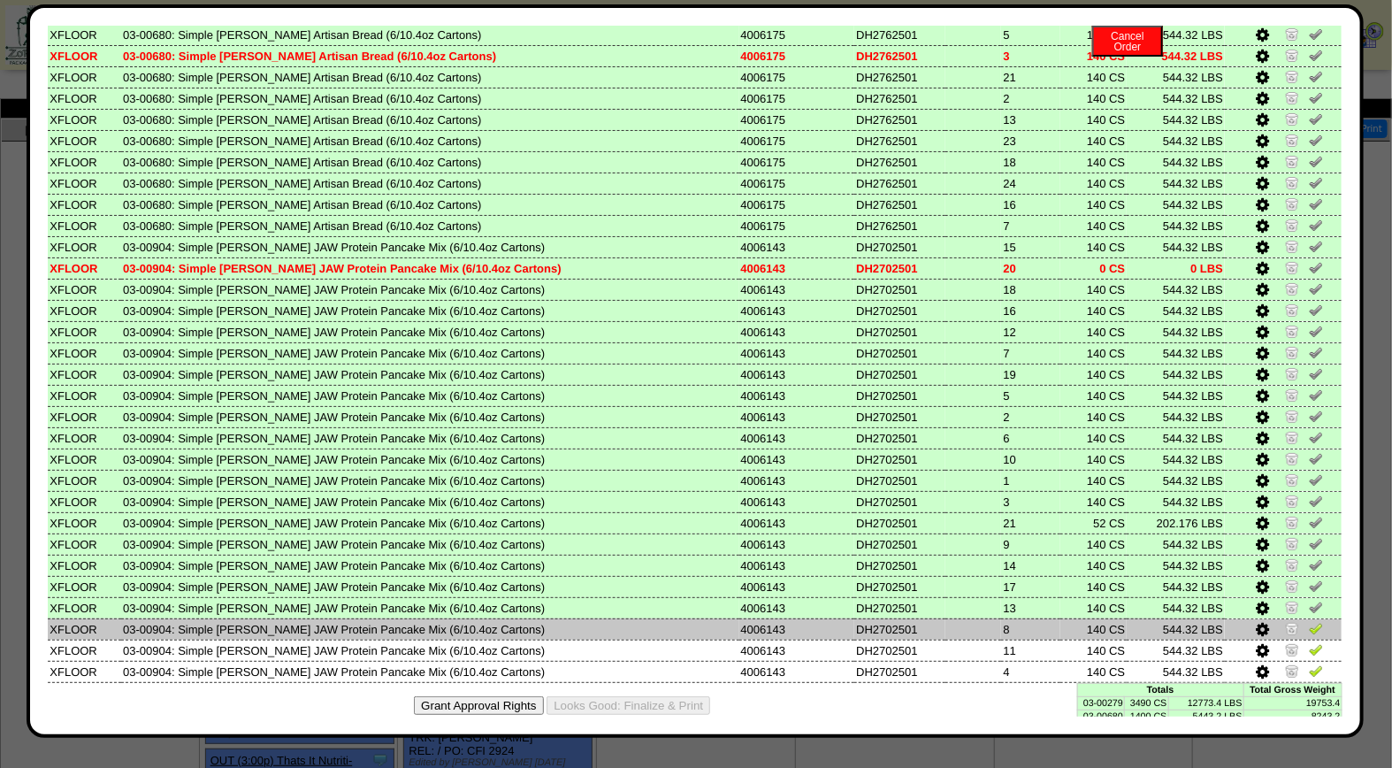
click at [1309, 621] on img at bounding box center [1316, 628] width 14 height 14
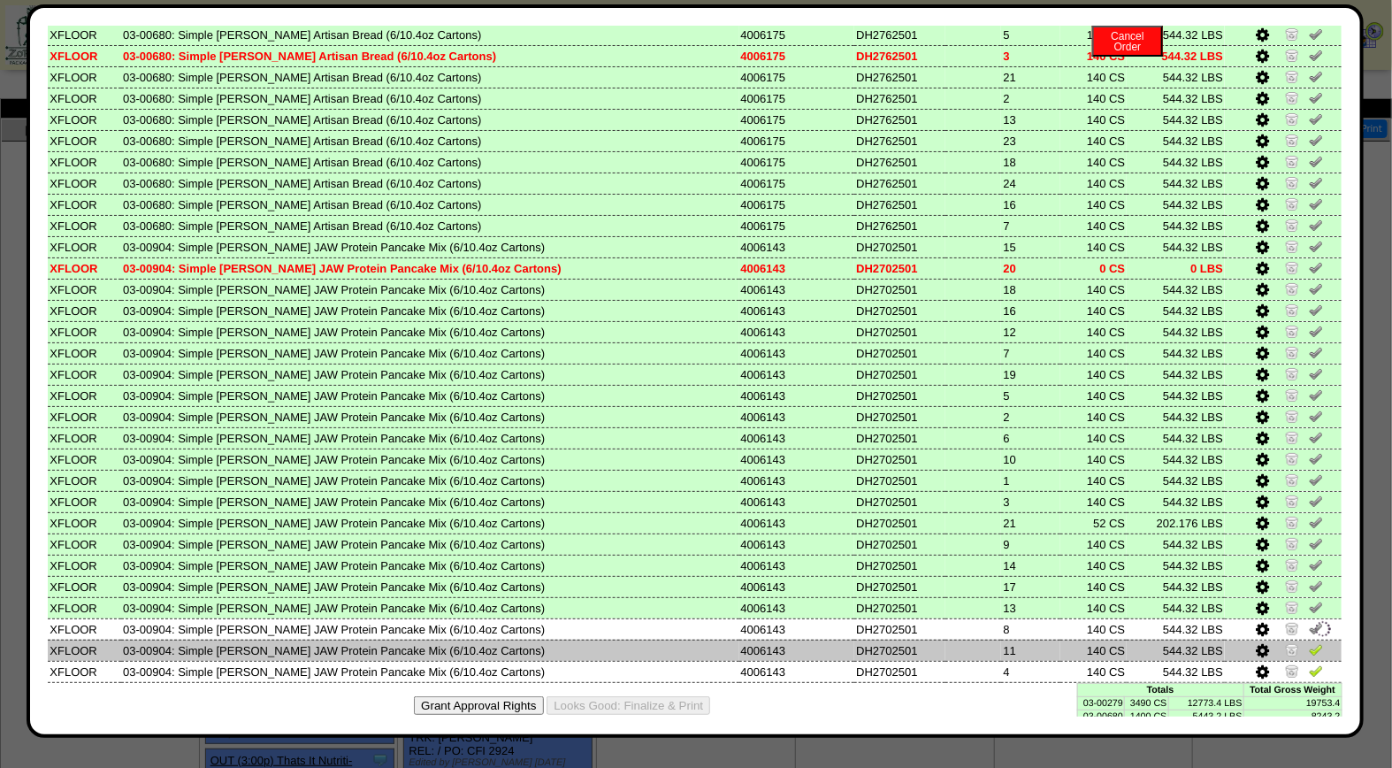
click at [1309, 642] on img at bounding box center [1316, 649] width 14 height 14
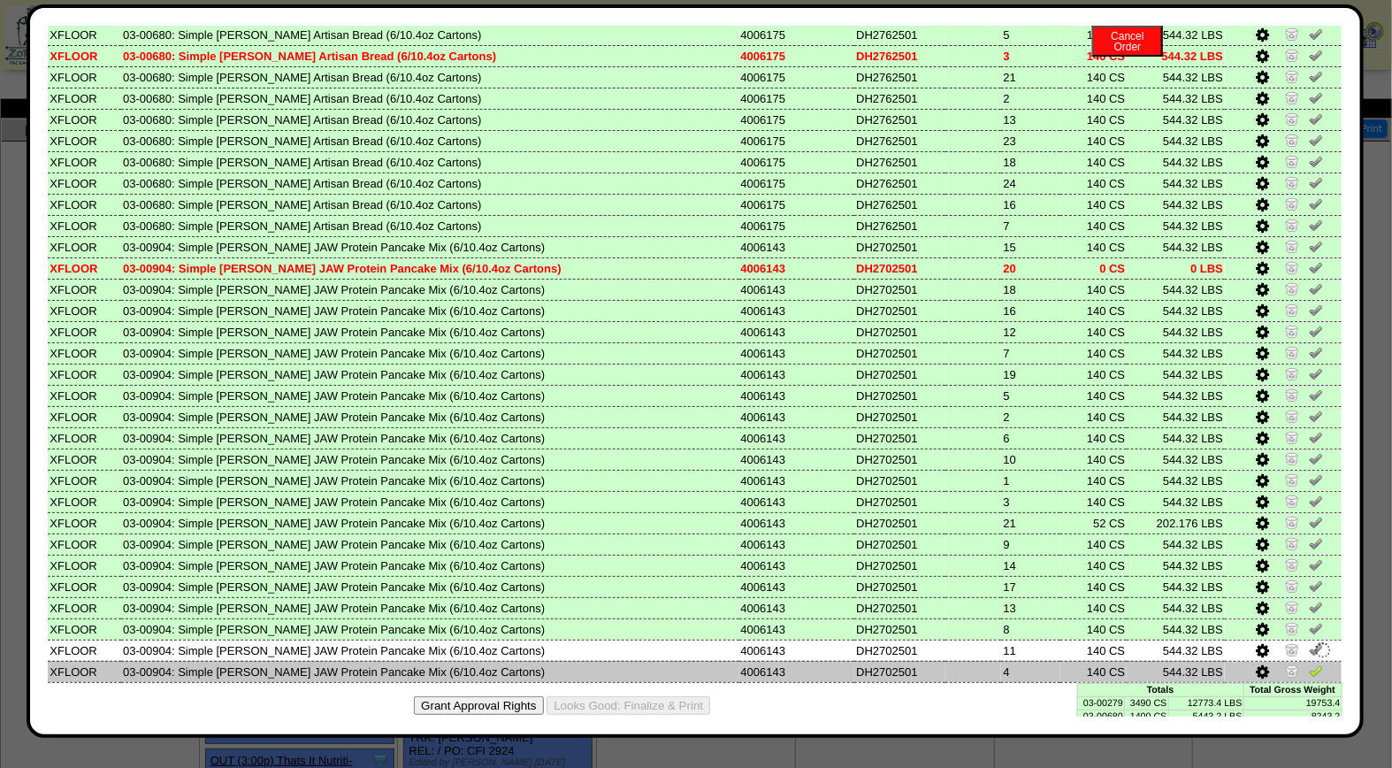
click at [1309, 663] on img at bounding box center [1316, 670] width 14 height 14
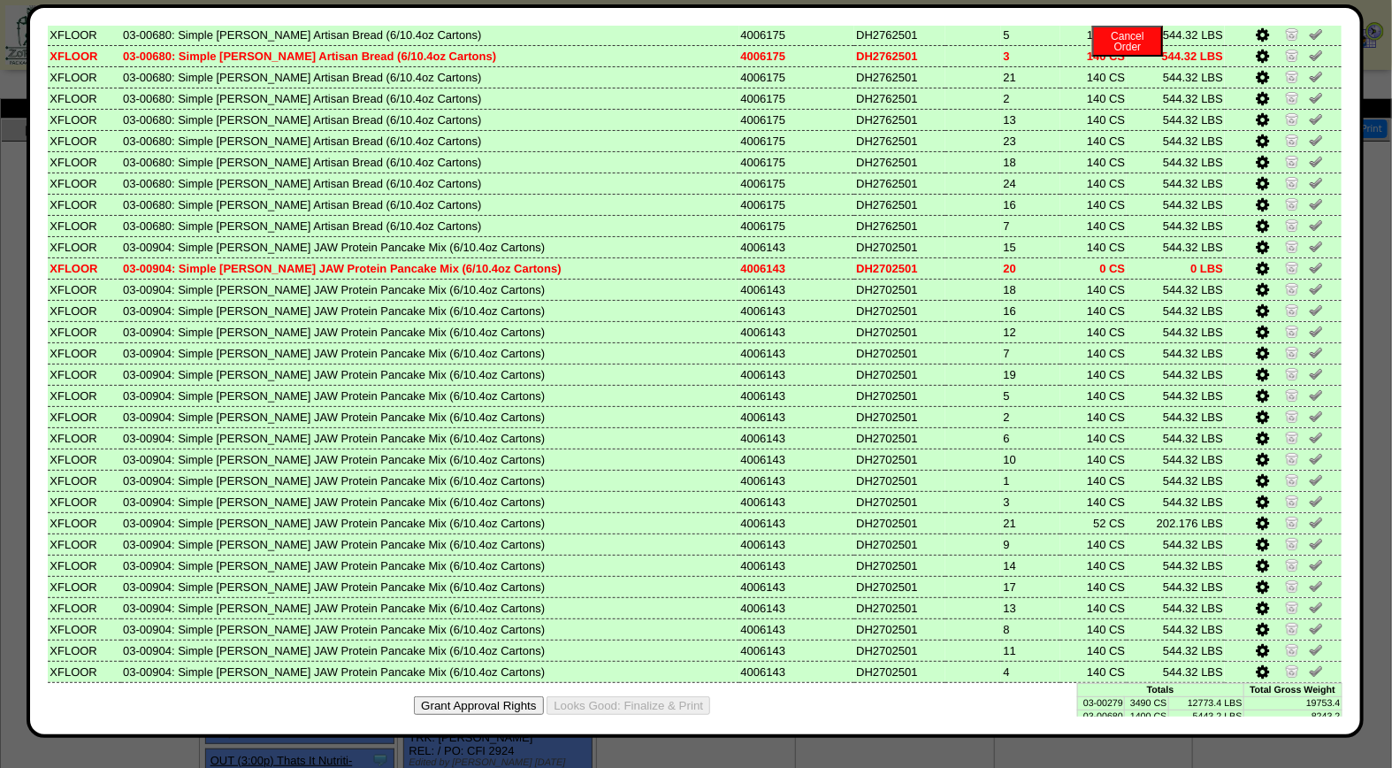
scroll to position [0, 0]
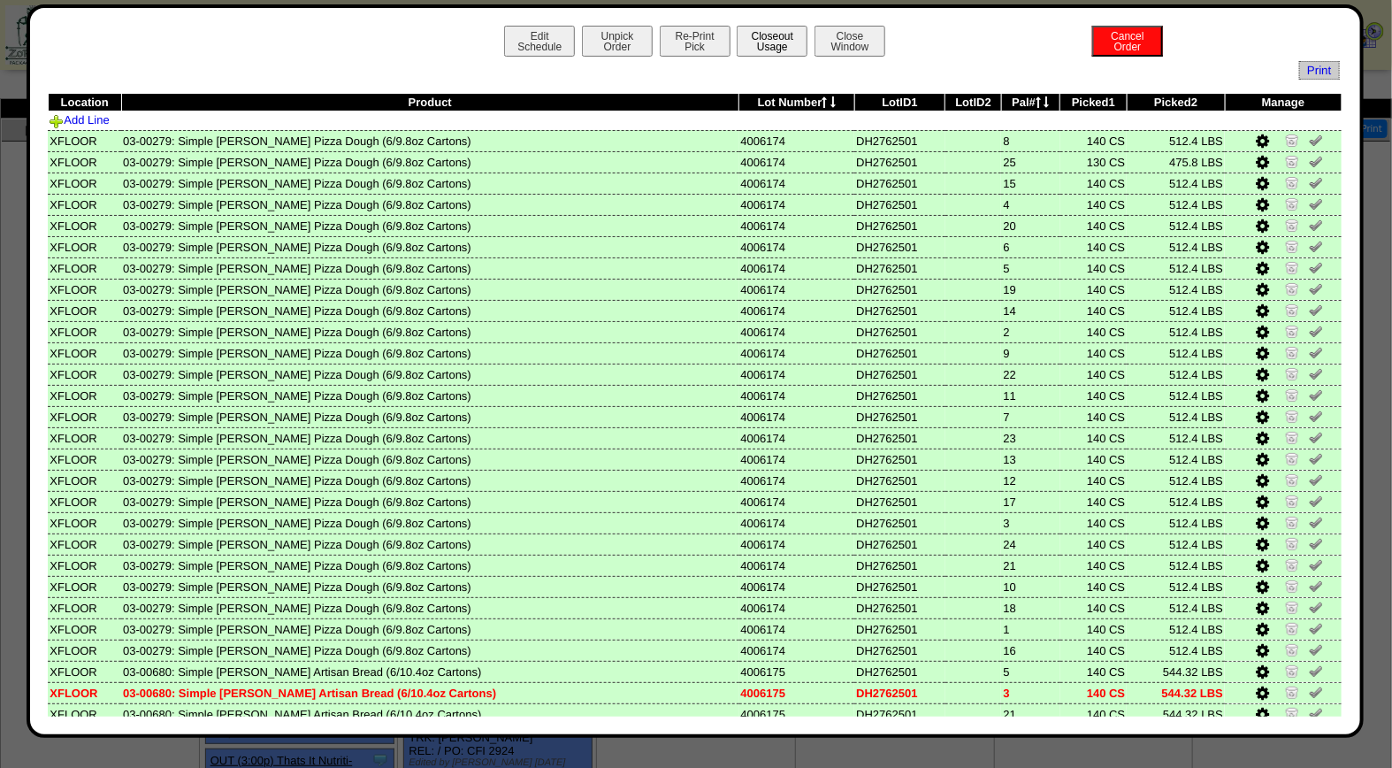
click at [757, 42] on button "Closeout Usage" at bounding box center [772, 41] width 71 height 31
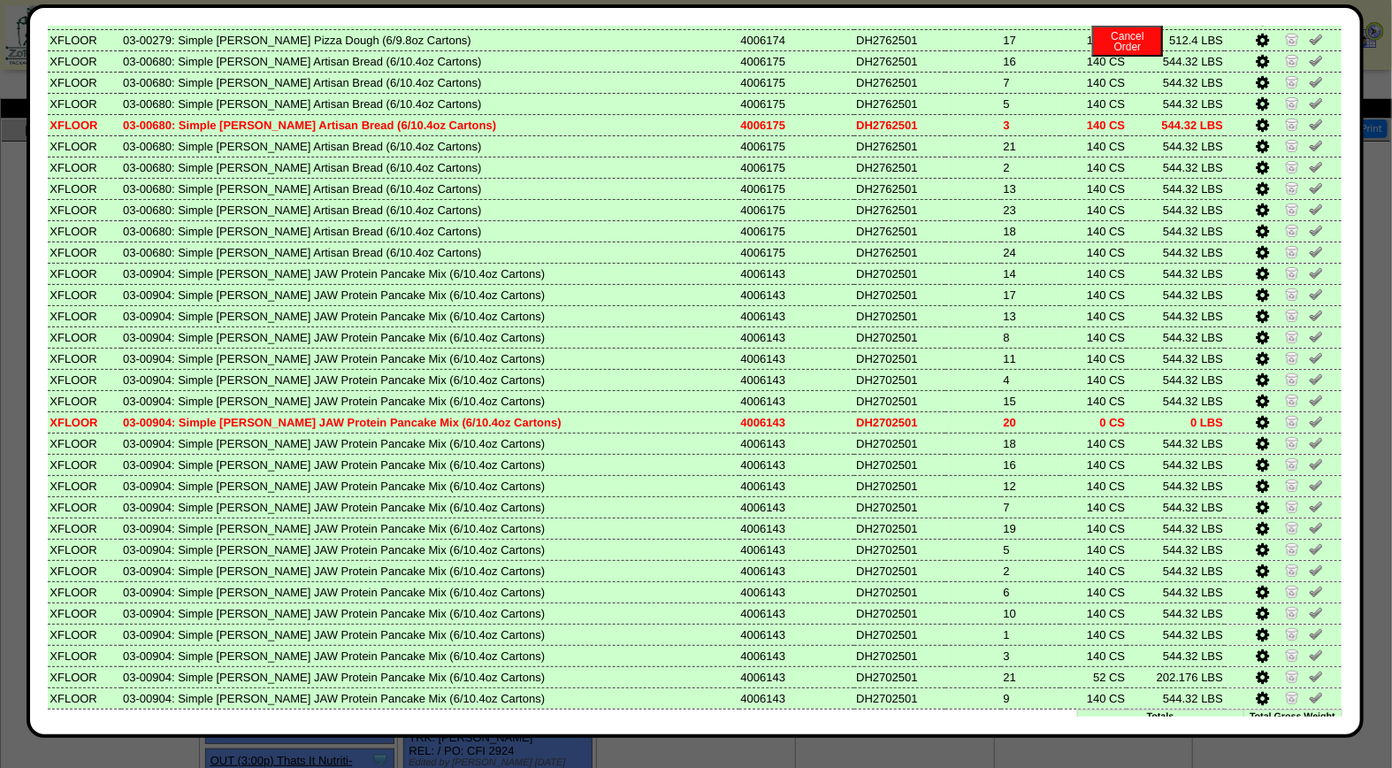
scroll to position [637, 0]
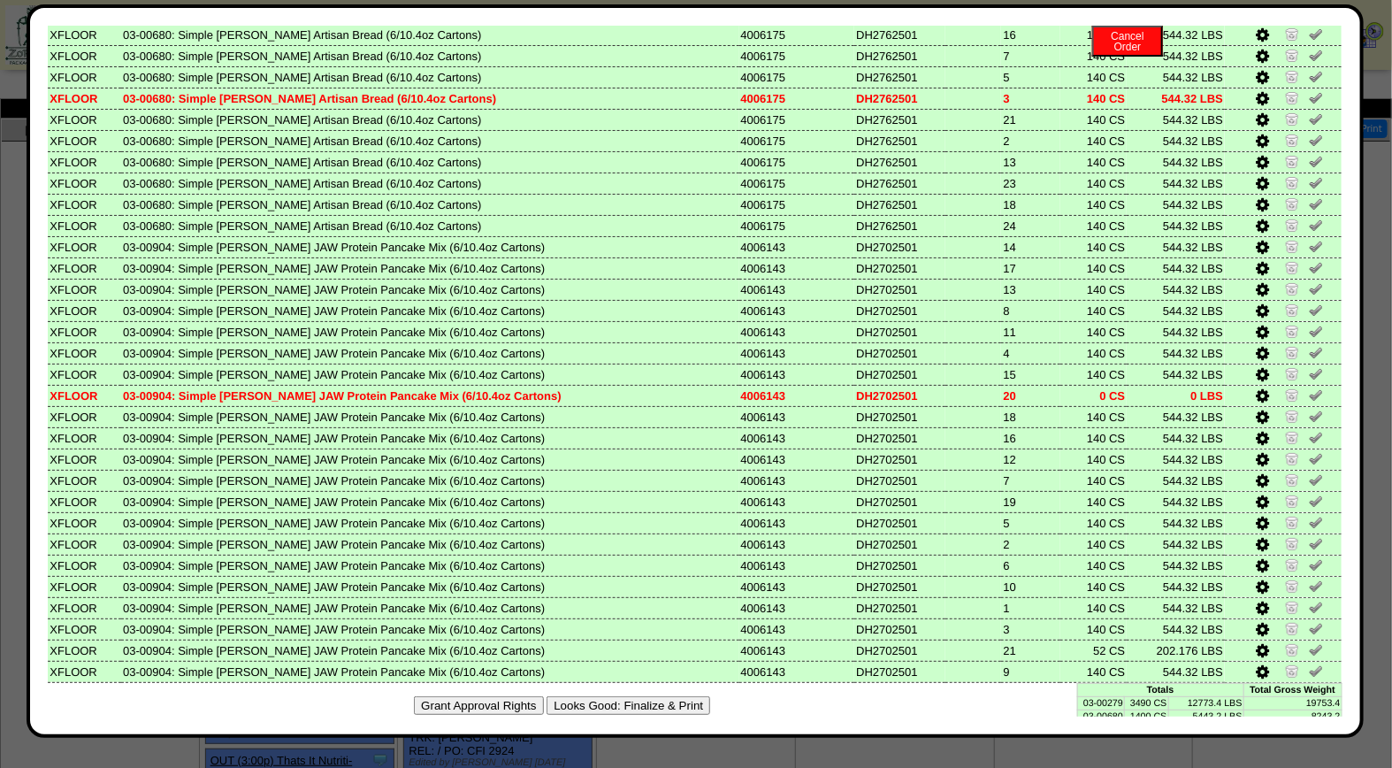
click at [650, 696] on button "Looks Good: Finalize & Print" at bounding box center [629, 705] width 164 height 19
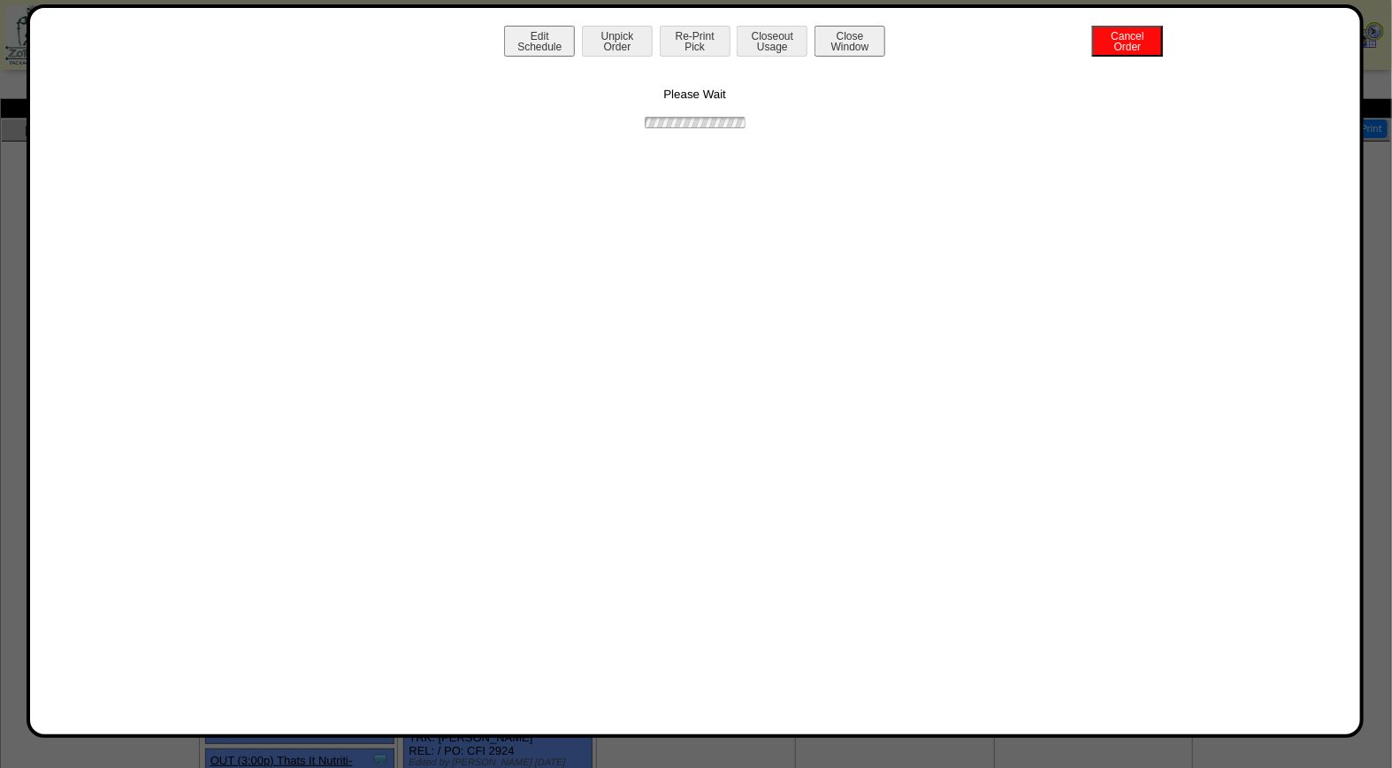
scroll to position [0, 0]
click at [696, 37] on button "Print BOL" at bounding box center [695, 41] width 71 height 31
